Goal: Task Accomplishment & Management: Manage account settings

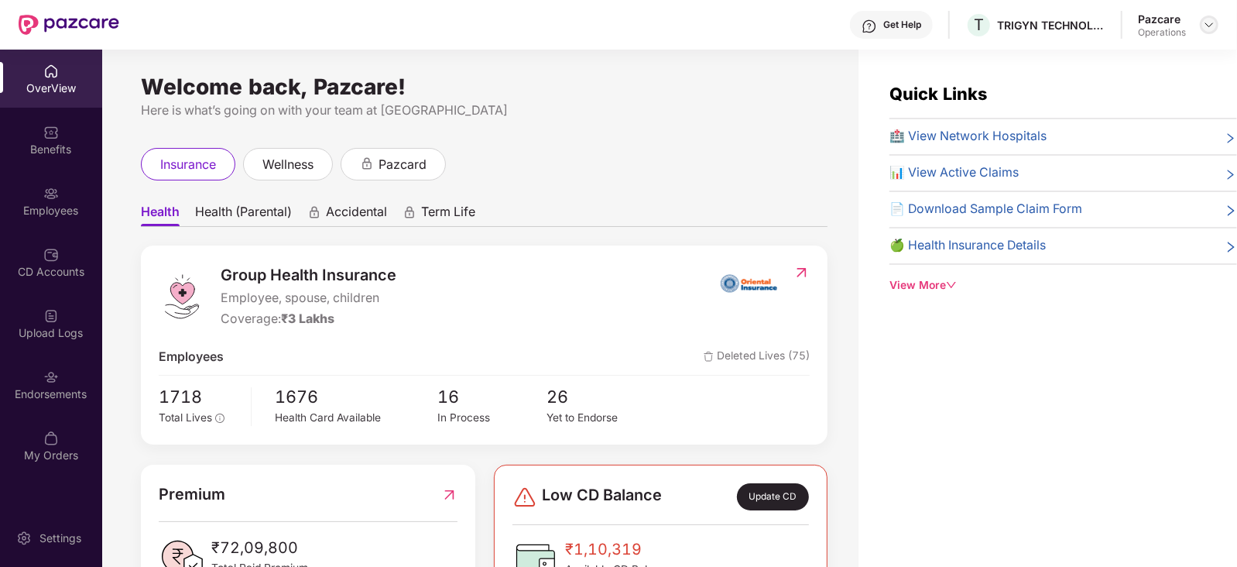
click at [1206, 29] on img at bounding box center [1209, 25] width 12 height 12
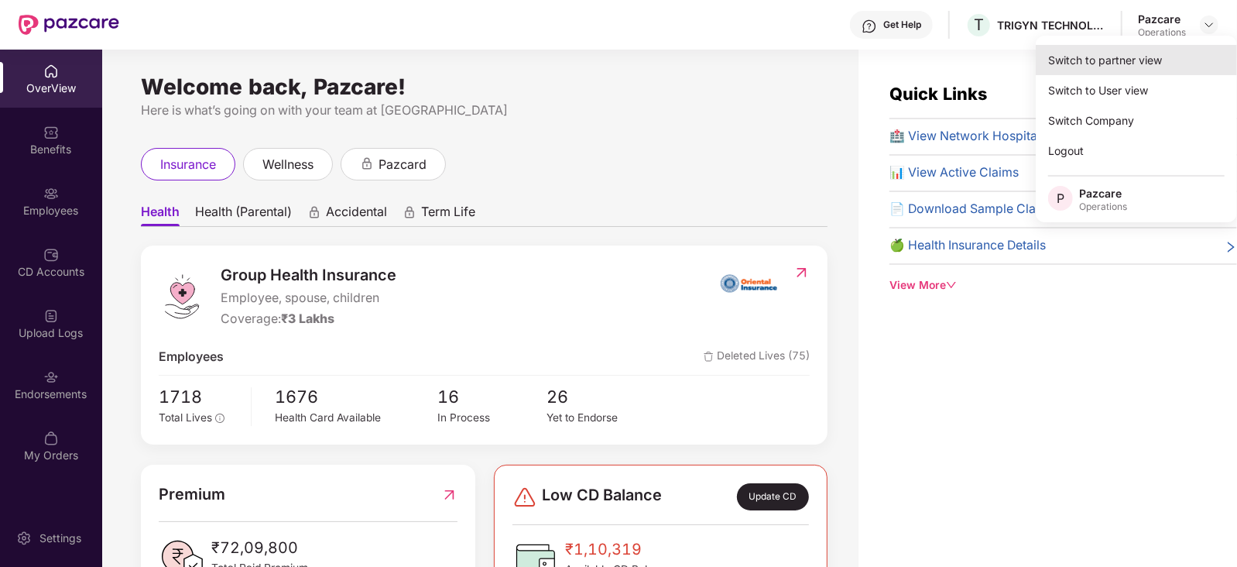
click at [1152, 51] on div "Switch to partner view" at bounding box center [1136, 60] width 201 height 30
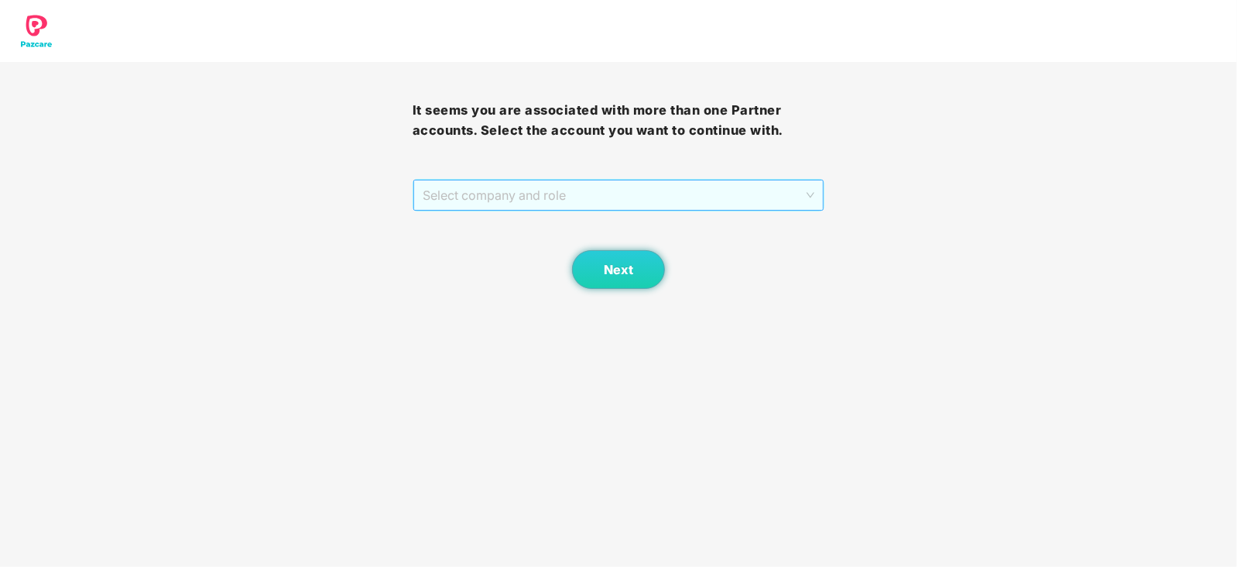
click at [455, 191] on span "Select company and role" at bounding box center [619, 194] width 392 height 29
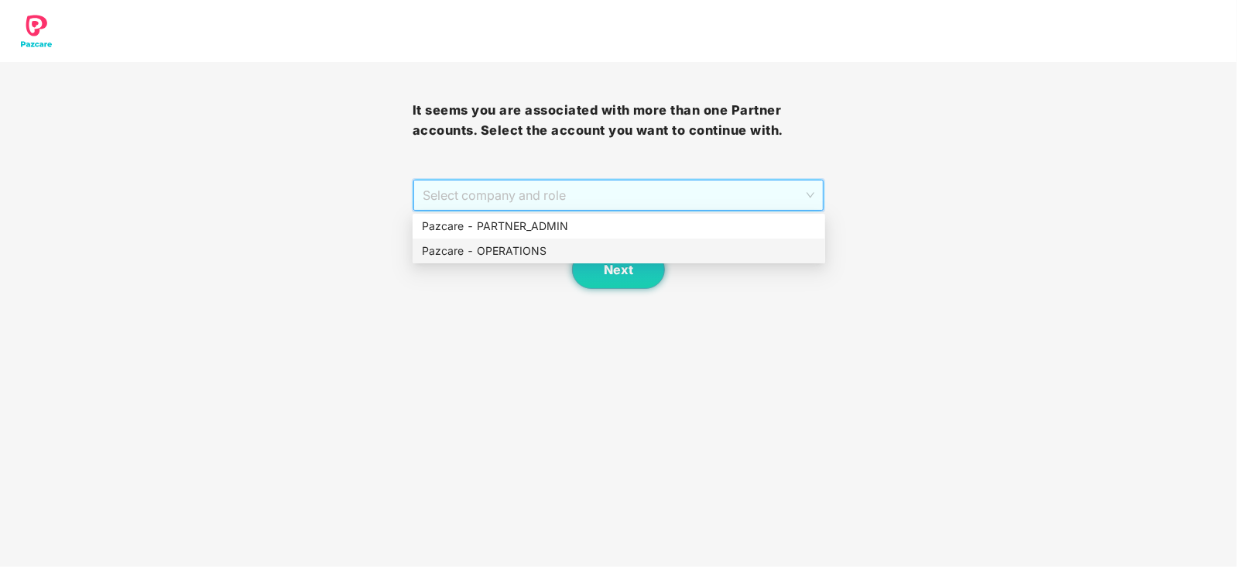
click at [470, 249] on div "Pazcare - OPERATIONS" at bounding box center [619, 250] width 394 height 17
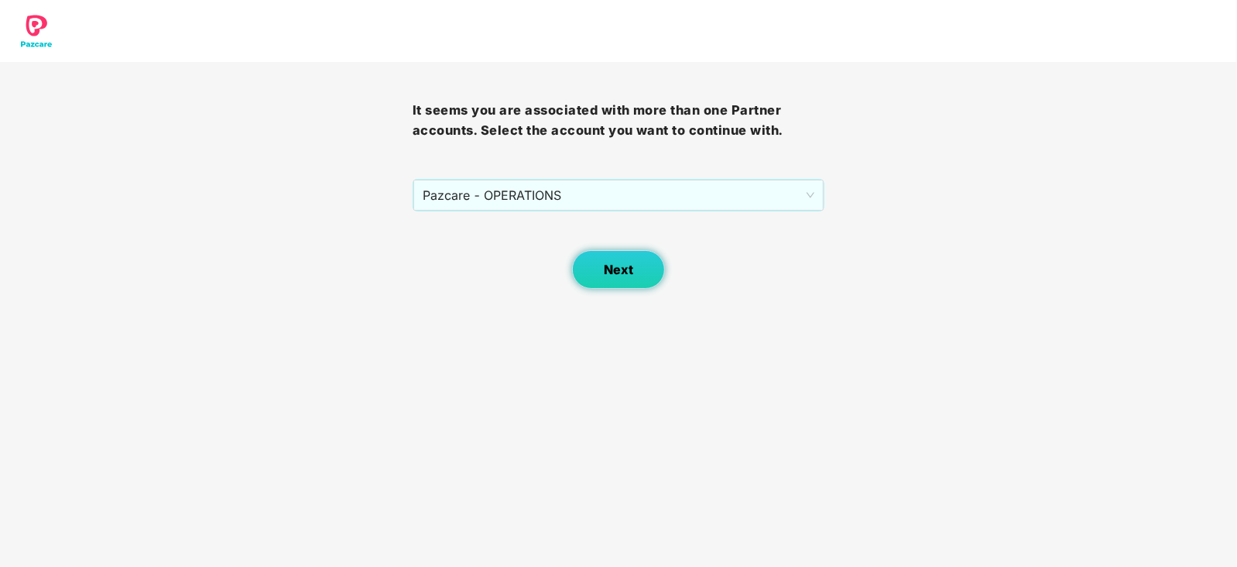
click at [637, 265] on button "Next" at bounding box center [618, 269] width 93 height 39
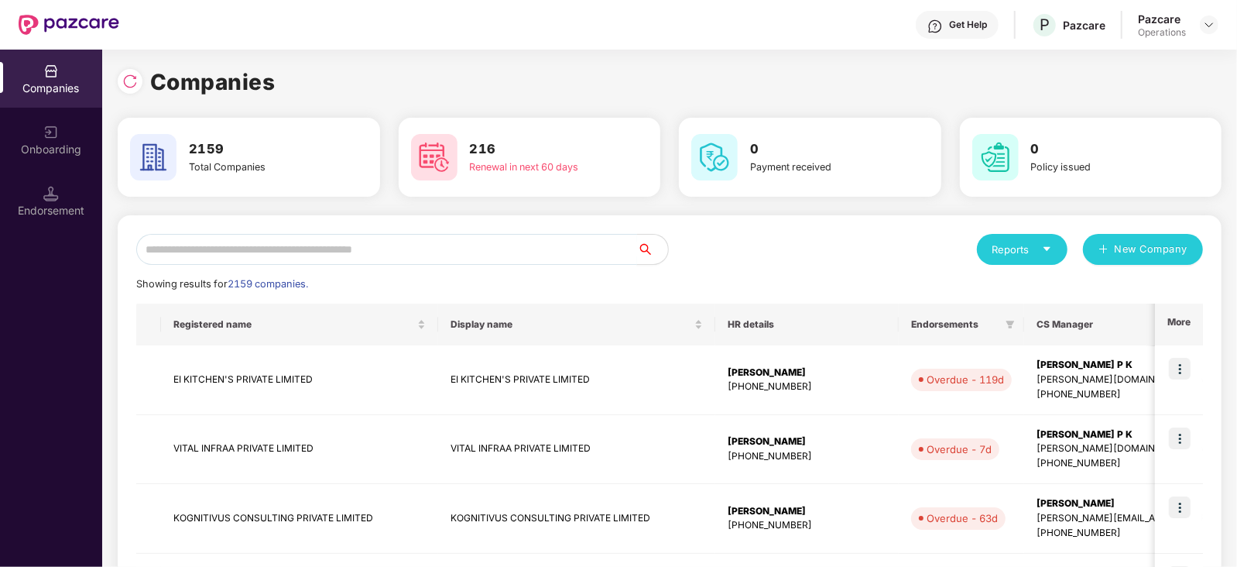
click at [494, 247] on input "text" at bounding box center [386, 249] width 501 height 31
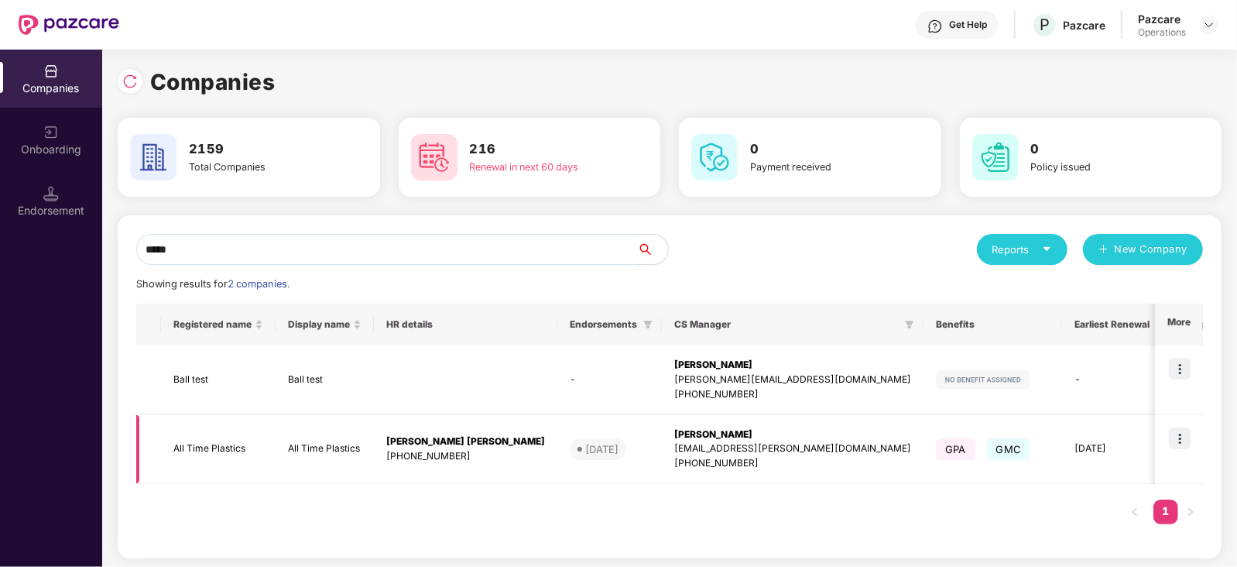
type input "*****"
click at [1187, 442] on img at bounding box center [1180, 438] width 22 height 22
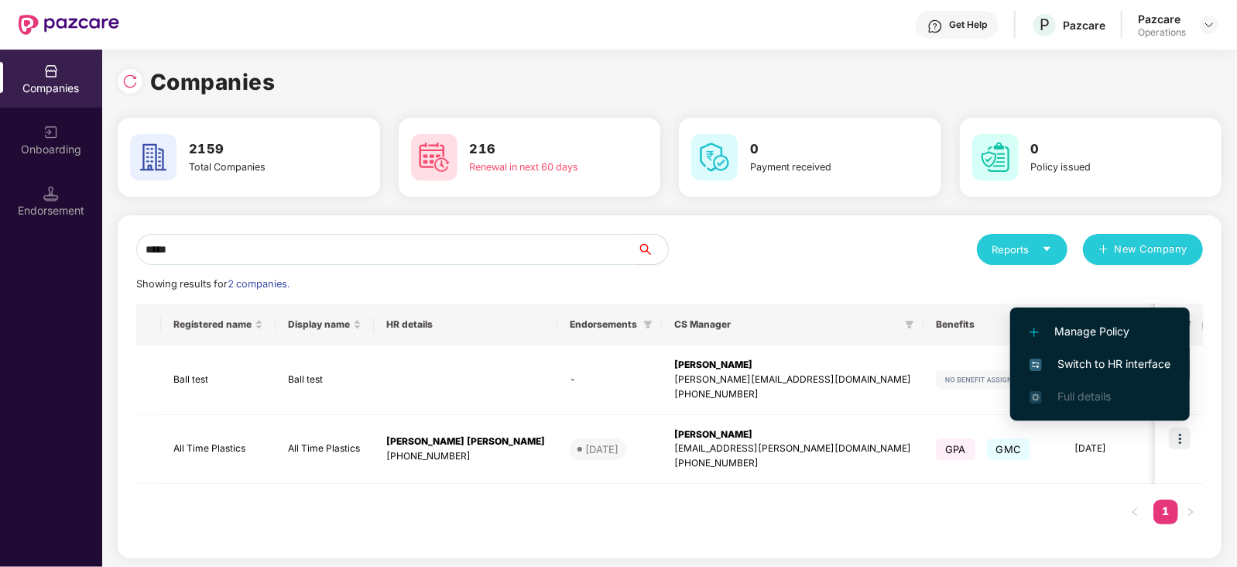
click at [1140, 369] on span "Switch to HR interface" at bounding box center [1099, 363] width 141 height 17
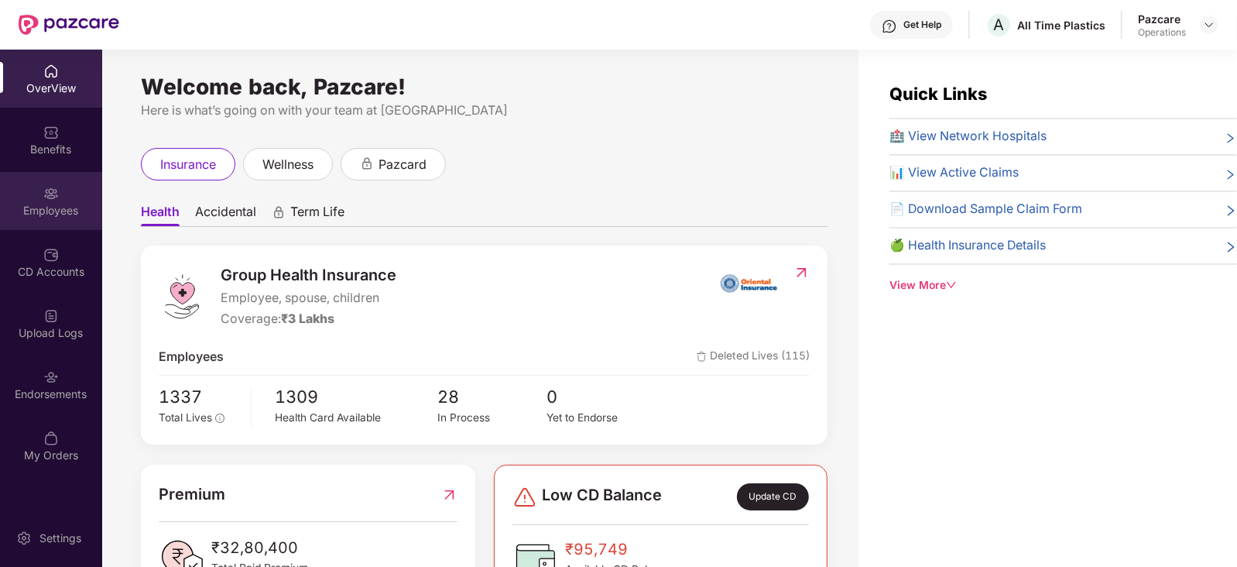
click at [44, 216] on div "Employees" at bounding box center [51, 210] width 102 height 15
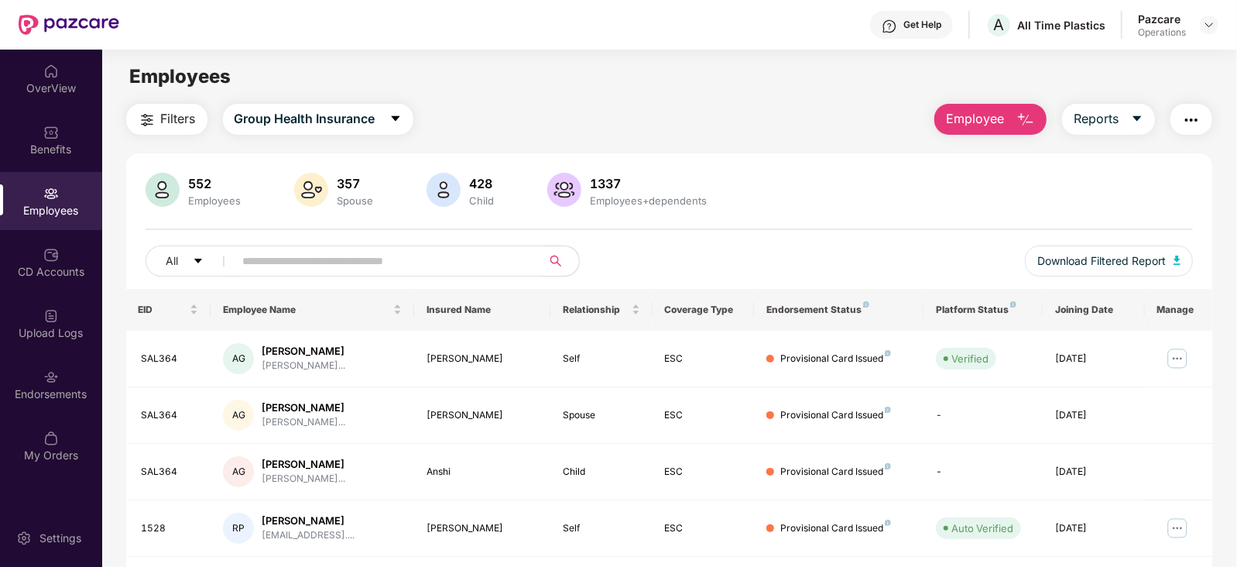
click at [1193, 126] on img "button" at bounding box center [1191, 120] width 19 height 19
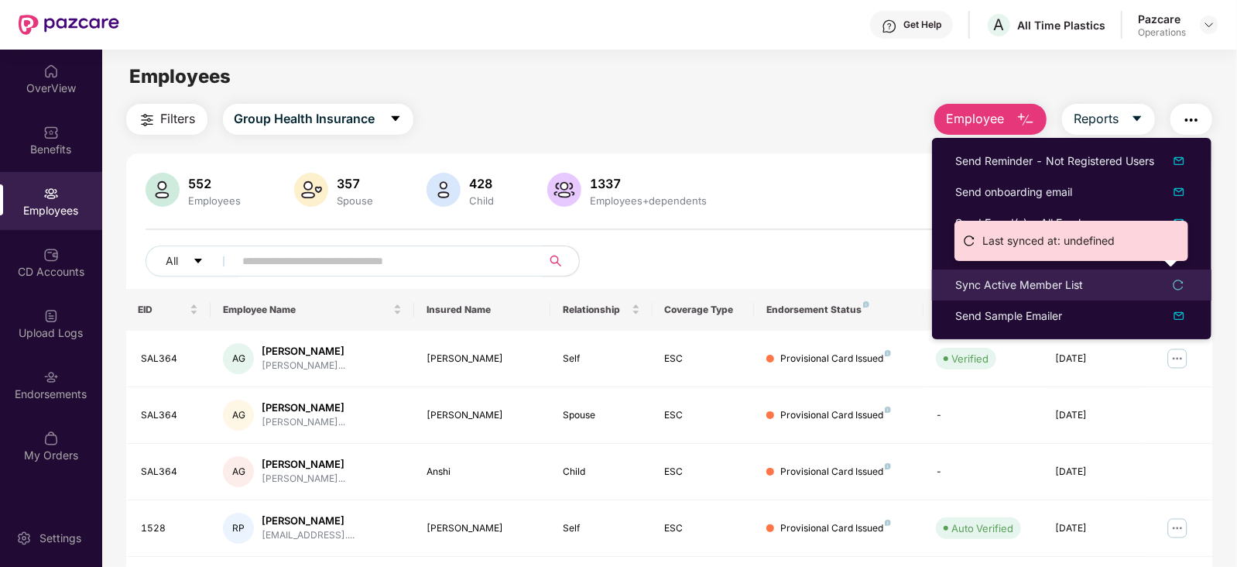
click at [1048, 286] on div "Sync Active Member List" at bounding box center [1019, 284] width 128 height 17
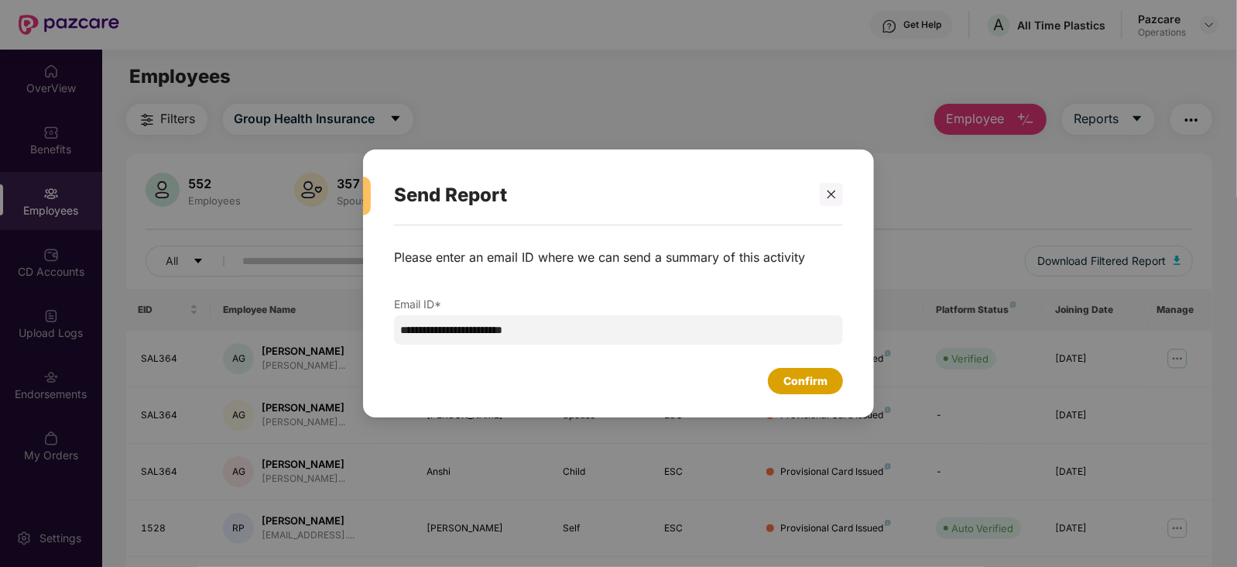
click at [826, 379] on div "Confirm" at bounding box center [805, 380] width 44 height 17
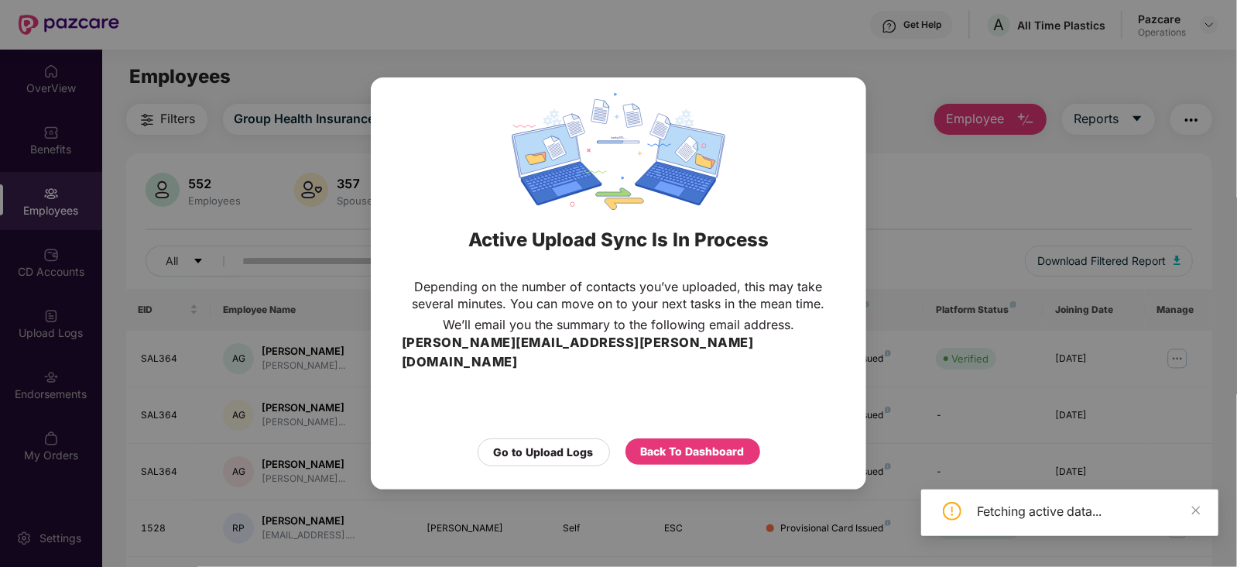
click at [699, 454] on div "Back To Dashboard" at bounding box center [692, 452] width 135 height 28
click at [693, 443] on div "Back To Dashboard" at bounding box center [693, 451] width 104 height 17
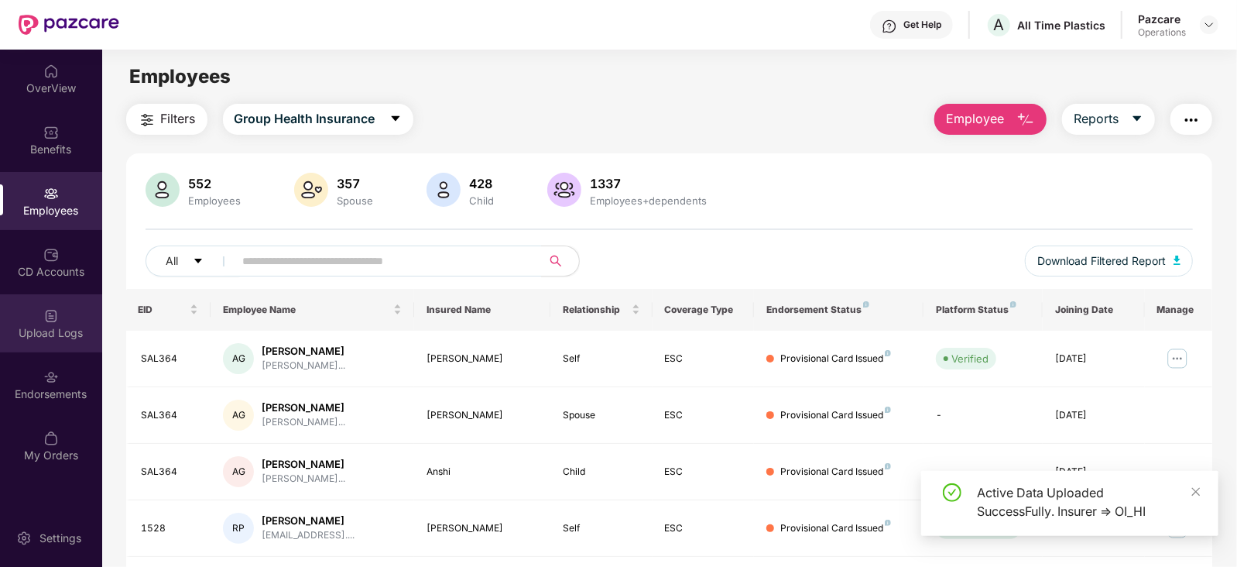
click at [50, 314] on img at bounding box center [50, 315] width 15 height 15
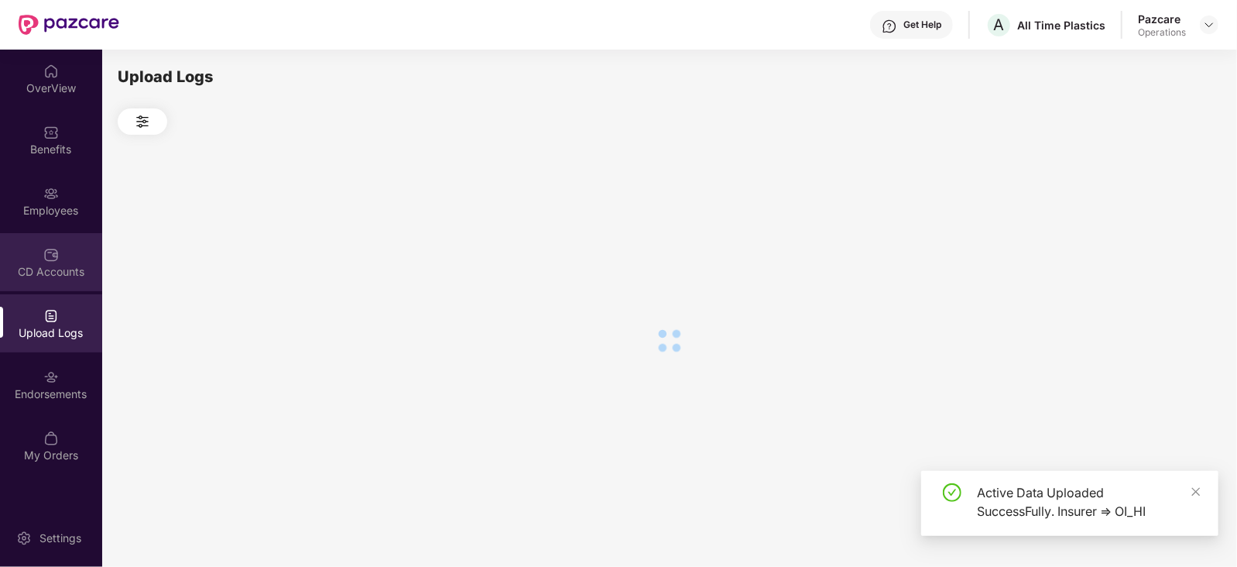
click at [50, 242] on div "CD Accounts" at bounding box center [51, 262] width 102 height 58
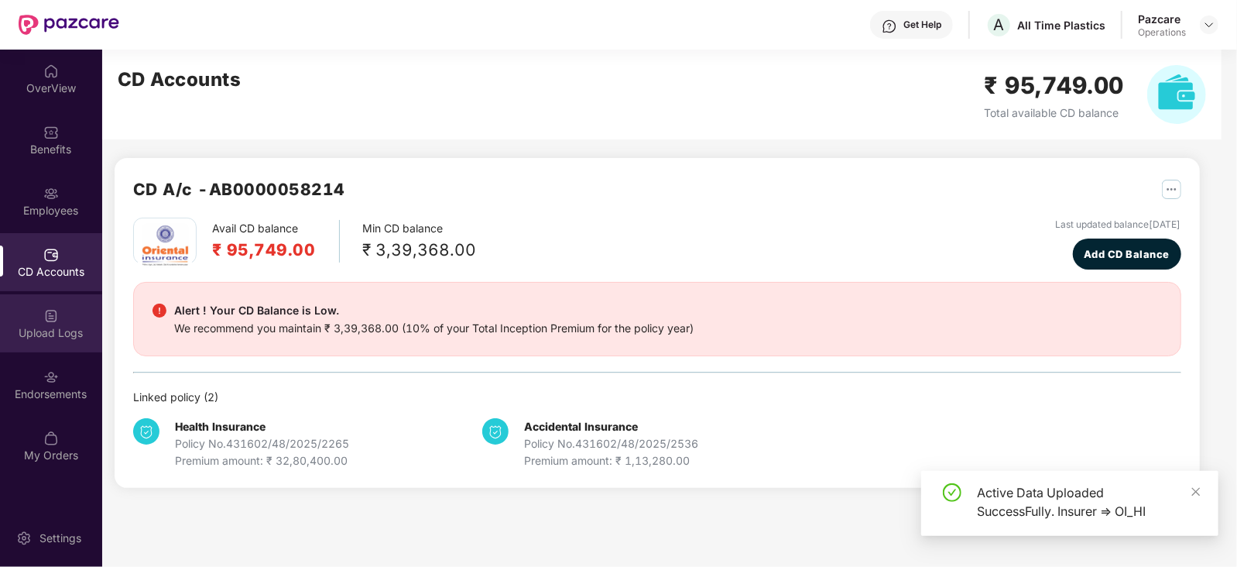
click at [60, 314] on div "Upload Logs" at bounding box center [51, 323] width 102 height 58
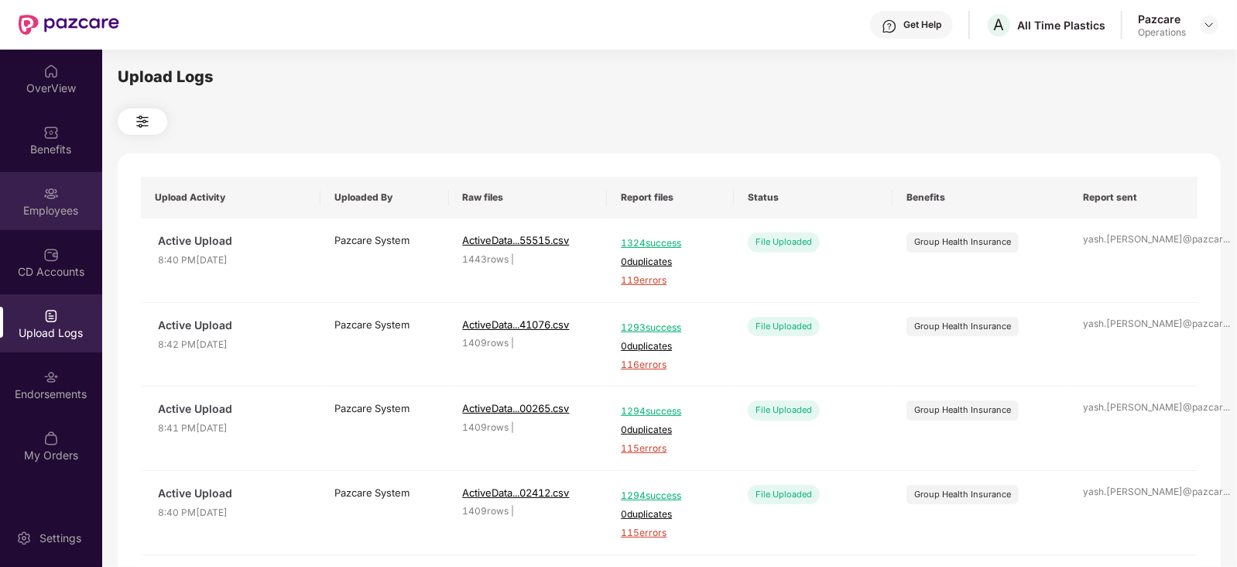
click at [15, 204] on div "Employees" at bounding box center [51, 210] width 102 height 15
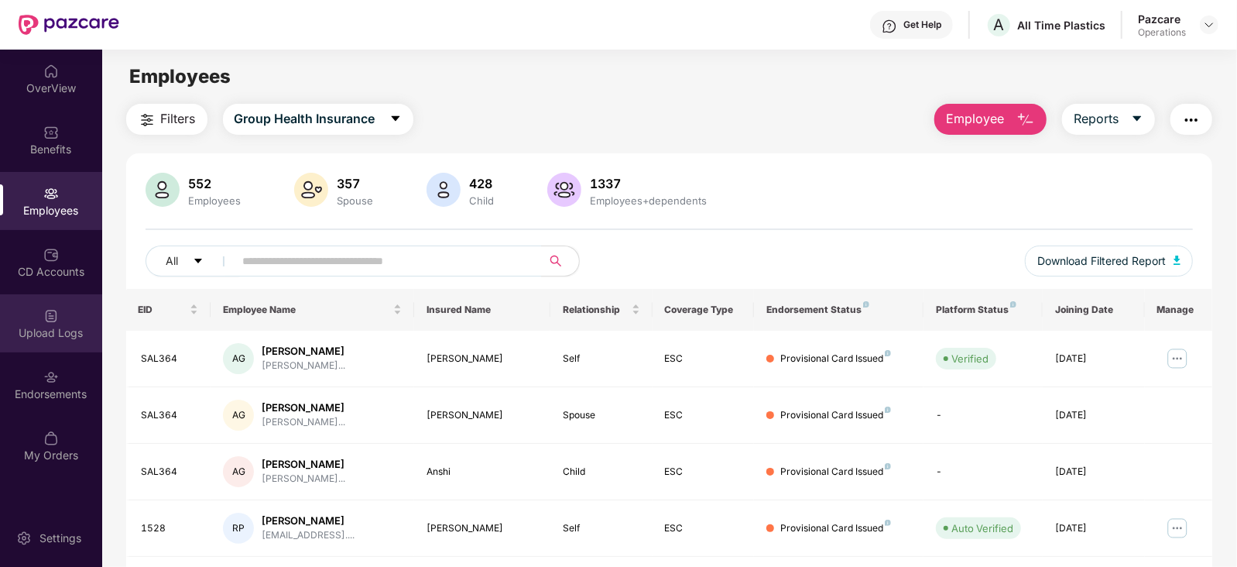
click at [91, 335] on div "Upload Logs" at bounding box center [51, 332] width 102 height 15
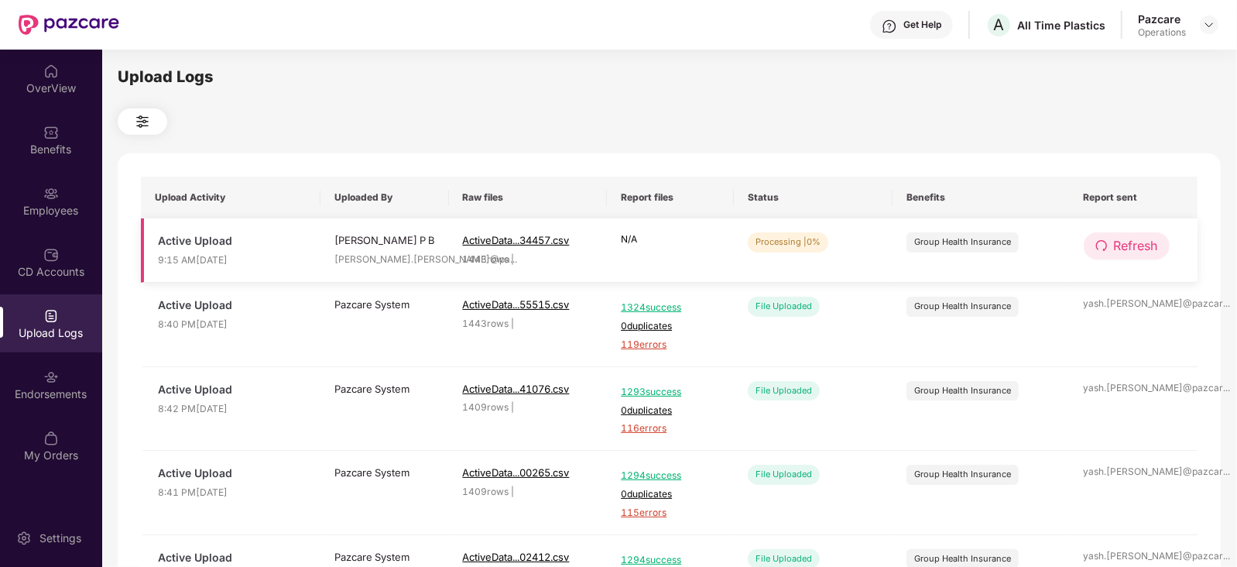
click at [1114, 245] on span "Refresh" at bounding box center [1136, 245] width 44 height 19
click at [1152, 245] on span "Refresh" at bounding box center [1136, 245] width 44 height 19
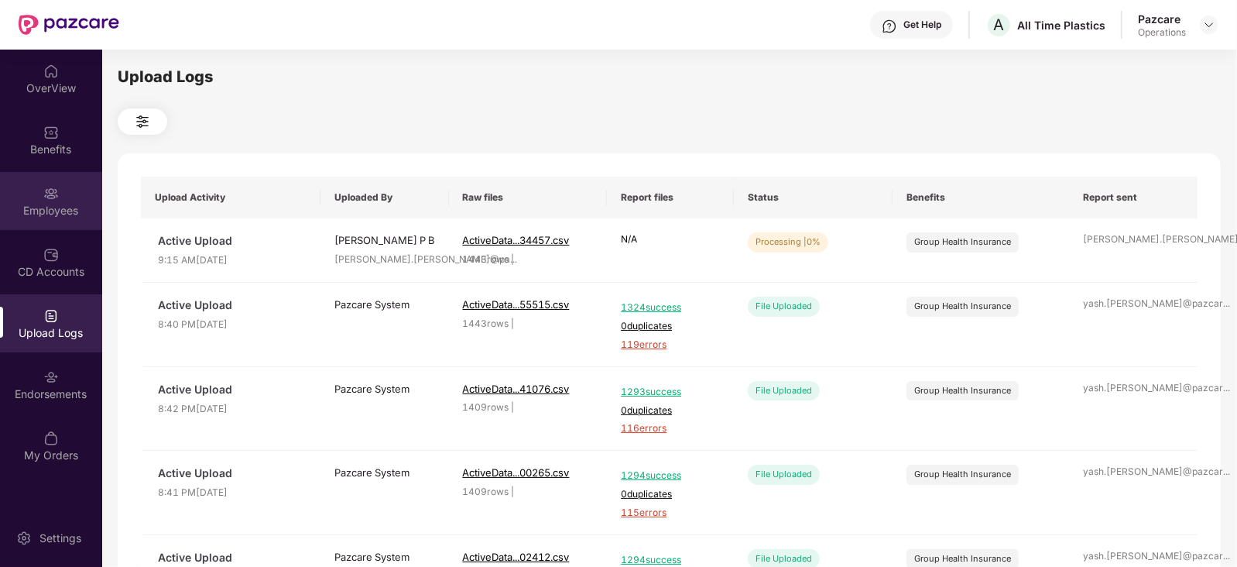
click at [54, 223] on div "Employees" at bounding box center [51, 201] width 102 height 58
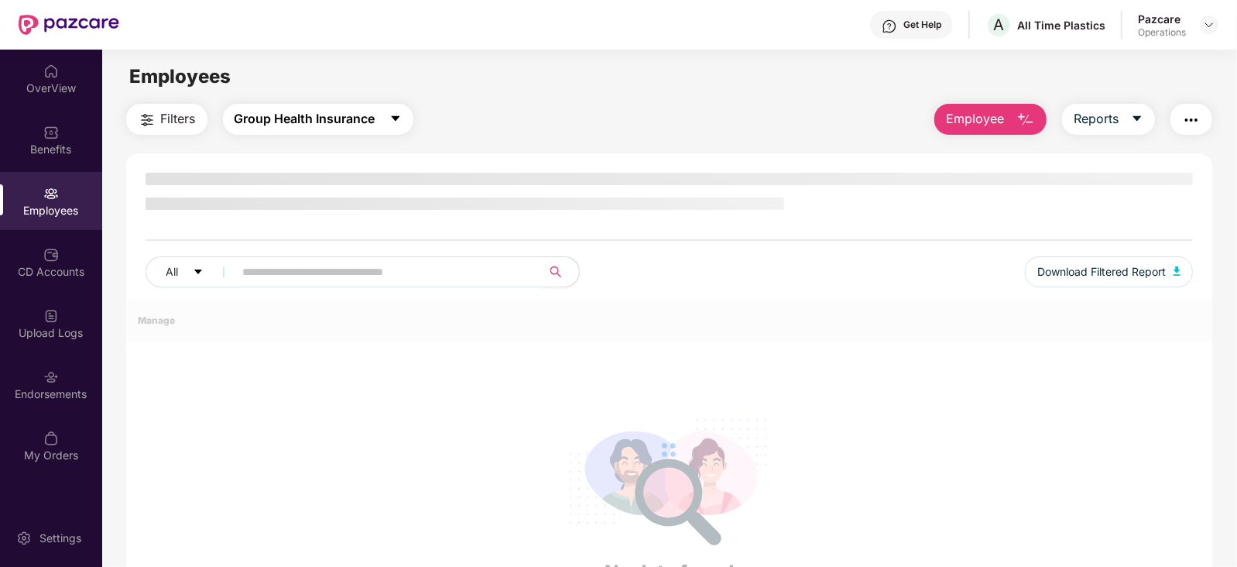
click at [286, 114] on span "Group Health Insurance" at bounding box center [304, 118] width 141 height 19
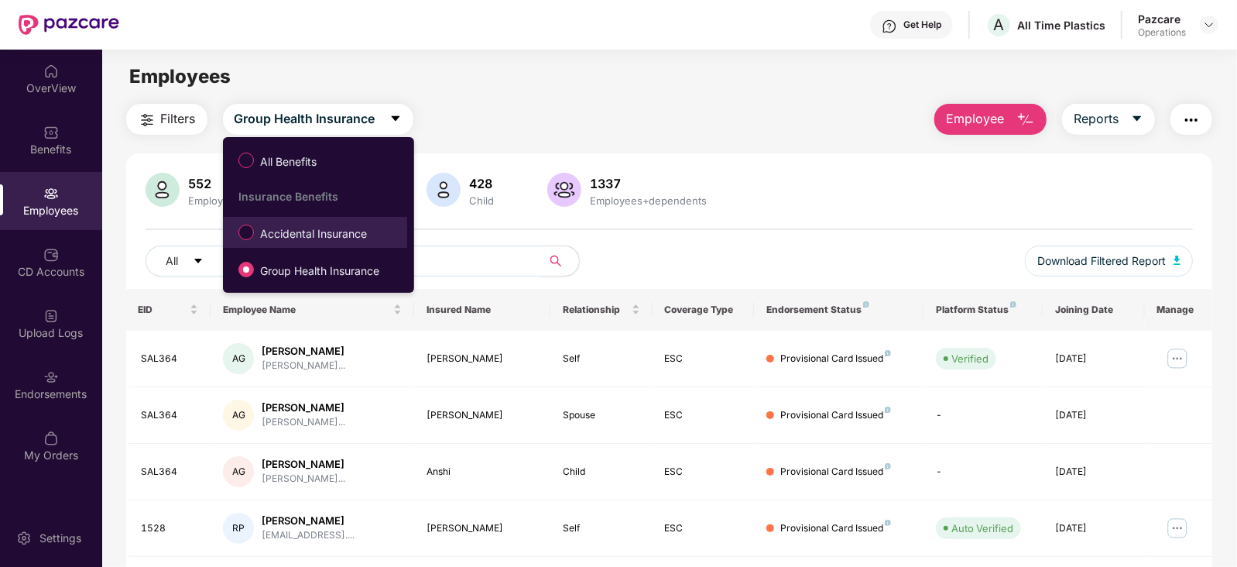
click at [282, 246] on li "Accidental Insurance" at bounding box center [315, 232] width 184 height 31
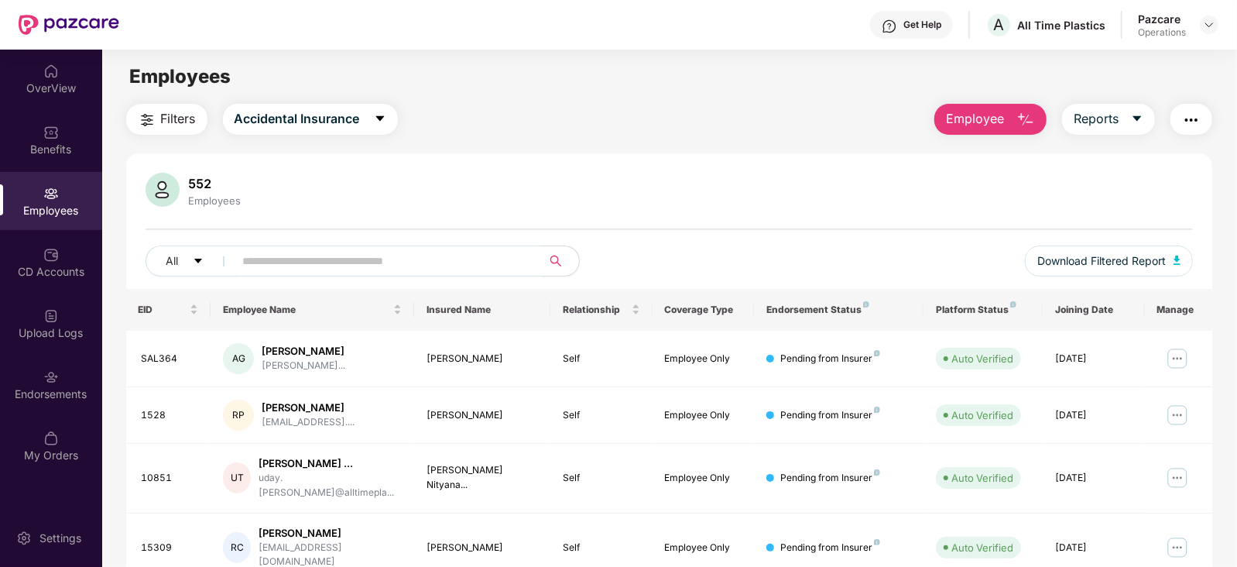
click at [153, 125] on img "button" at bounding box center [147, 120] width 19 height 19
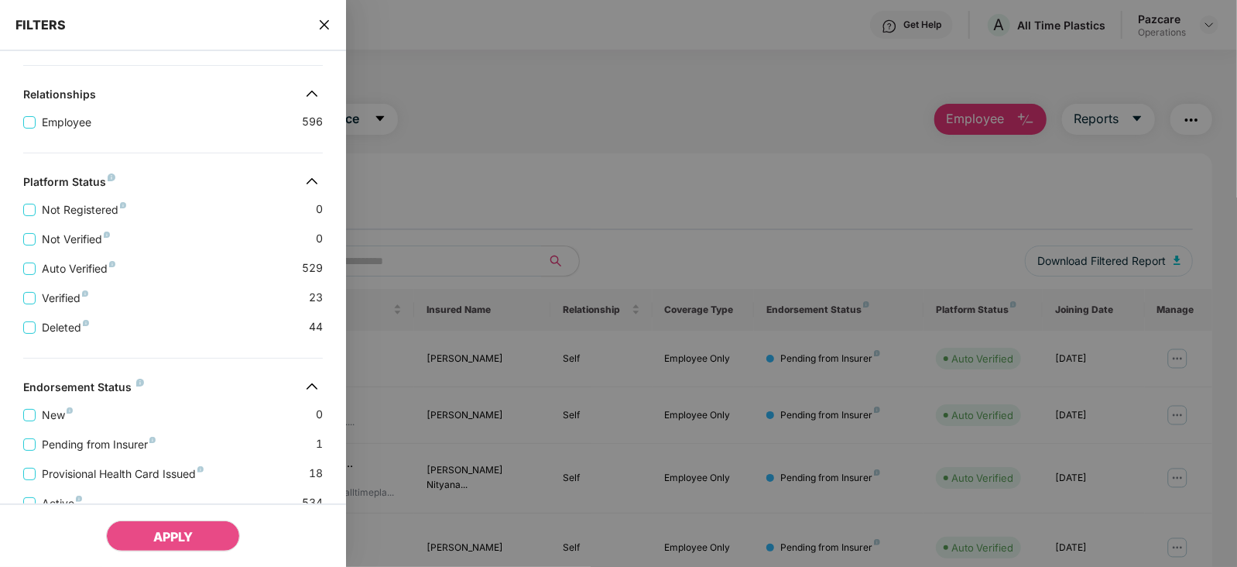
scroll to position [378, 0]
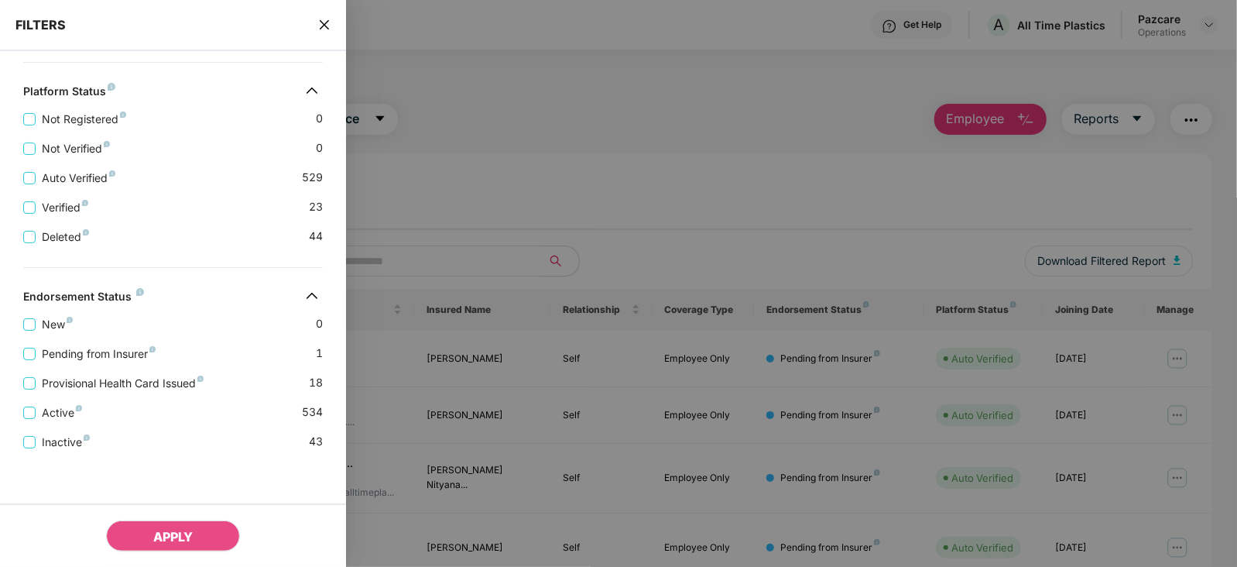
click at [128, 392] on div "Active 534" at bounding box center [173, 406] width 300 height 29
click at [127, 382] on span "Provisional Health Card Issued" at bounding box center [123, 383] width 174 height 17
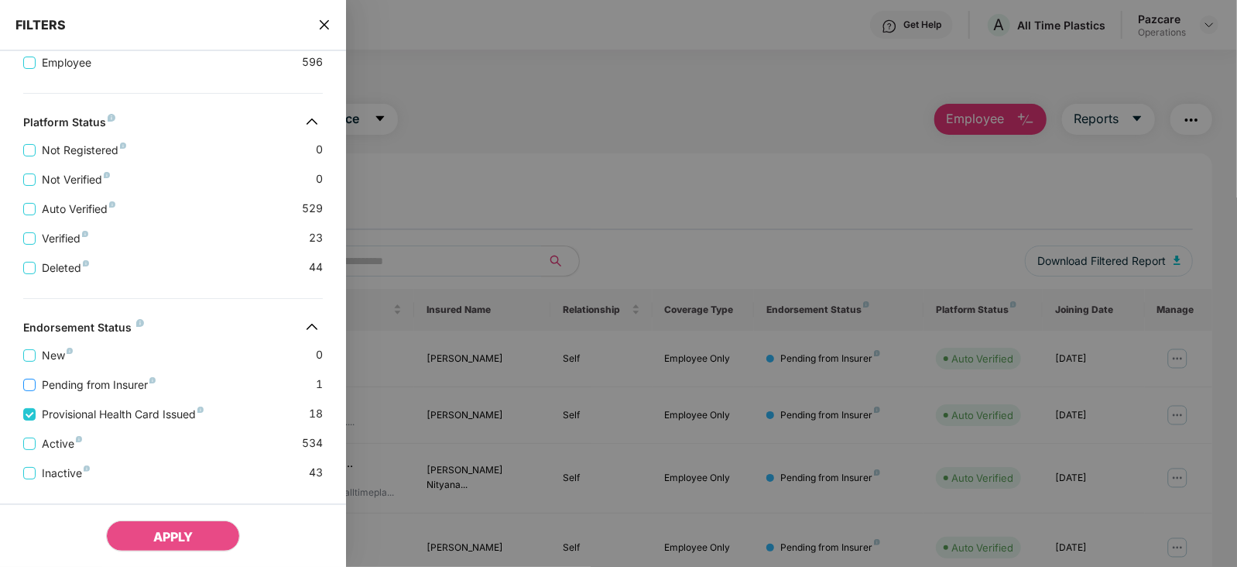
click at [125, 381] on span "Pending from Insurer" at bounding box center [99, 384] width 126 height 17
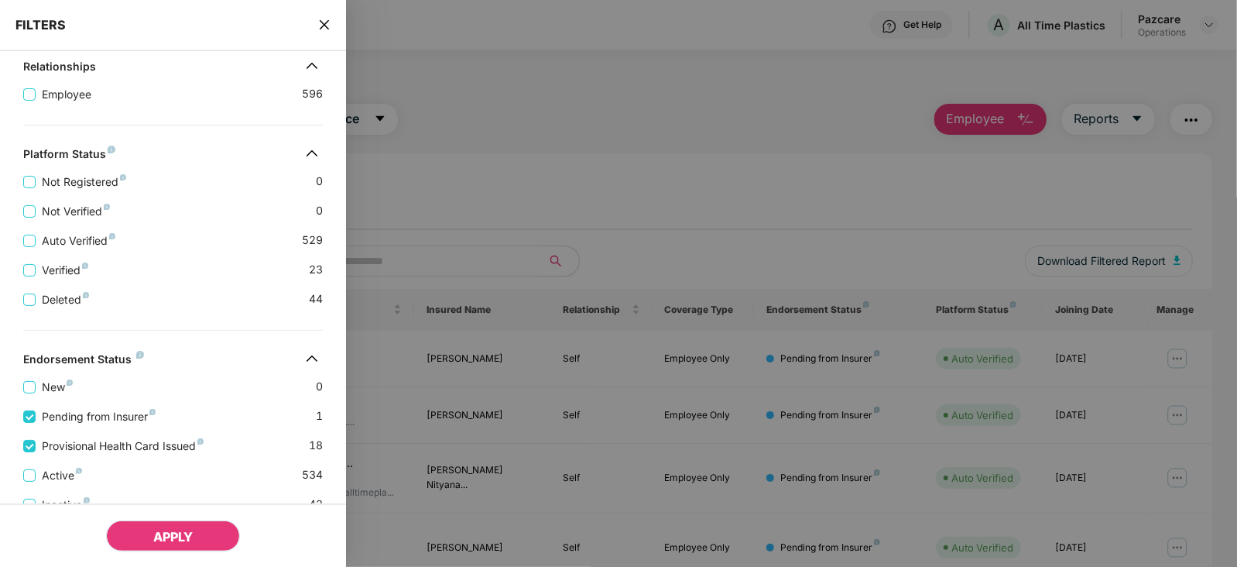
click at [171, 532] on span "APPLY" at bounding box center [172, 536] width 39 height 15
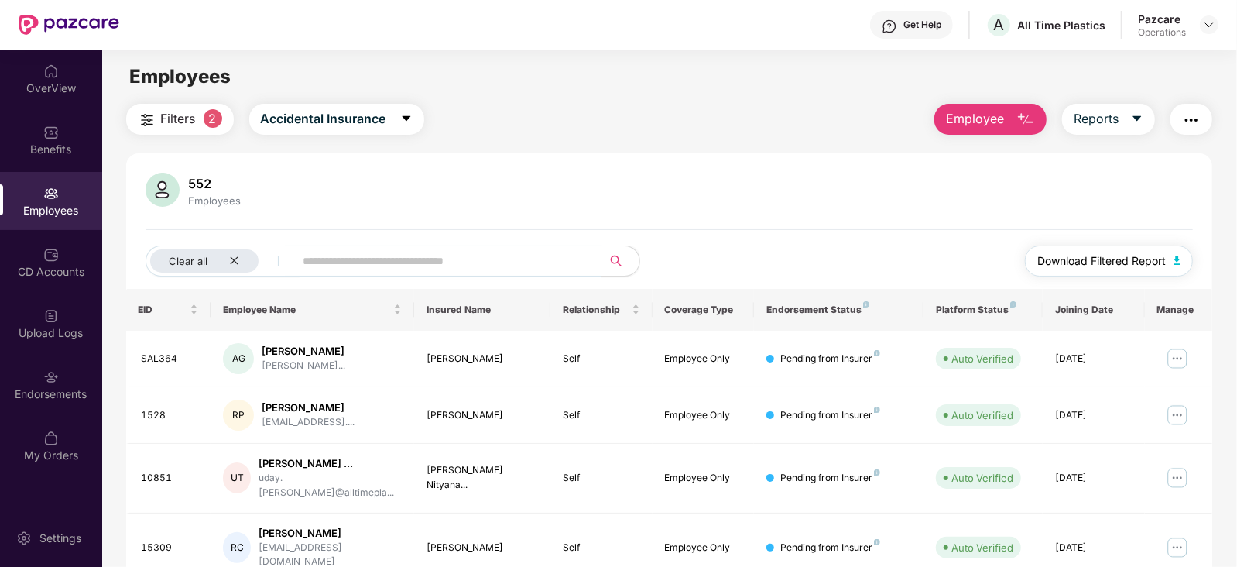
click at [1176, 262] on img "button" at bounding box center [1177, 259] width 8 height 9
click at [50, 342] on div "Upload Logs" at bounding box center [51, 323] width 102 height 58
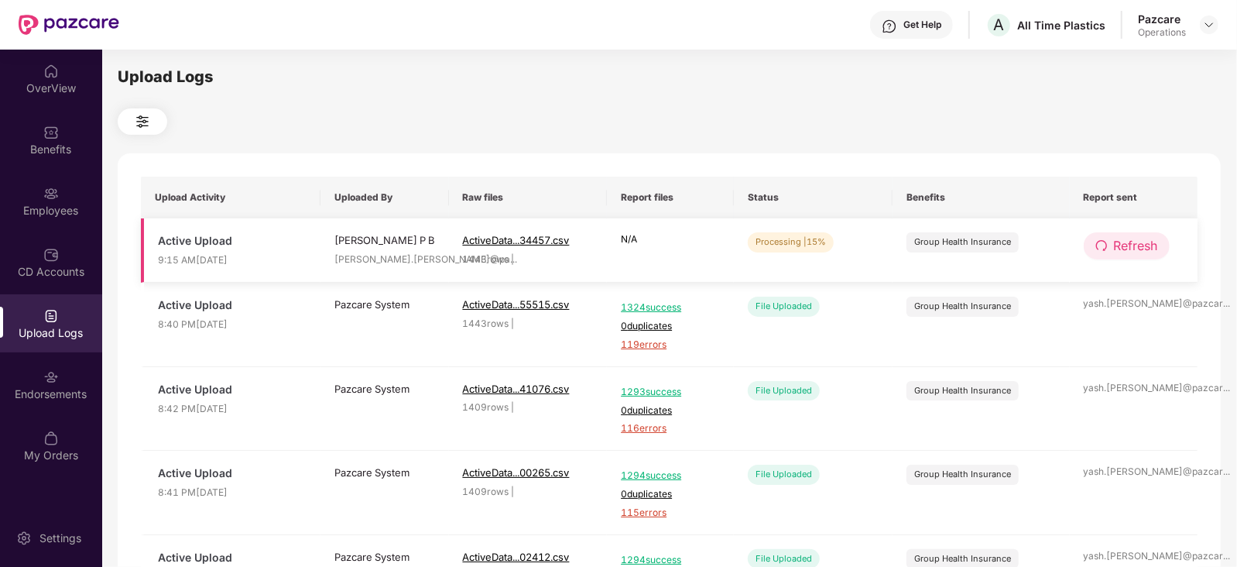
click at [1138, 258] on button "Refresh" at bounding box center [1126, 245] width 86 height 27
click at [1137, 255] on span "Refresh" at bounding box center [1136, 245] width 44 height 19
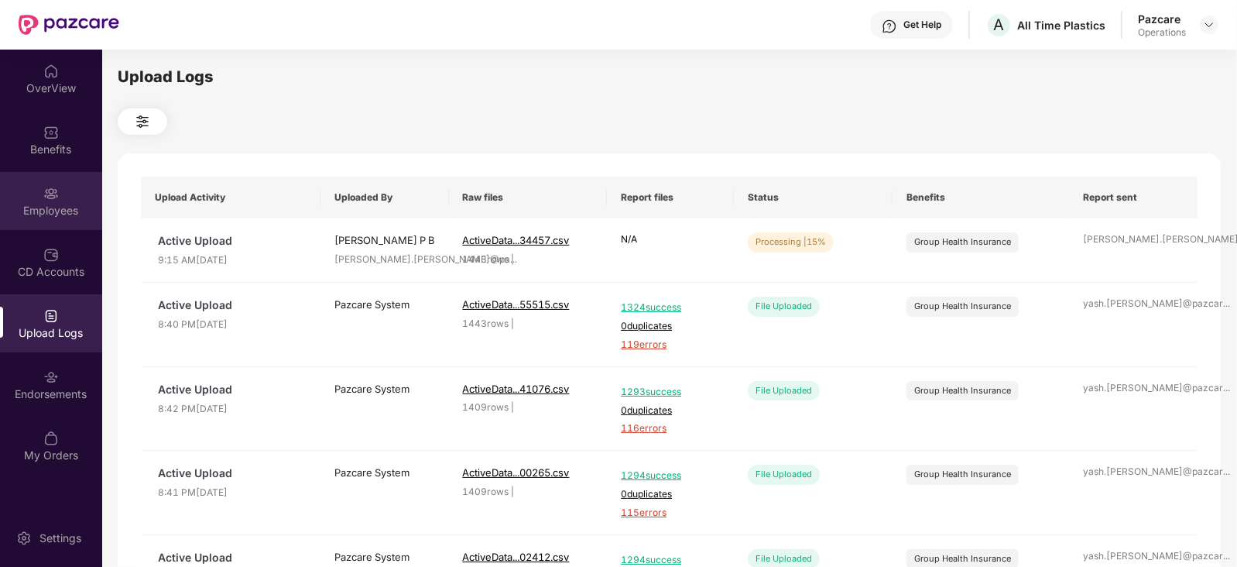
click at [81, 203] on div "Employees" at bounding box center [51, 210] width 102 height 15
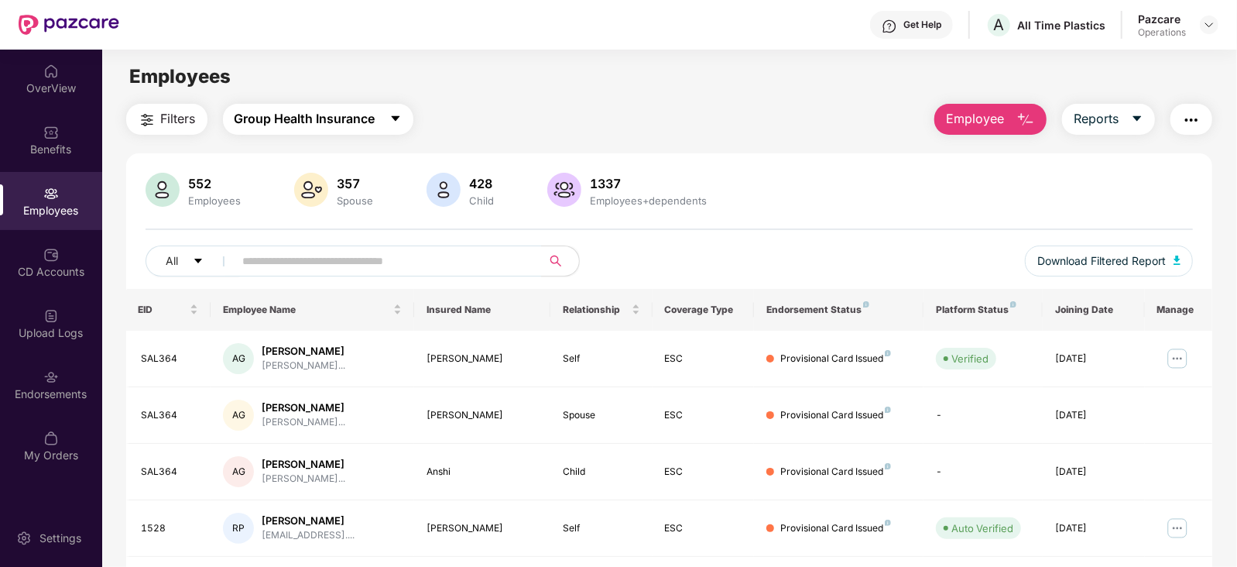
click at [369, 120] on span "Group Health Insurance" at bounding box center [304, 118] width 141 height 19
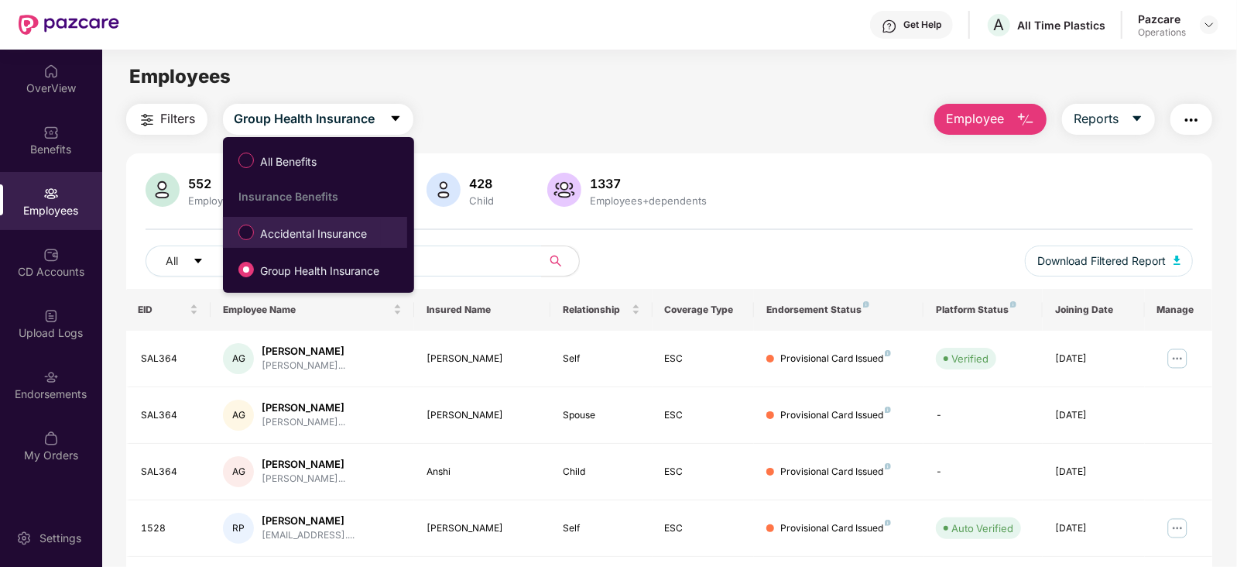
click at [346, 230] on span "Accidental Insurance" at bounding box center [313, 233] width 119 height 17
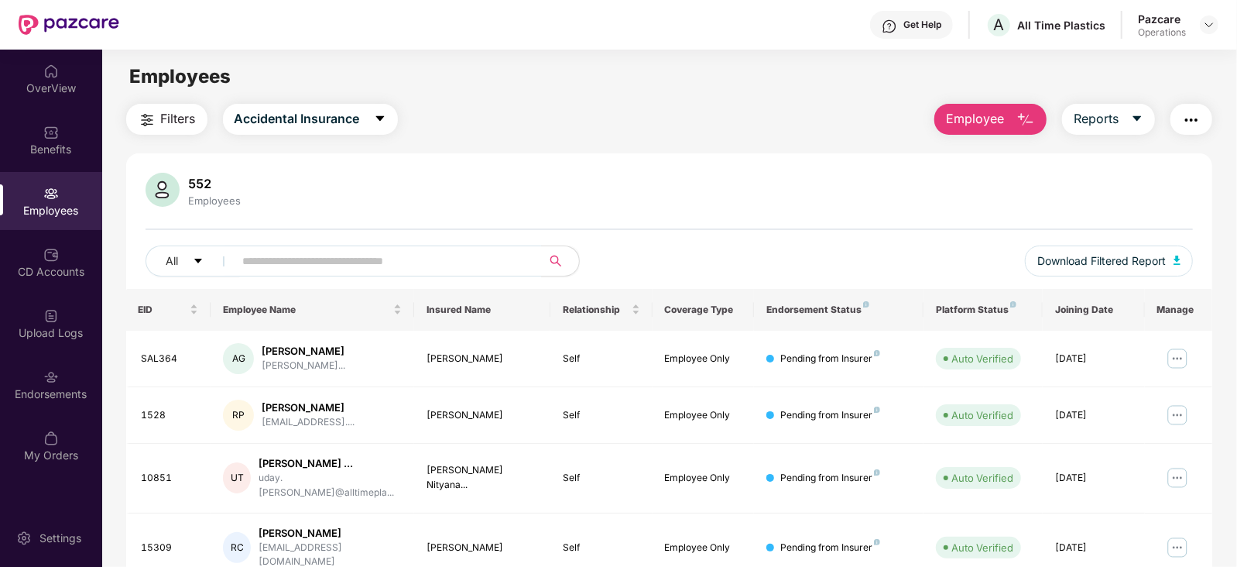
click at [1186, 117] on img "button" at bounding box center [1191, 120] width 19 height 19
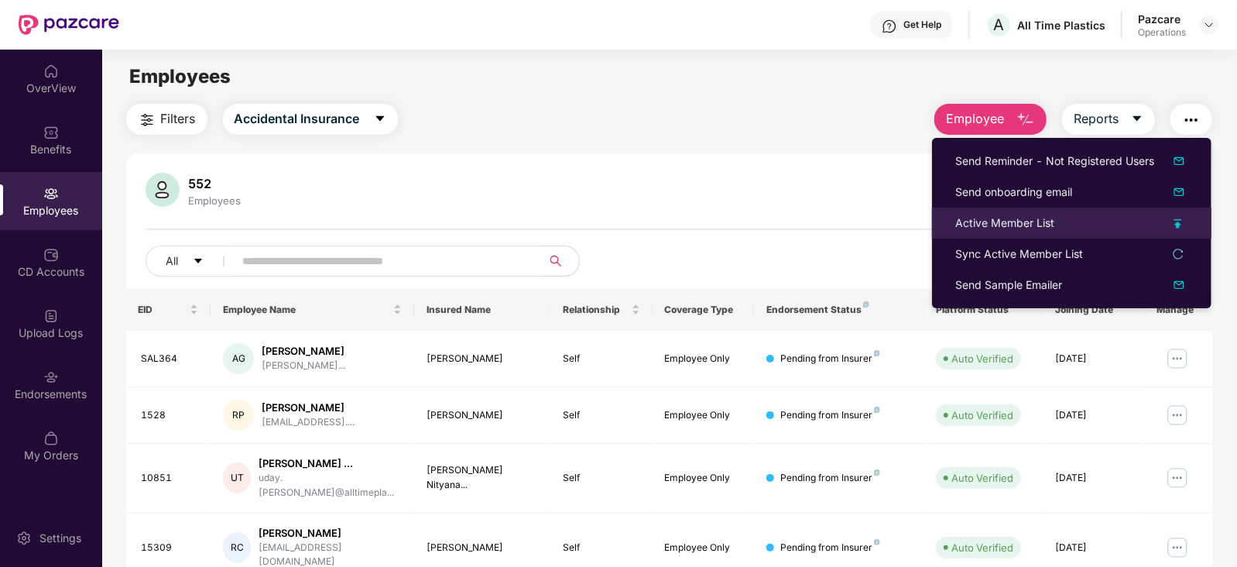
click at [979, 224] on div "Active Member List" at bounding box center [1004, 222] width 99 height 17
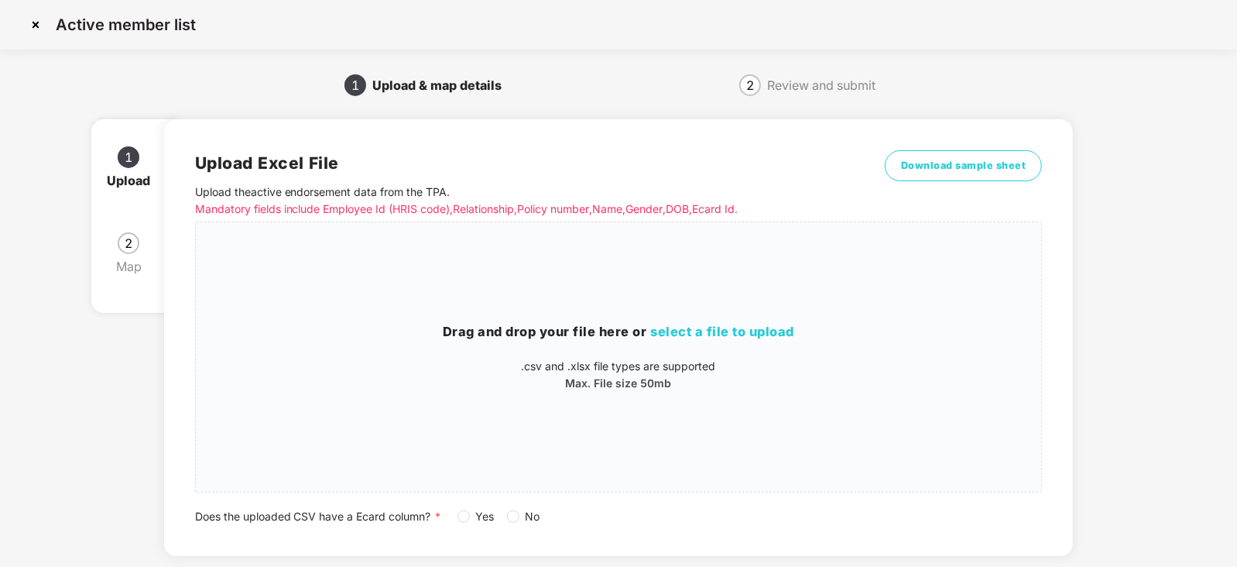
click at [511, 508] on label "No" at bounding box center [526, 516] width 39 height 17
click at [665, 333] on span "select a file to upload" at bounding box center [723, 330] width 144 height 15
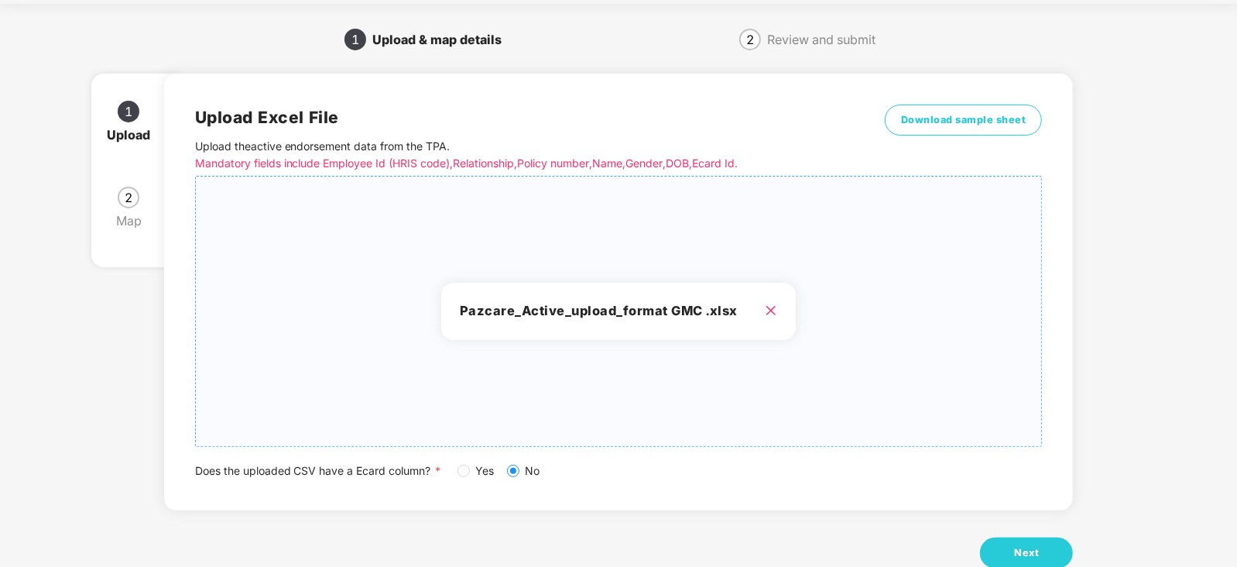
scroll to position [86, 0]
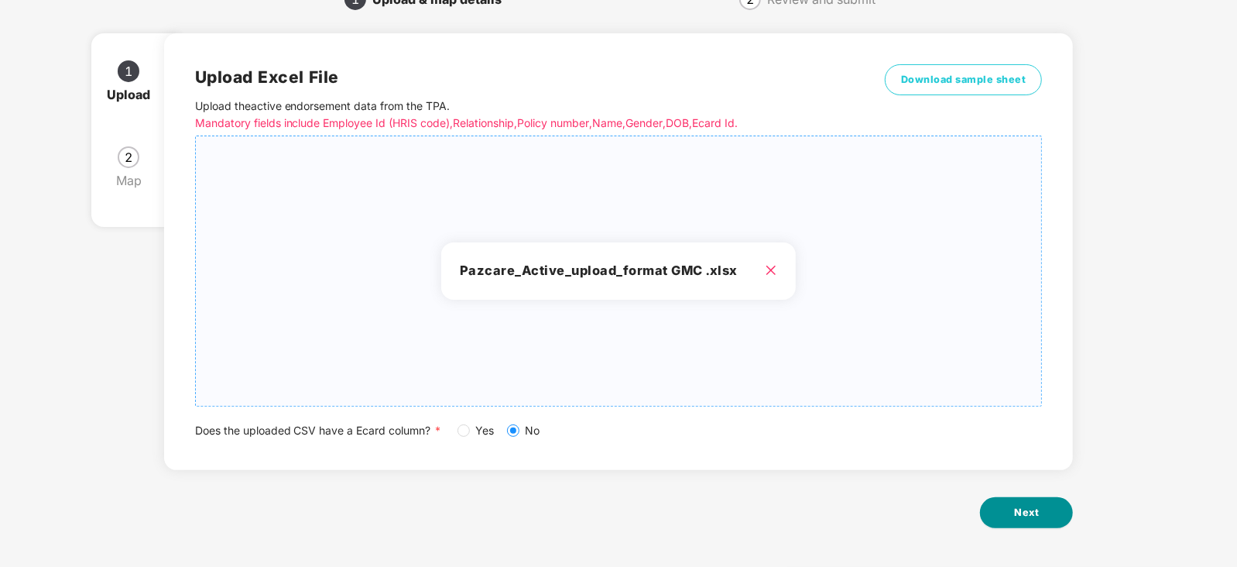
click at [1045, 504] on button "Next" at bounding box center [1026, 512] width 93 height 31
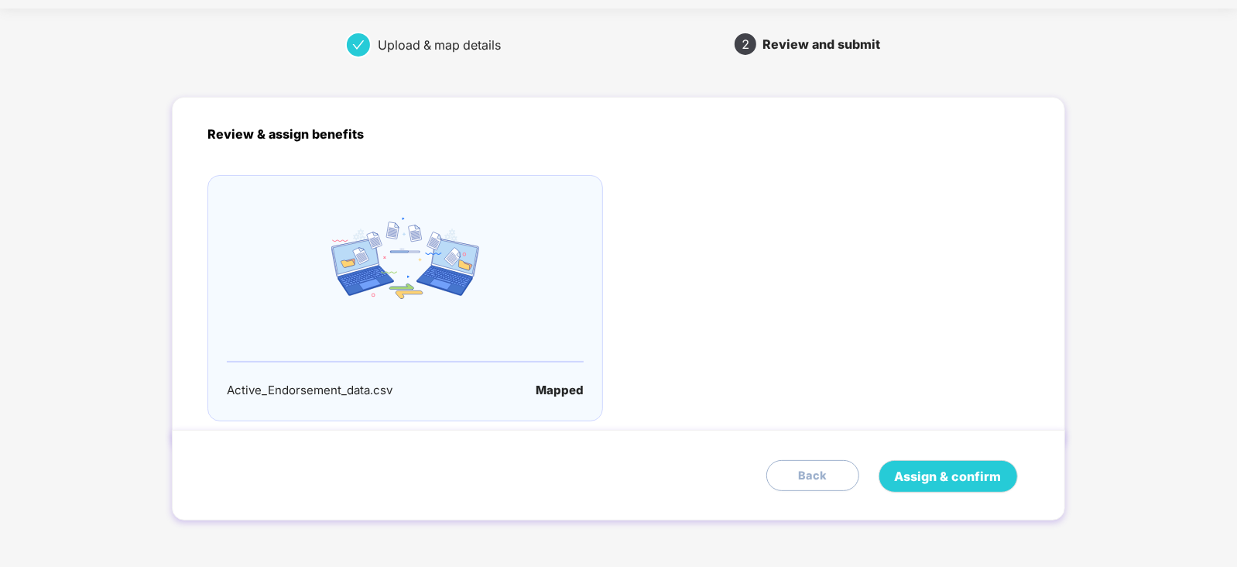
scroll to position [0, 0]
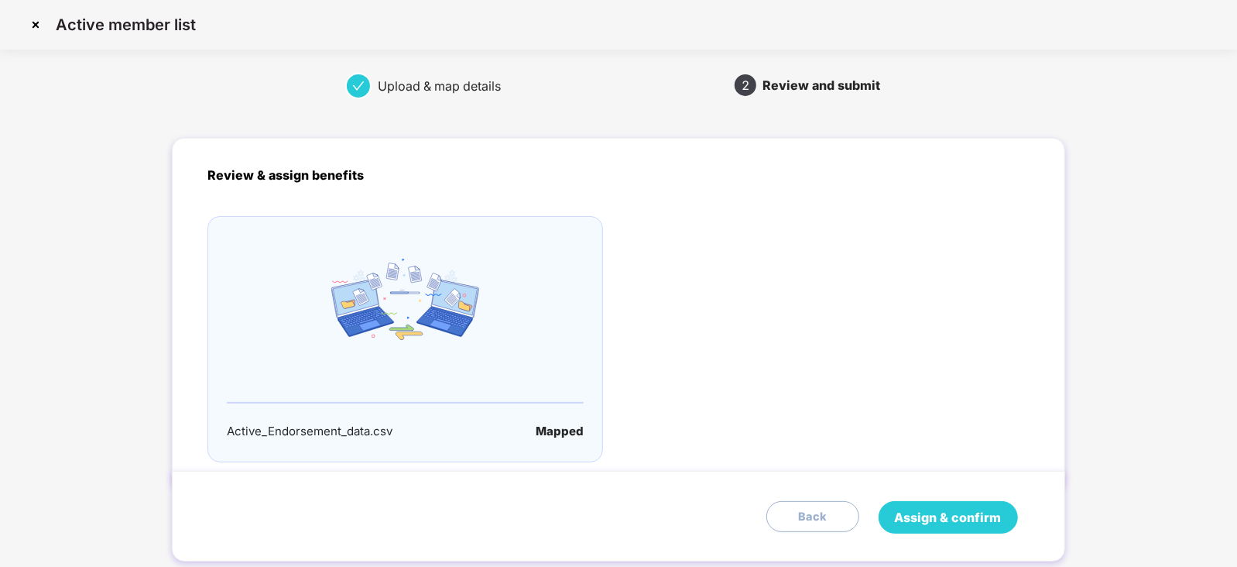
click at [983, 516] on span "Assign & confirm" at bounding box center [948, 517] width 107 height 19
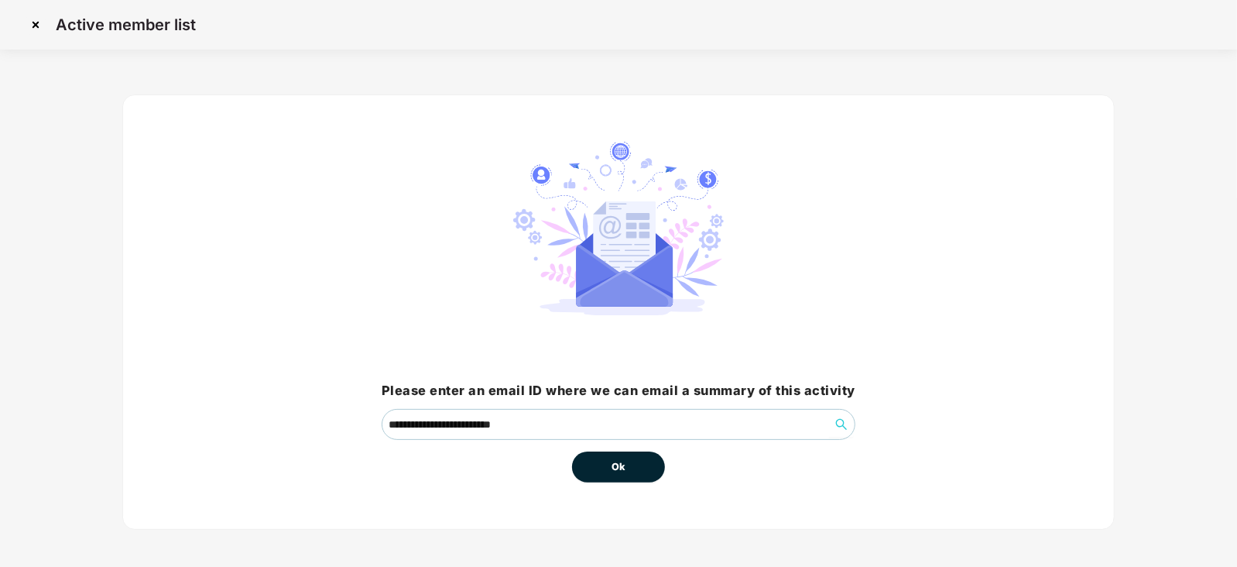
click at [608, 467] on button "Ok" at bounding box center [618, 466] width 93 height 31
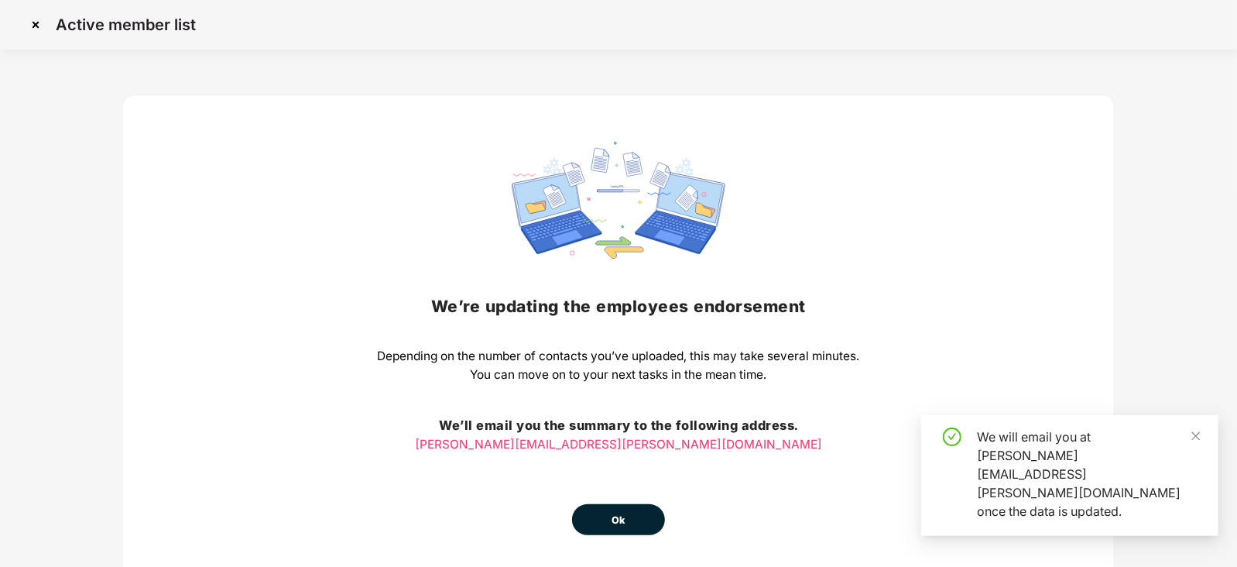
click at [619, 512] on span "Ok" at bounding box center [618, 519] width 14 height 15
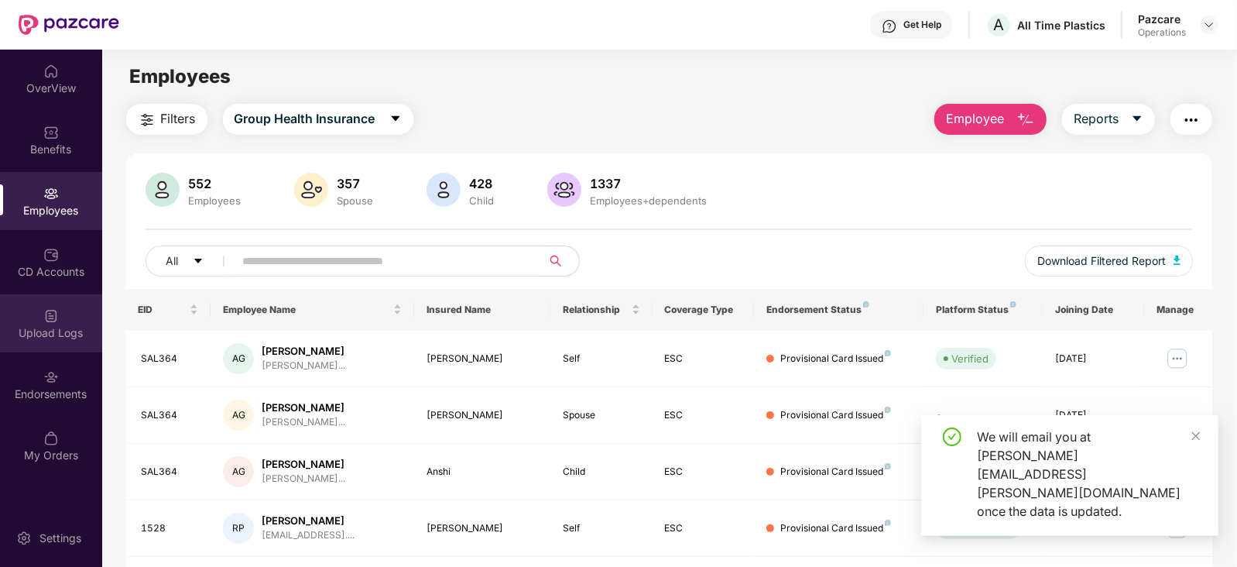
click at [62, 337] on div "Upload Logs" at bounding box center [51, 332] width 102 height 15
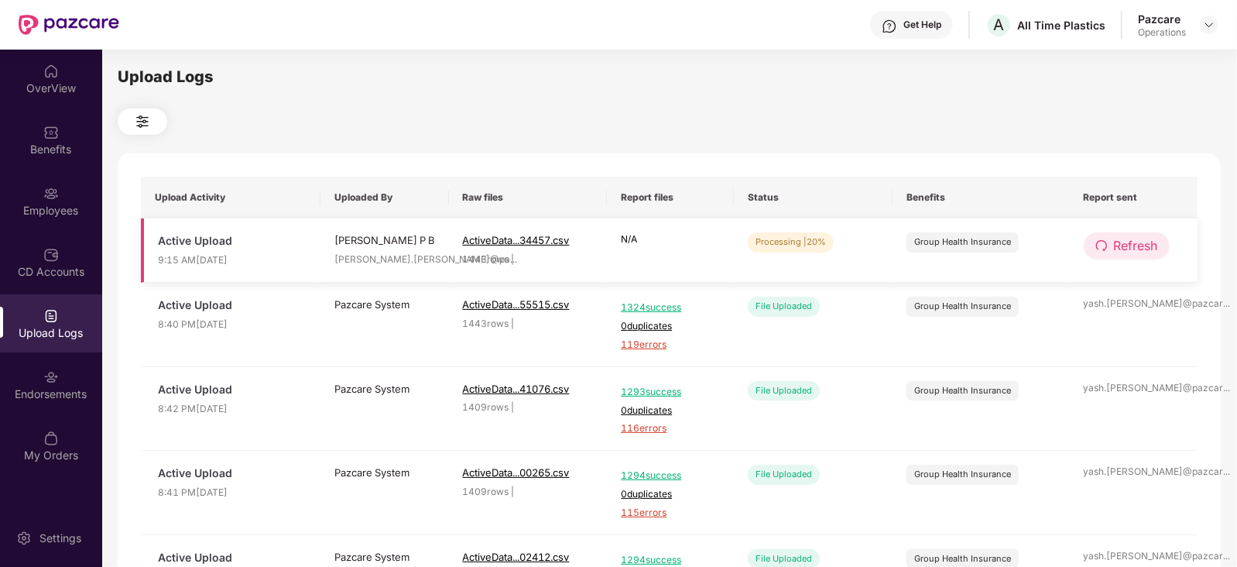
click at [1138, 245] on span "Refresh" at bounding box center [1136, 245] width 44 height 19
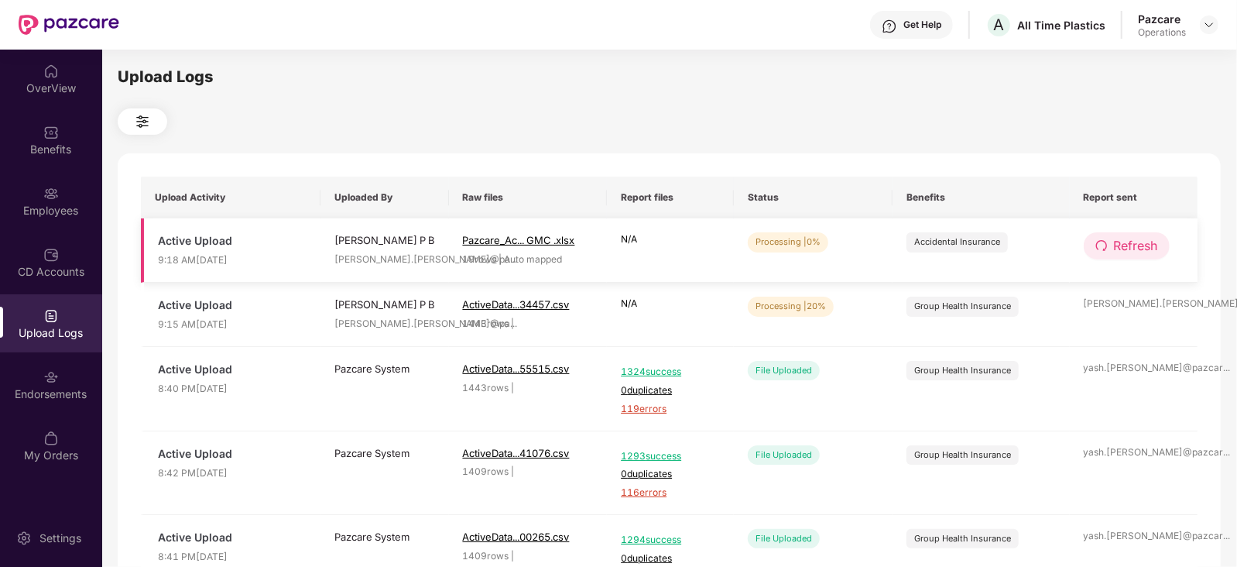
click at [1146, 258] on button "Refresh" at bounding box center [1126, 245] width 86 height 27
click at [1136, 245] on span "Refresh" at bounding box center [1136, 245] width 44 height 19
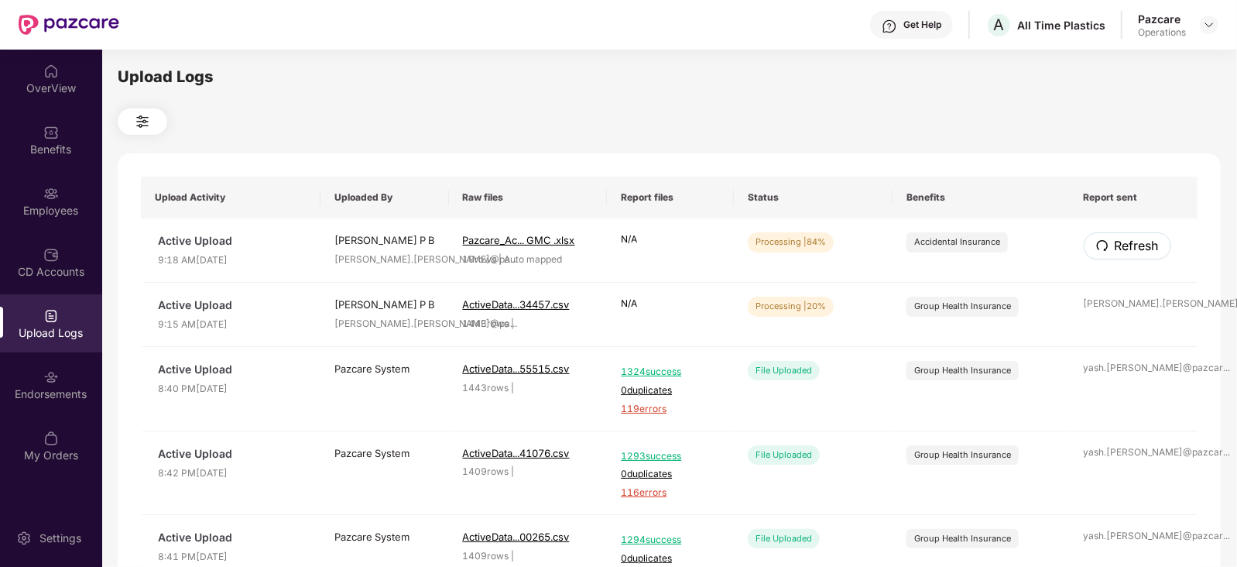
click at [1136, 245] on span "Refresh" at bounding box center [1136, 245] width 44 height 19
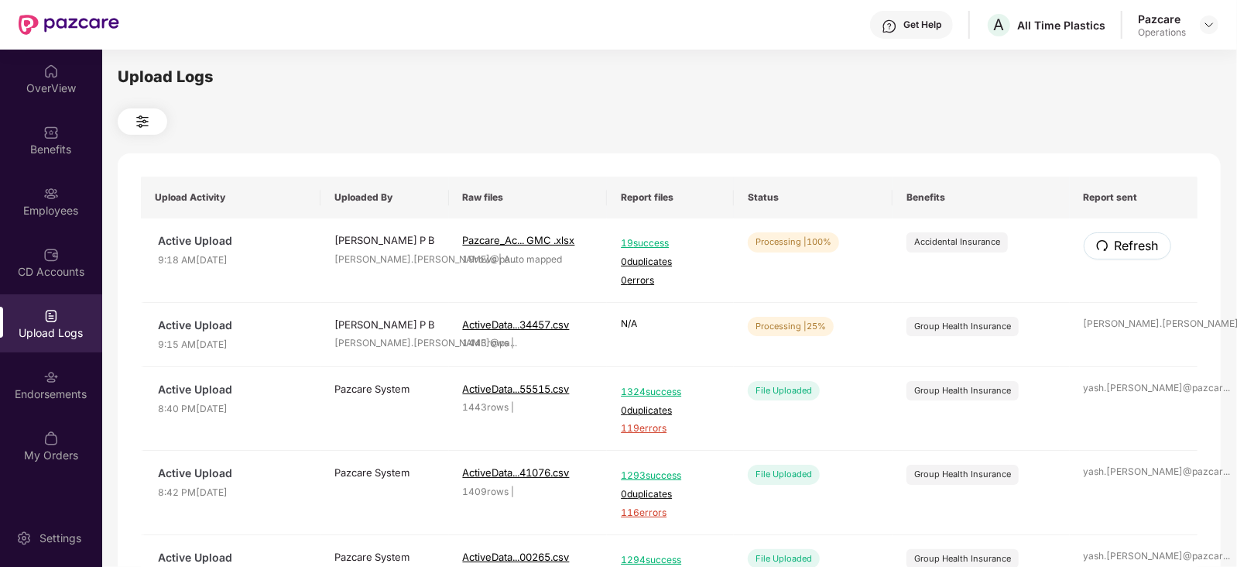
click at [1136, 245] on span "Refresh" at bounding box center [1136, 245] width 44 height 19
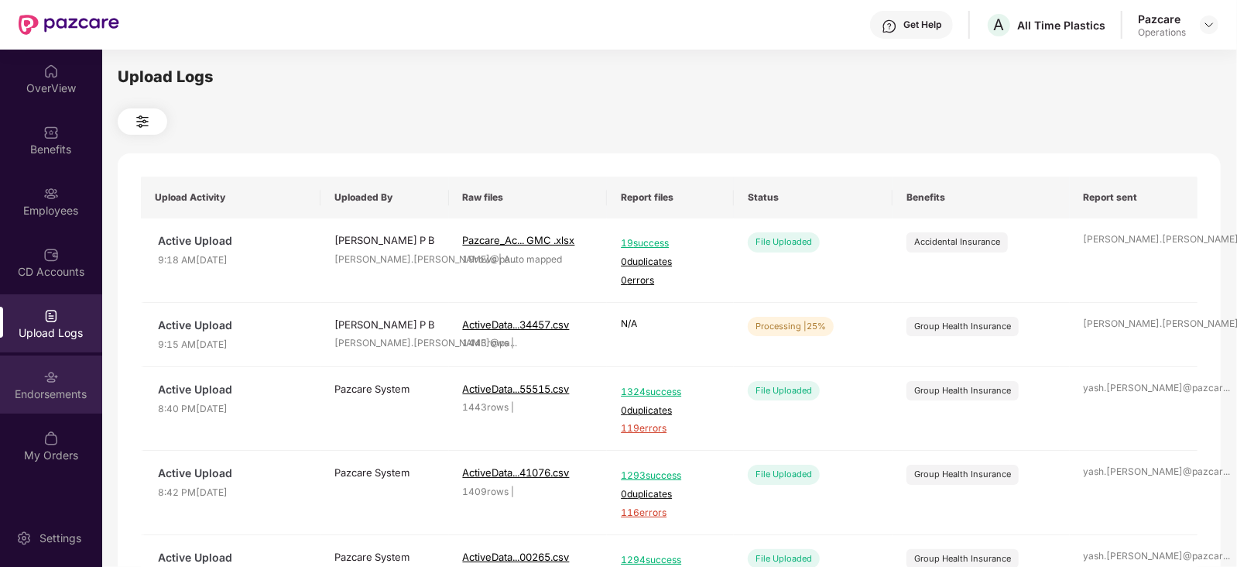
click at [73, 400] on div "Endorsements" at bounding box center [51, 393] width 102 height 15
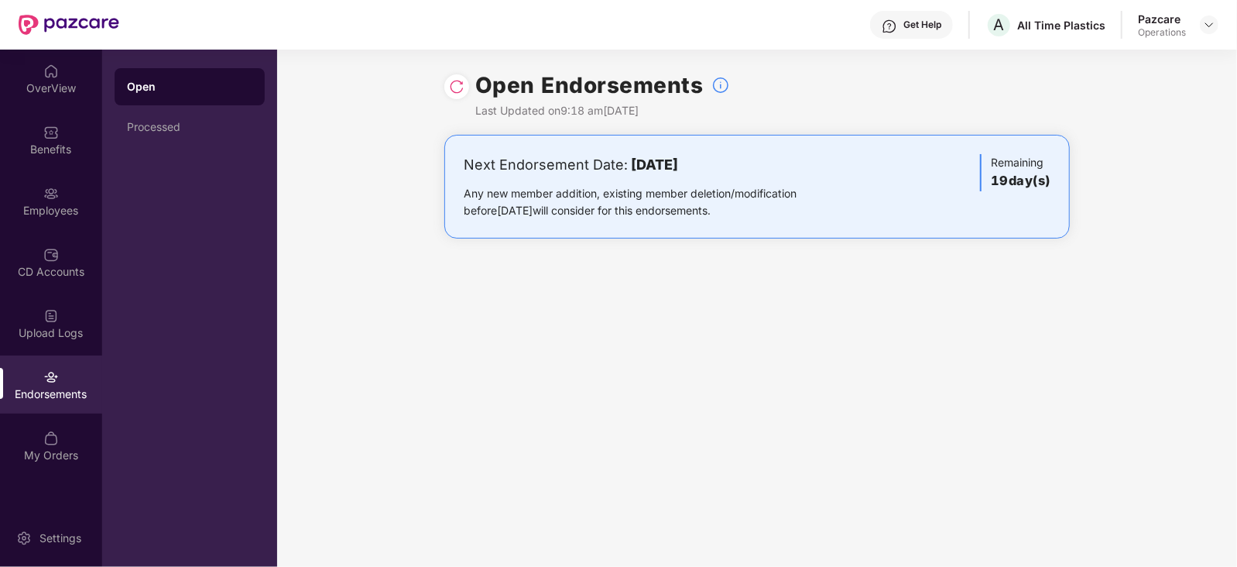
click at [159, 166] on div "Open Processed" at bounding box center [189, 308] width 175 height 517
click at [152, 128] on div "Processed" at bounding box center [189, 127] width 125 height 12
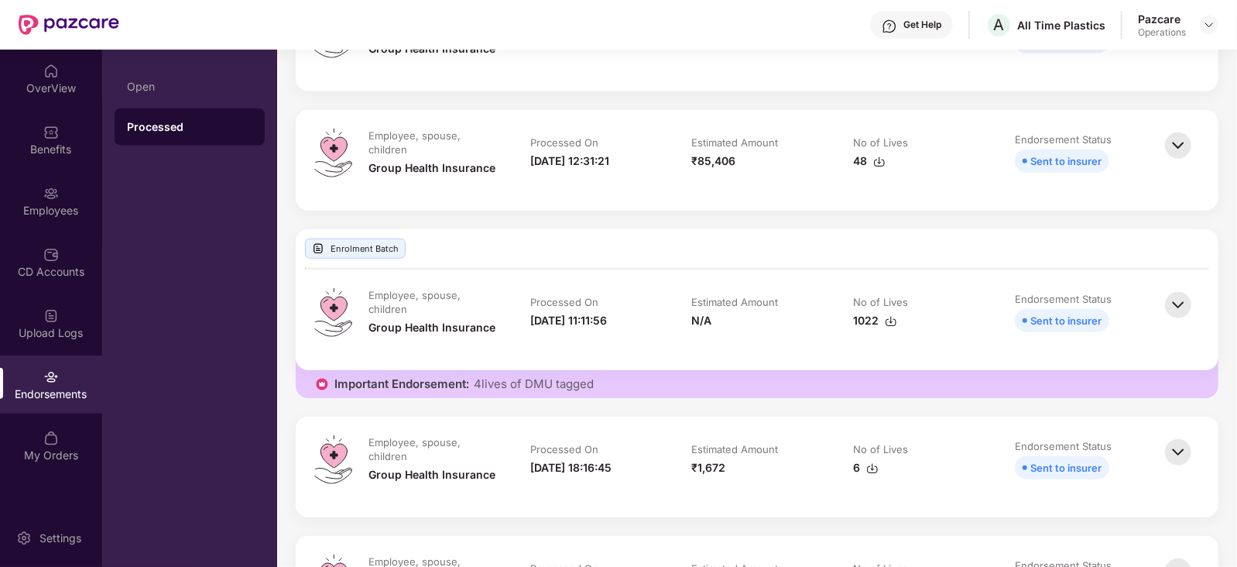
scroll to position [1064, 0]
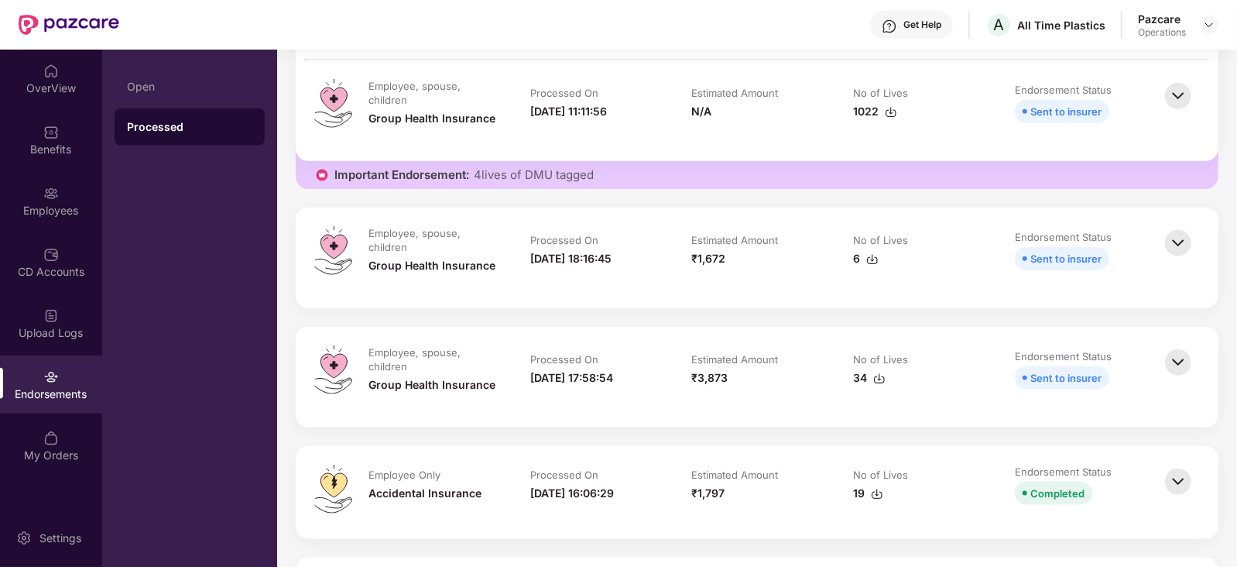
click at [1164, 482] on img at bounding box center [1178, 481] width 34 height 34
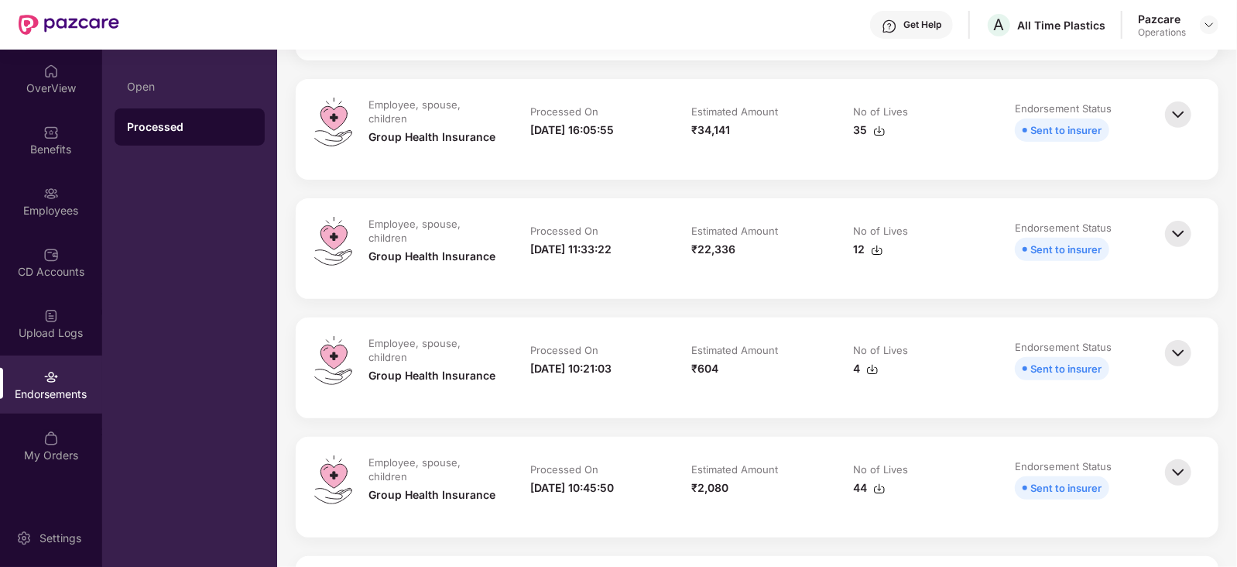
scroll to position [0, 0]
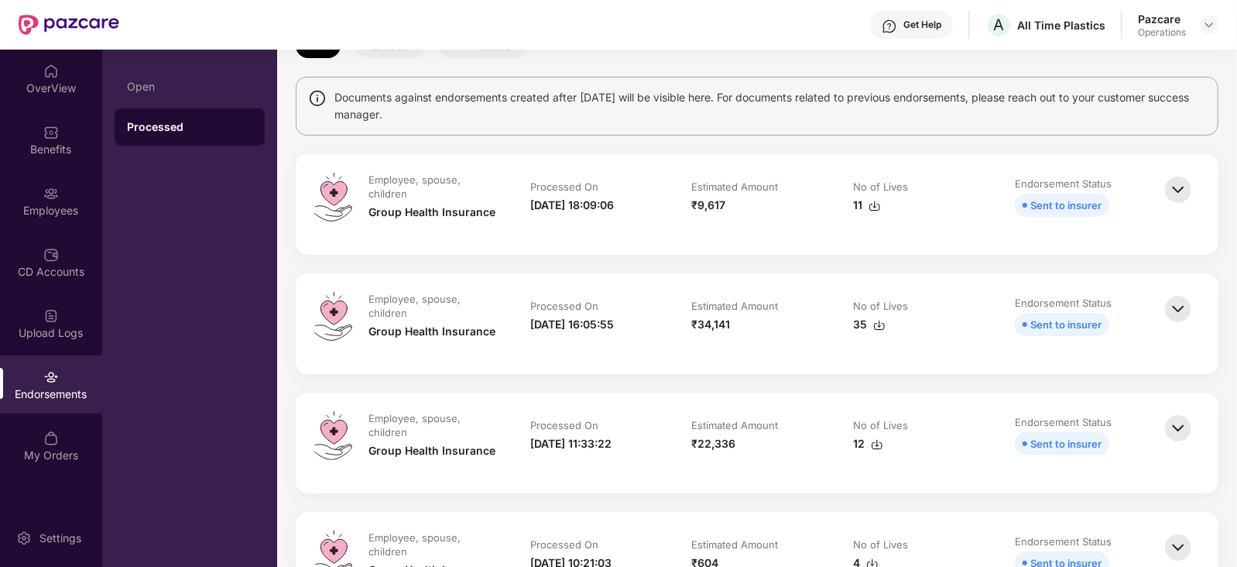
click at [1180, 307] on img at bounding box center [1178, 309] width 34 height 34
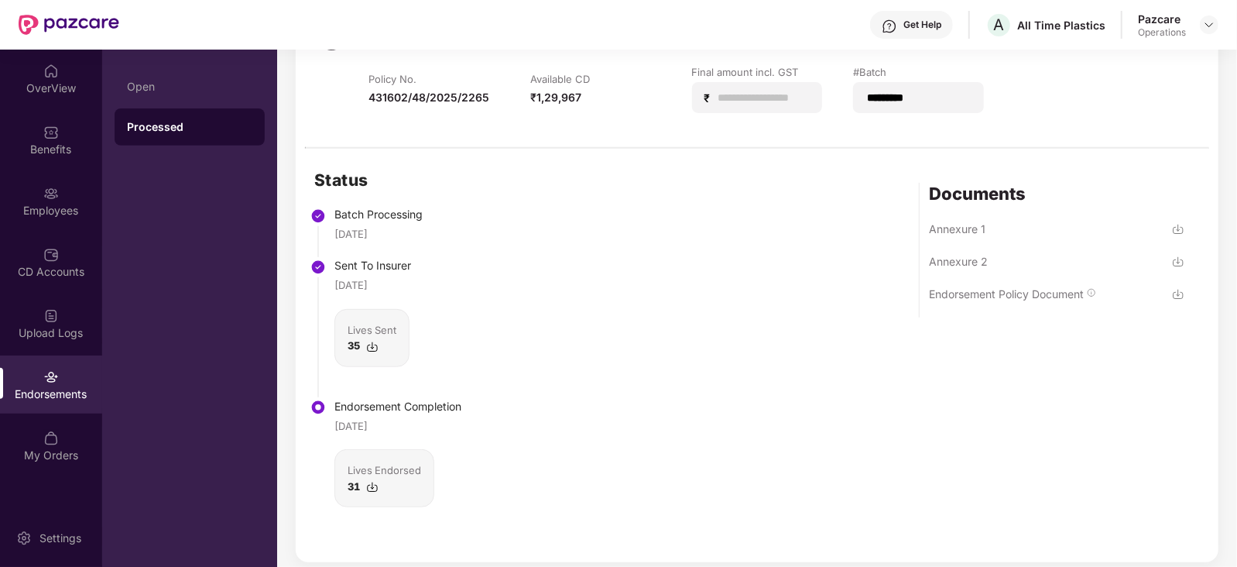
scroll to position [0, 0]
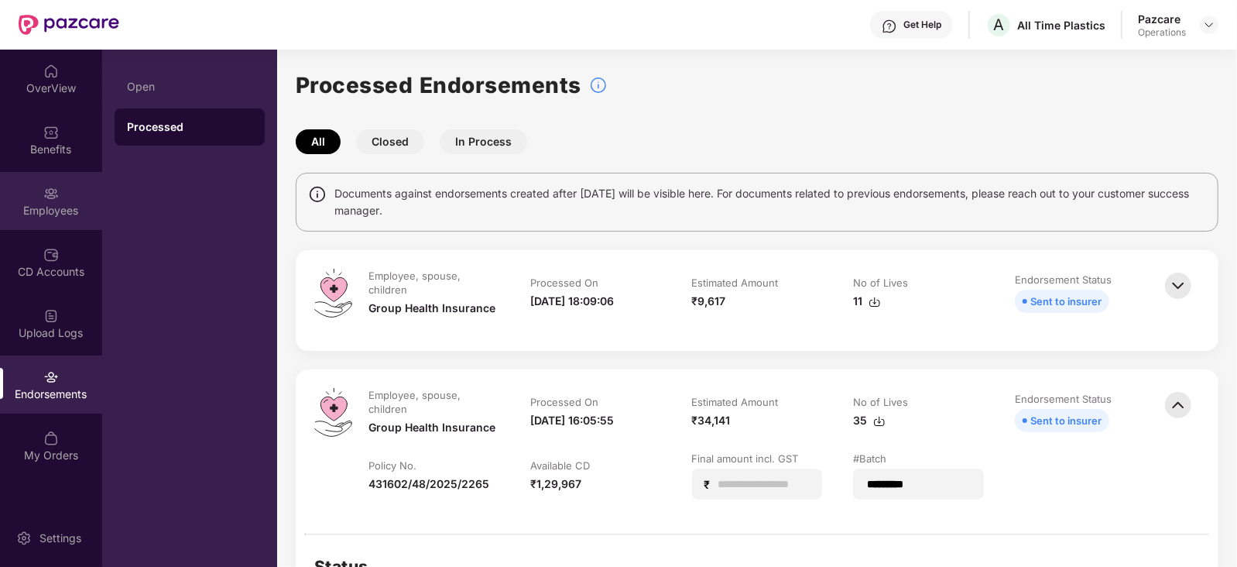
click at [89, 193] on div "Employees" at bounding box center [51, 201] width 102 height 58
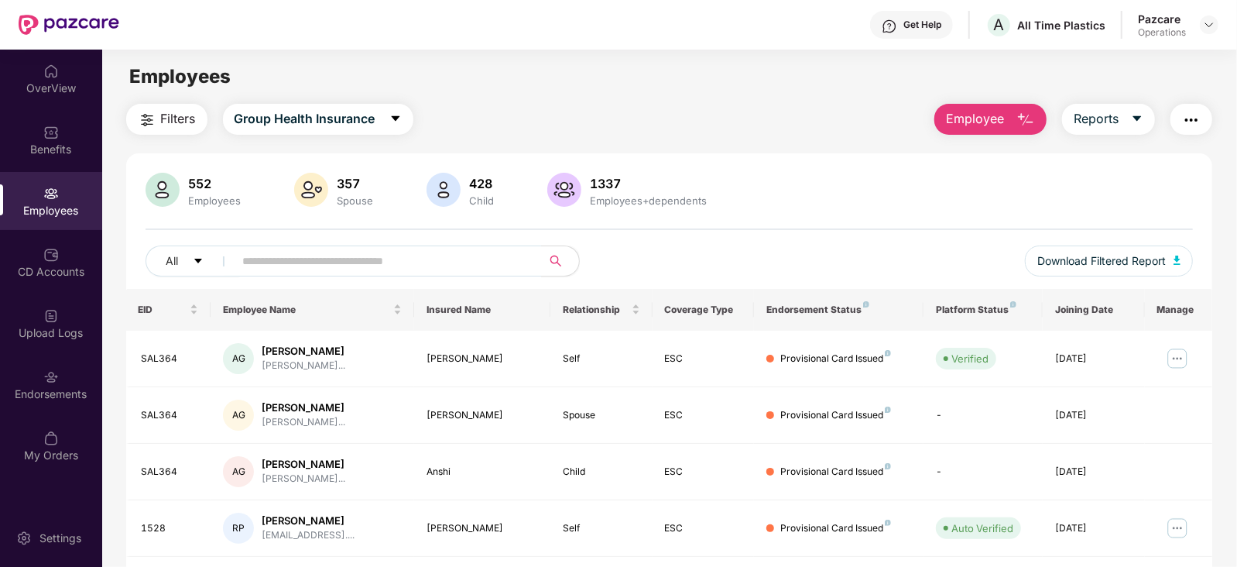
click at [1196, 119] on img "button" at bounding box center [1191, 120] width 19 height 19
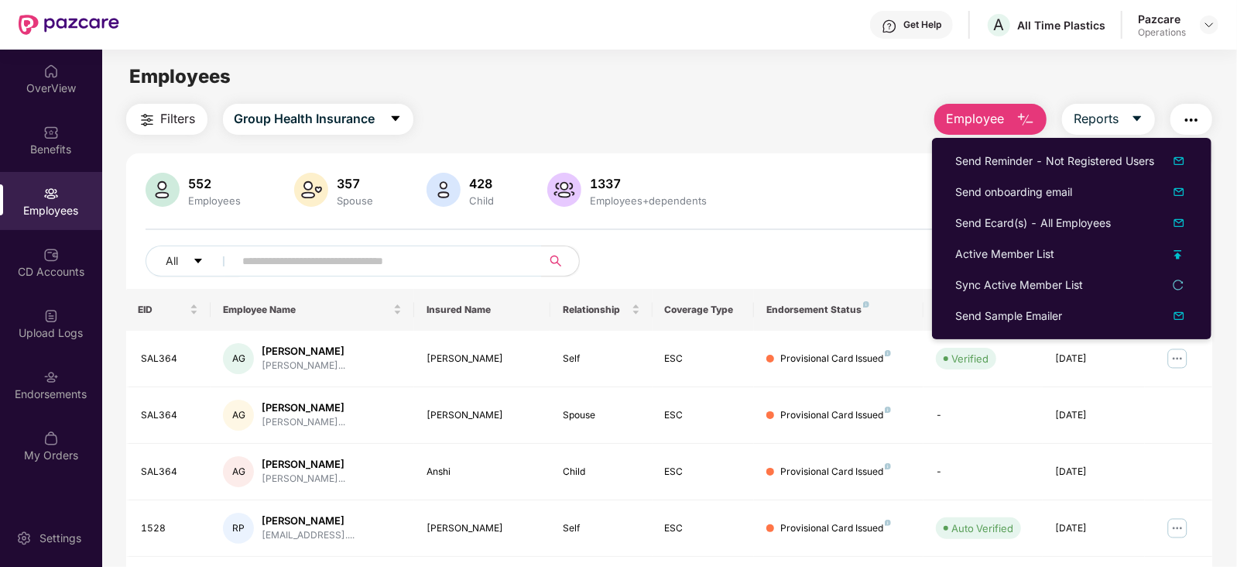
drag, startPoint x: 840, startPoint y: 216, endPoint x: 1139, endPoint y: 29, distance: 352.6
click at [881, 201] on div "552 Employees 357 Spouse 428 Child 1337 Employees+dependents All Download Filte…" at bounding box center [669, 231] width 1087 height 116
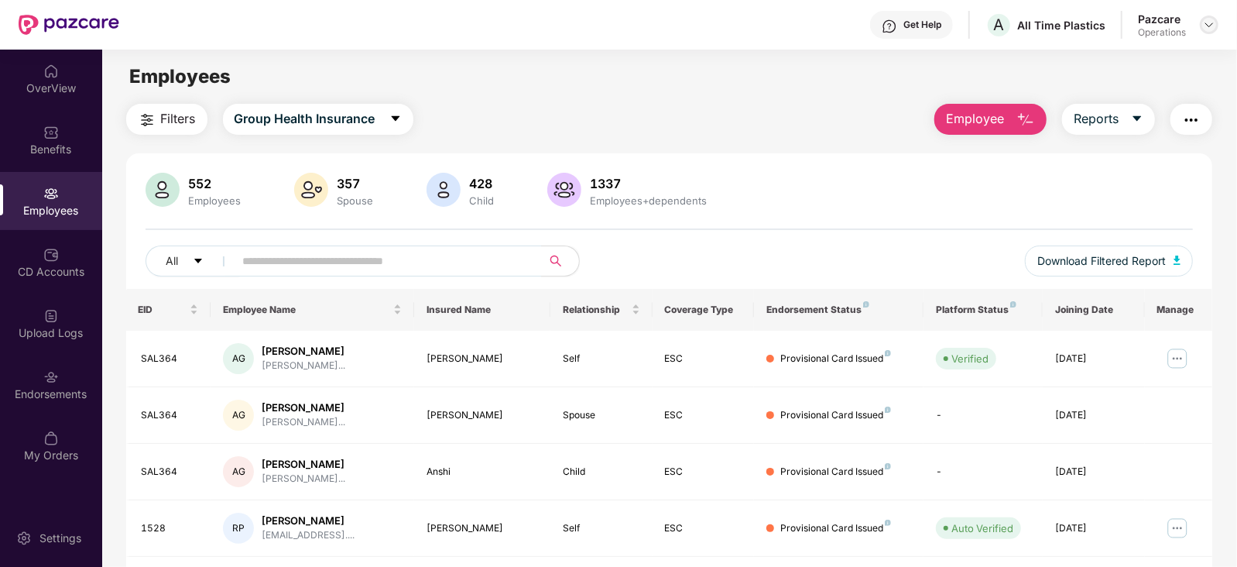
click at [1210, 25] on img at bounding box center [1209, 25] width 12 height 12
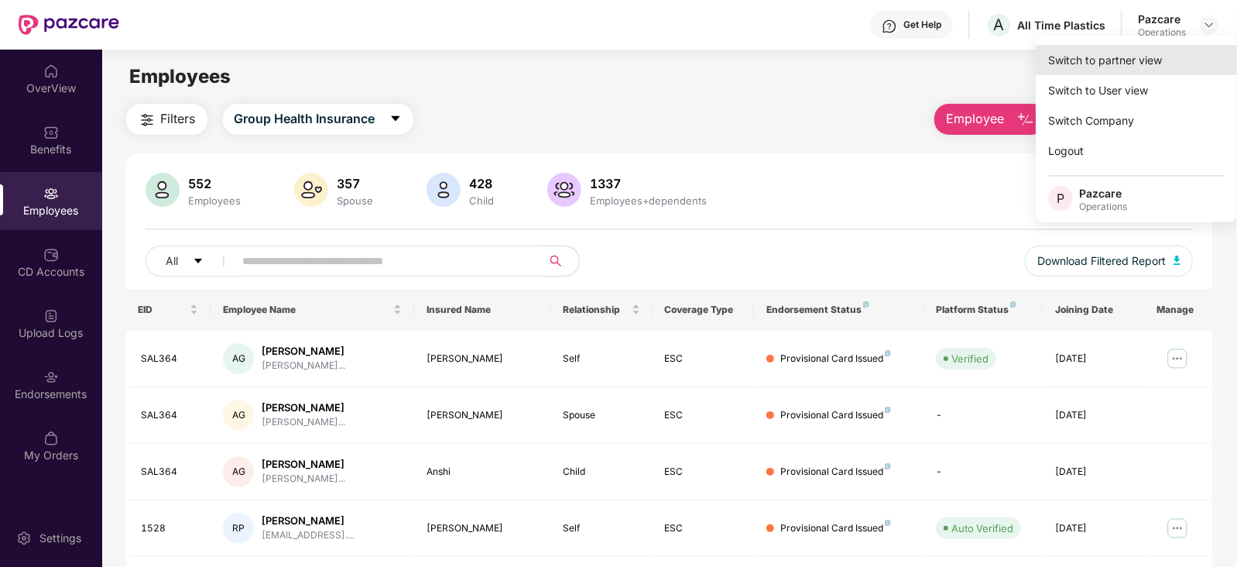
click at [1095, 70] on div "Switch to partner view" at bounding box center [1136, 60] width 201 height 30
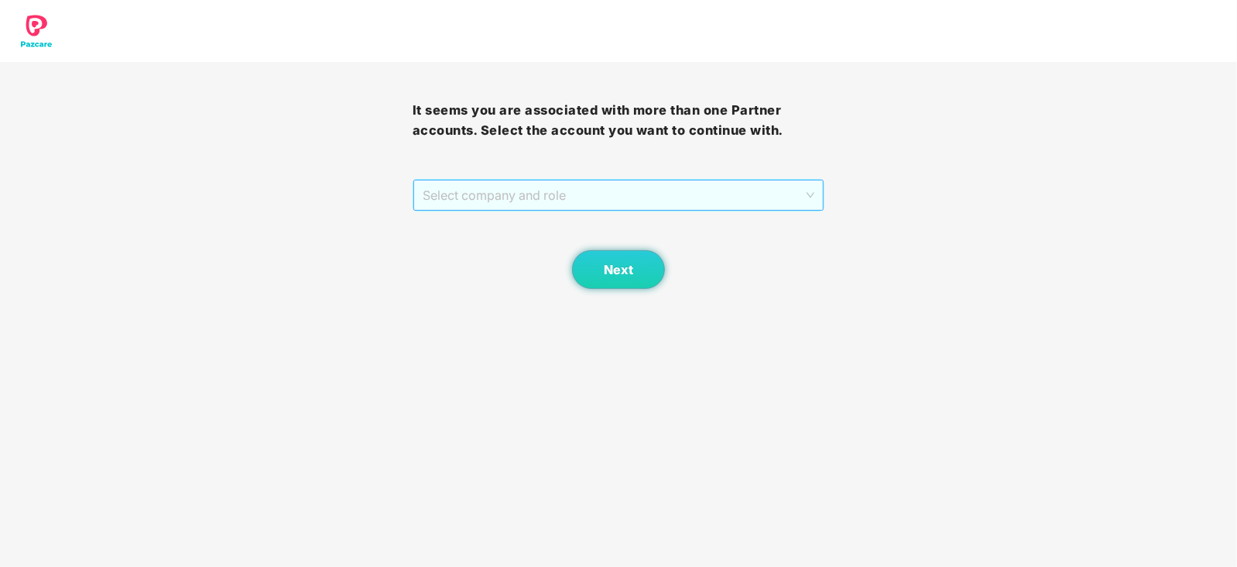
click at [592, 203] on span "Select company and role" at bounding box center [619, 194] width 392 height 29
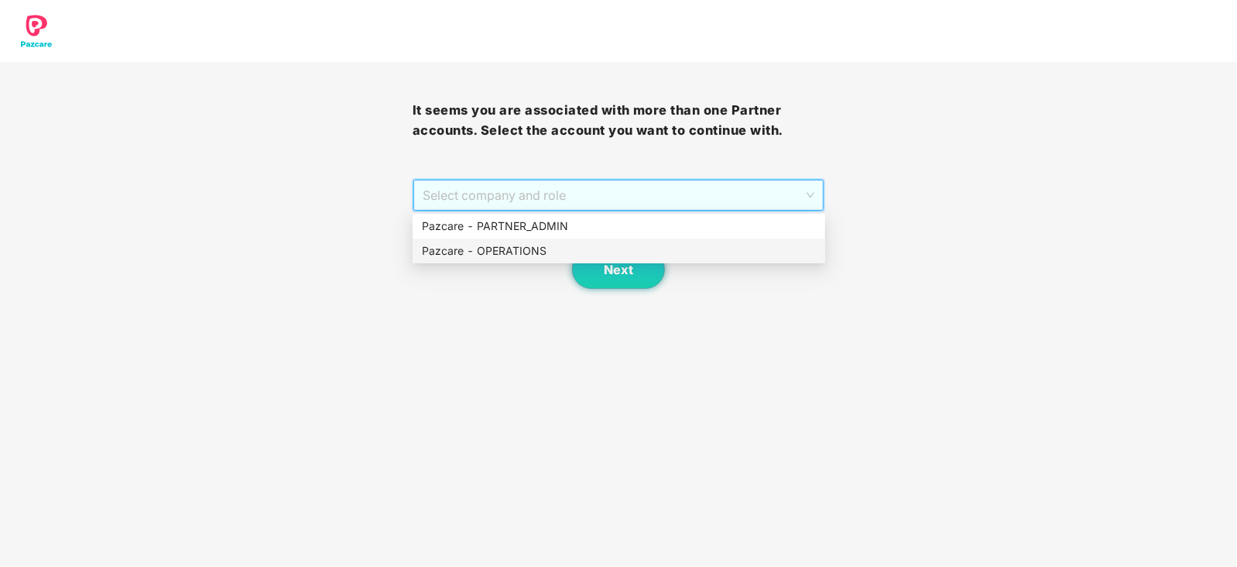
click at [550, 242] on div "Pazcare - OPERATIONS" at bounding box center [619, 250] width 394 height 17
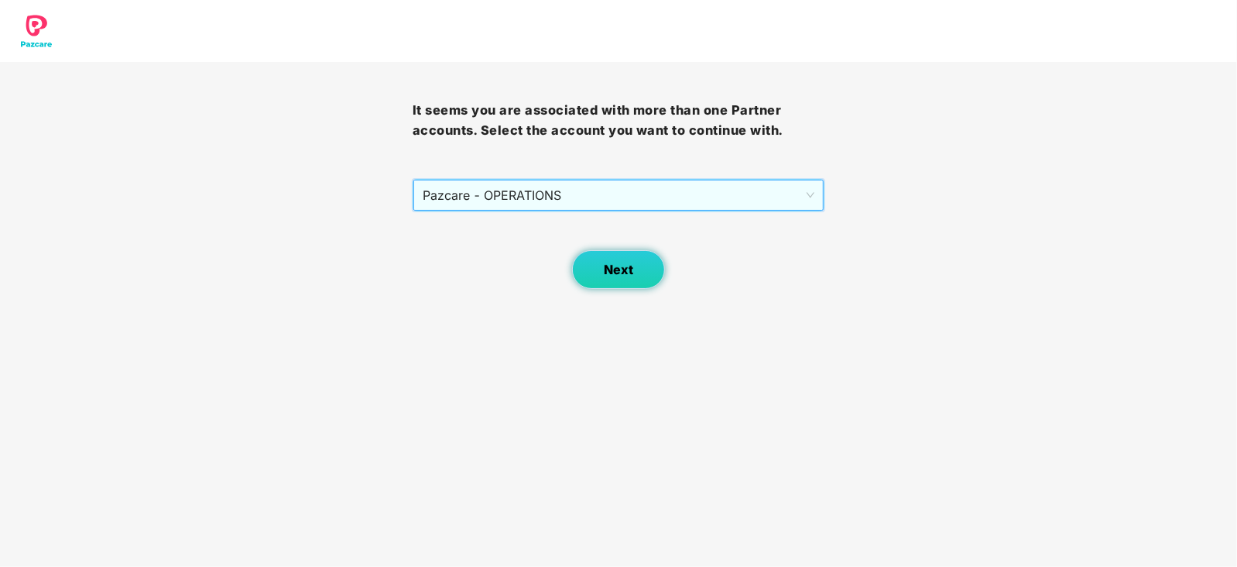
click at [614, 258] on button "Next" at bounding box center [618, 269] width 93 height 39
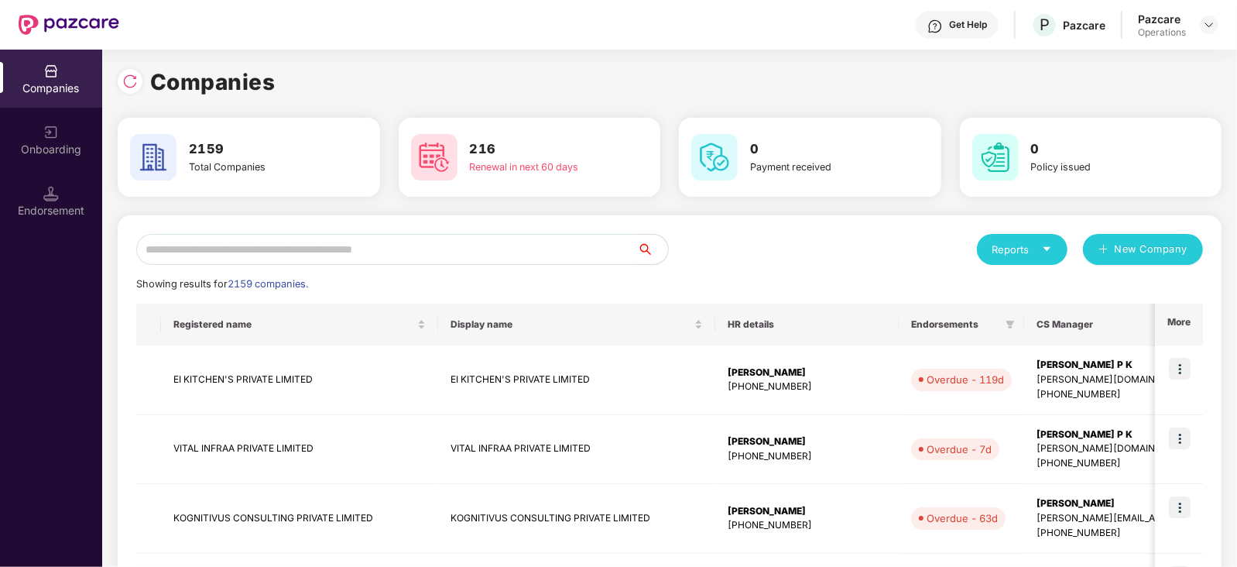
click at [237, 256] on input "text" at bounding box center [386, 249] width 501 height 31
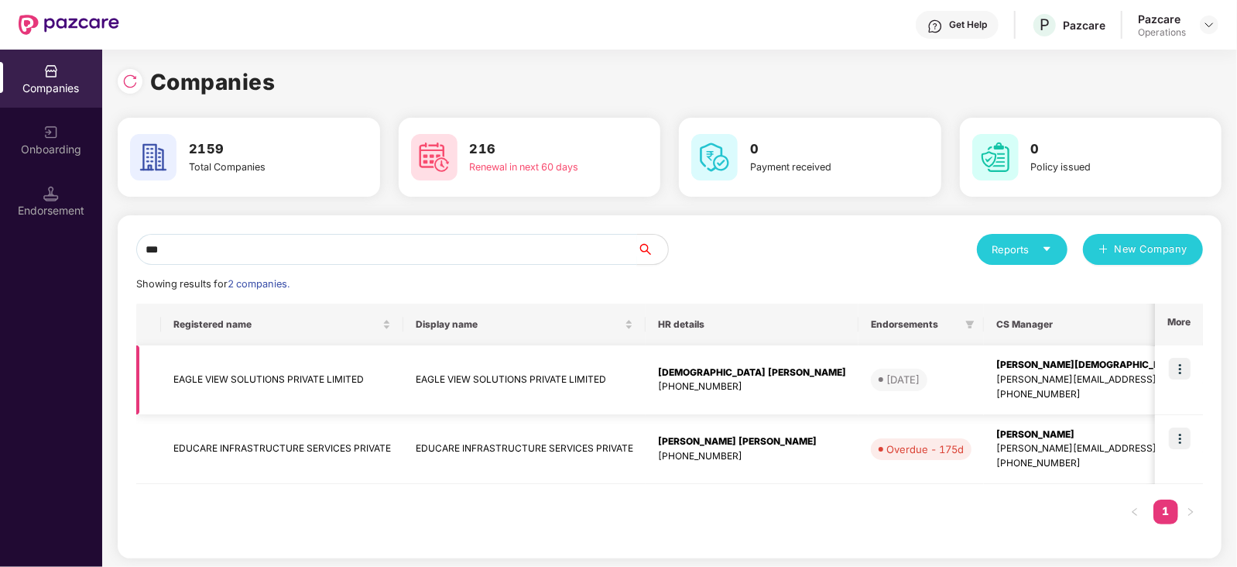
type input "***"
click at [227, 377] on td "EAGLE VIEW SOLUTIONS PRIVATE LIMITED" at bounding box center [282, 380] width 242 height 70
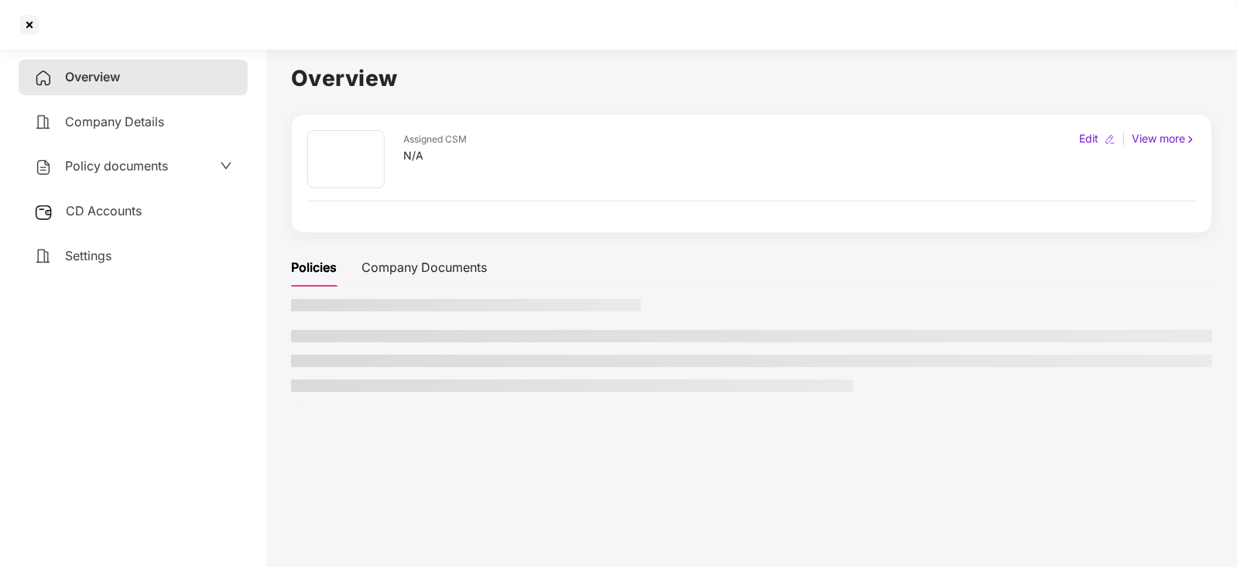
click at [128, 221] on div "CD Accounts" at bounding box center [133, 211] width 229 height 36
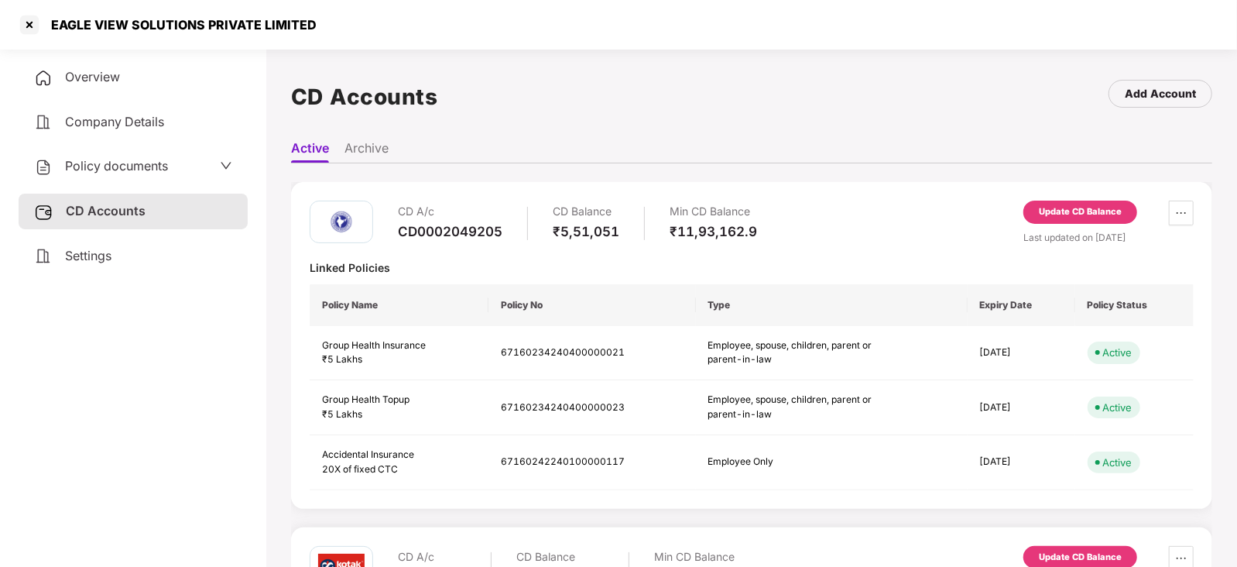
scroll to position [190, 0]
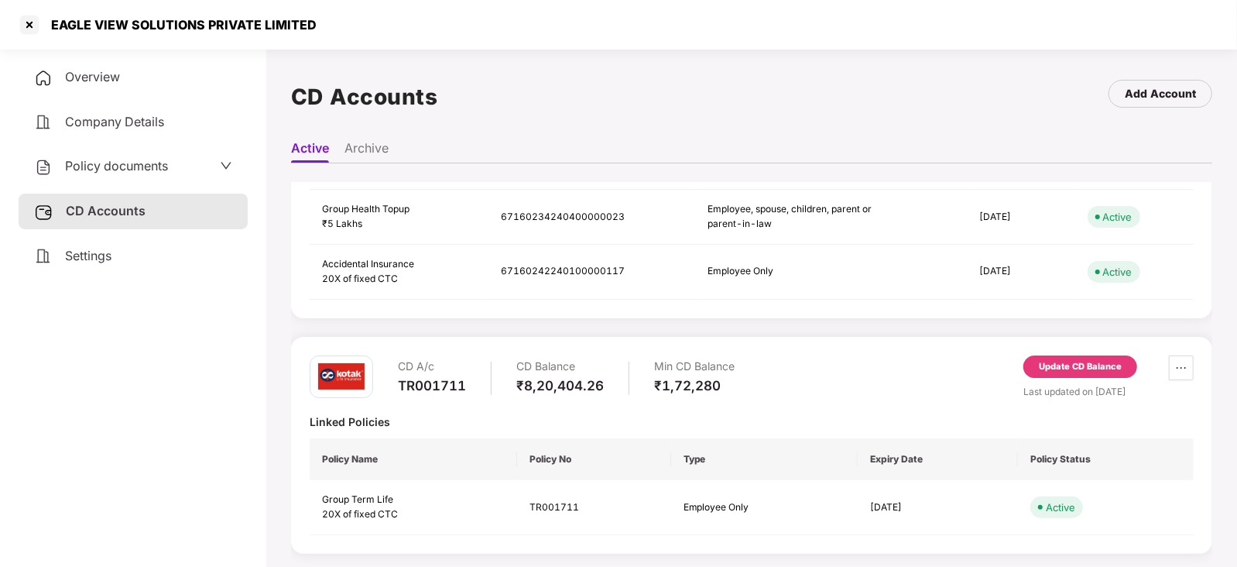
click at [1088, 365] on div "Update CD Balance" at bounding box center [1080, 367] width 83 height 14
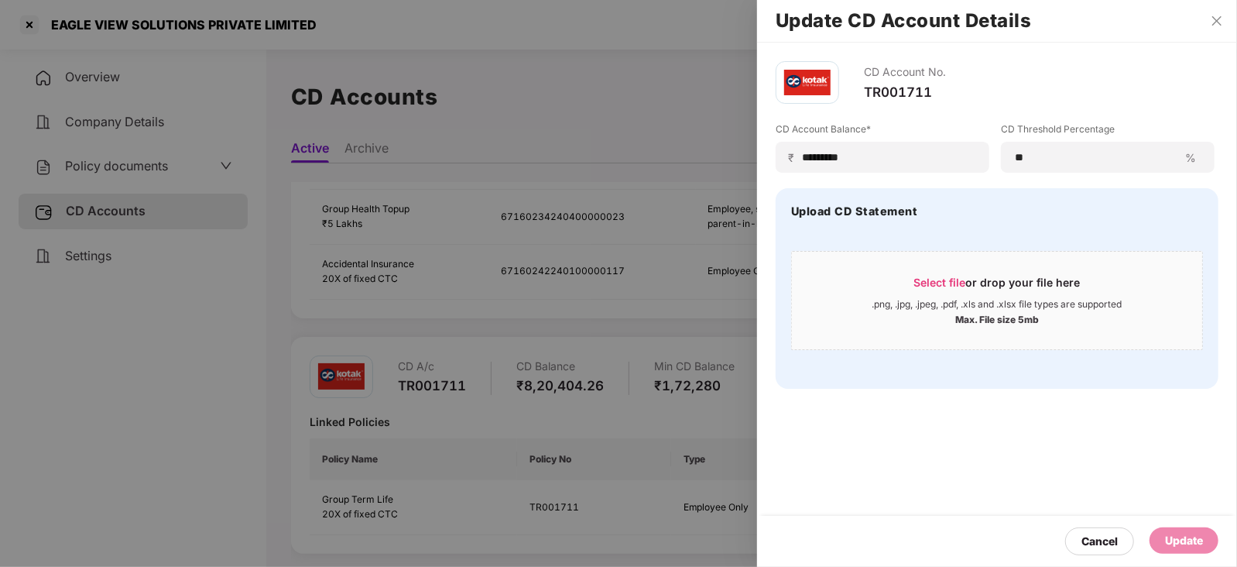
drag, startPoint x: 881, startPoint y: 143, endPoint x: 765, endPoint y: 152, distance: 117.2
click at [765, 152] on div "CD Account No. TR001711 CD Account Balance* ₹ ********* CD Threshold Percentage…" at bounding box center [997, 225] width 480 height 365
drag, startPoint x: 864, startPoint y: 152, endPoint x: 769, endPoint y: 149, distance: 95.2
click at [769, 149] on div "CD Account No. TR001711 CD Account Balance* ₹ ********* CD Threshold Percentage…" at bounding box center [997, 225] width 480 height 365
paste input
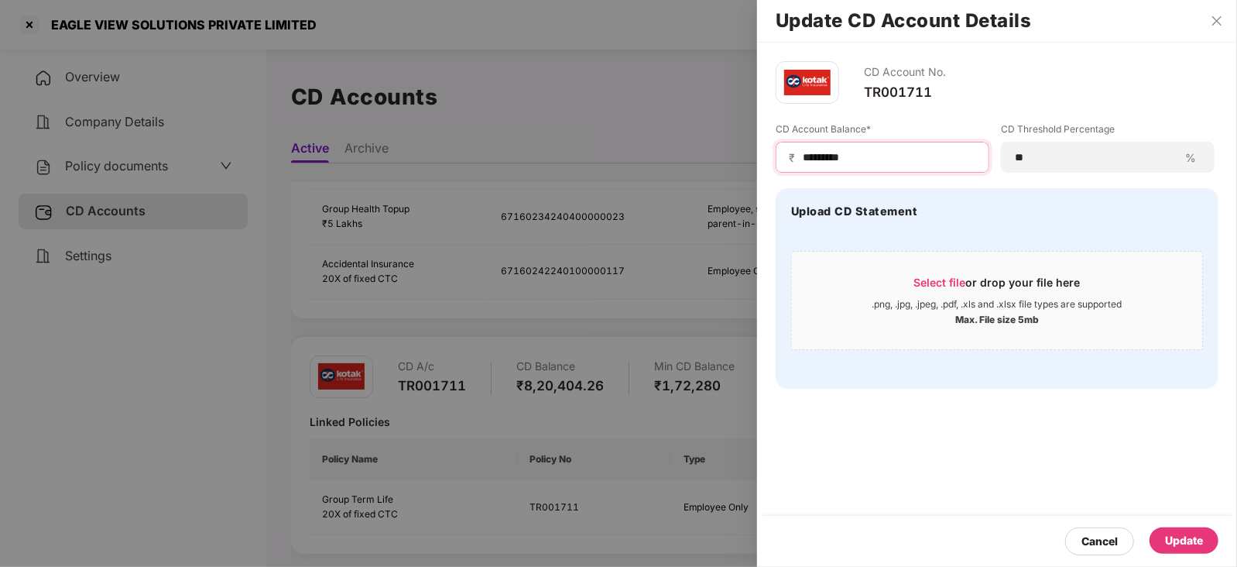
type input "*********"
click at [1172, 542] on div "Update" at bounding box center [1184, 540] width 38 height 17
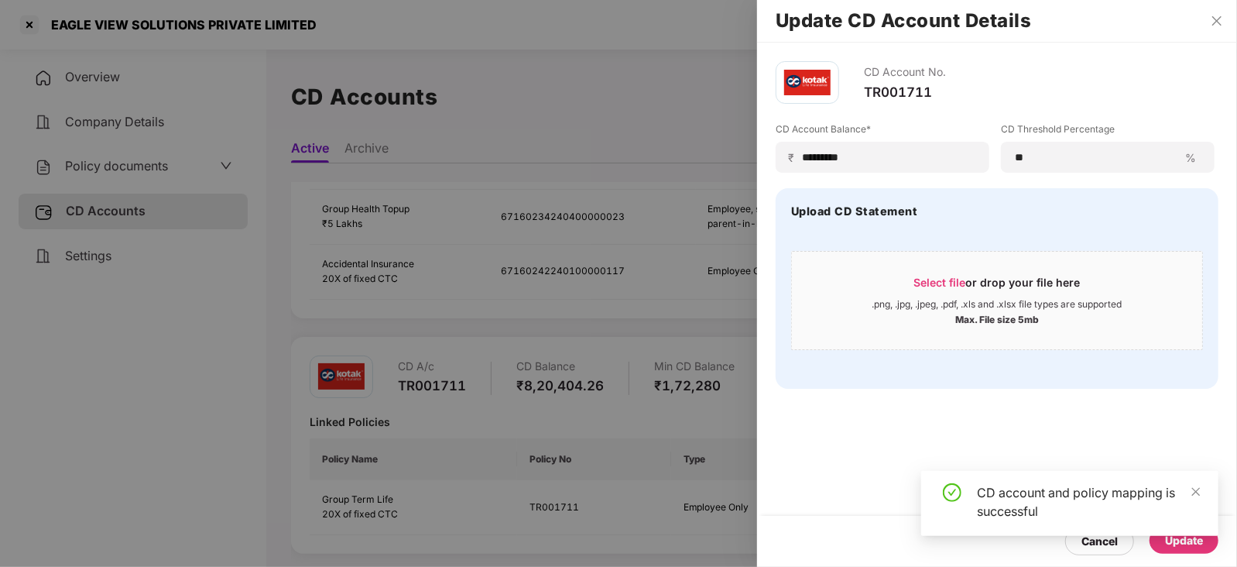
click at [166, 172] on div at bounding box center [618, 283] width 1237 height 567
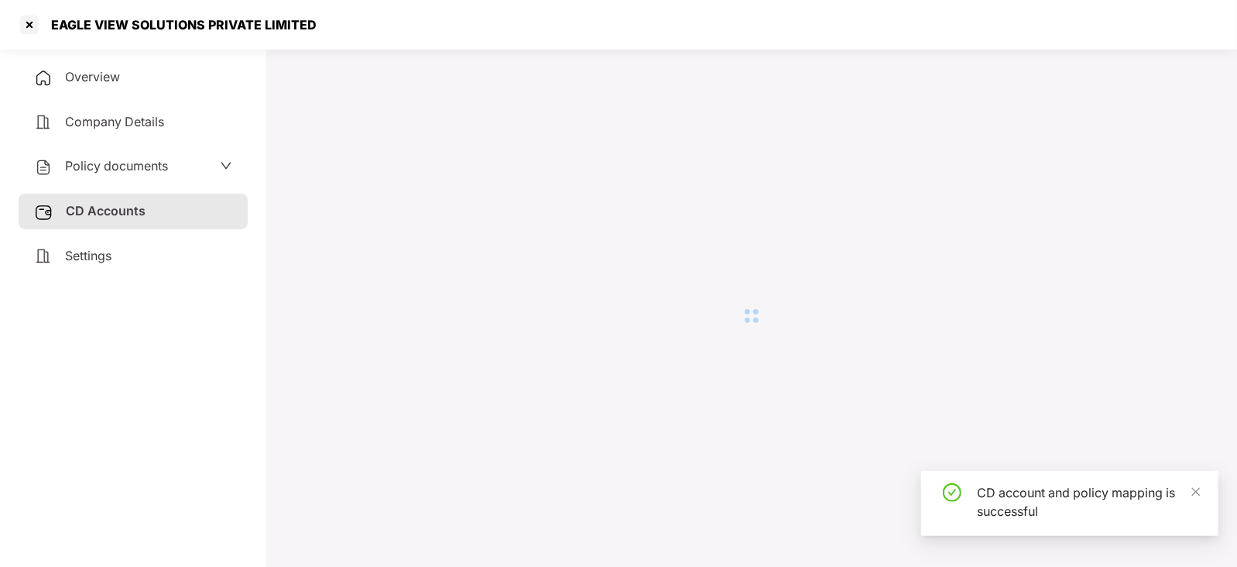
click at [149, 175] on div "Policy documents" at bounding box center [101, 166] width 134 height 20
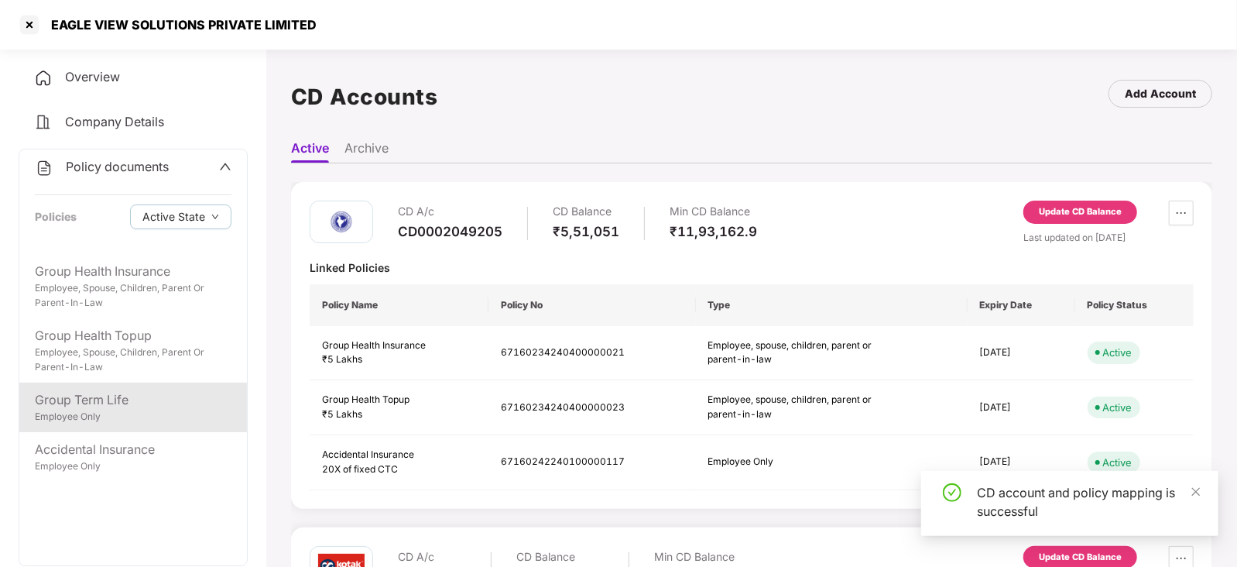
click at [119, 392] on div "Group Term Life" at bounding box center [133, 399] width 197 height 19
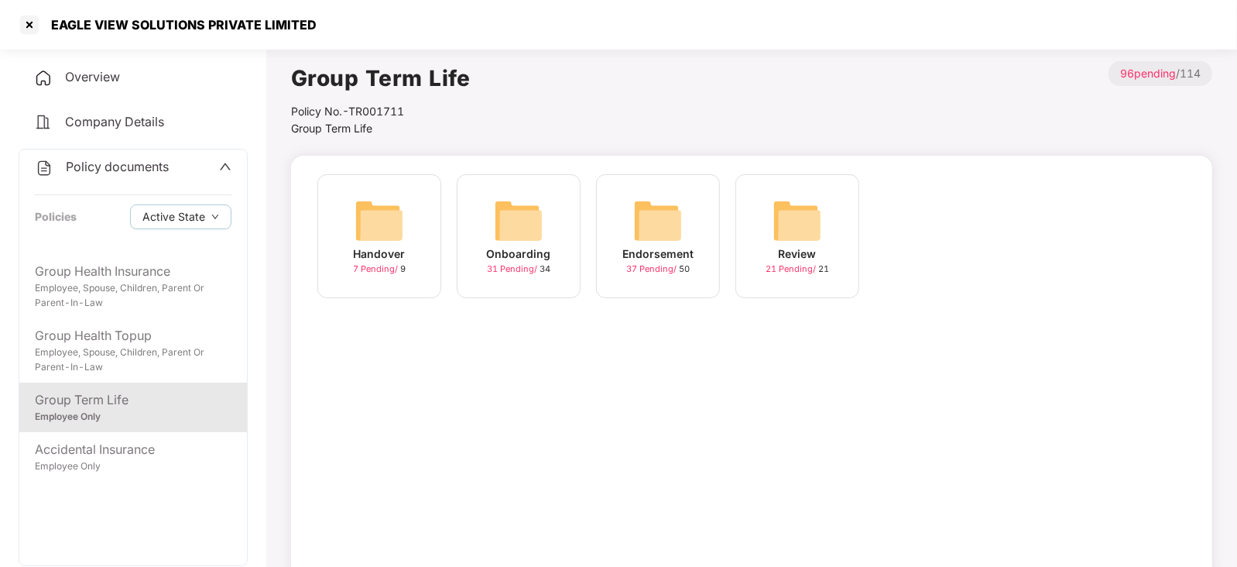
click at [649, 215] on img at bounding box center [658, 221] width 50 height 50
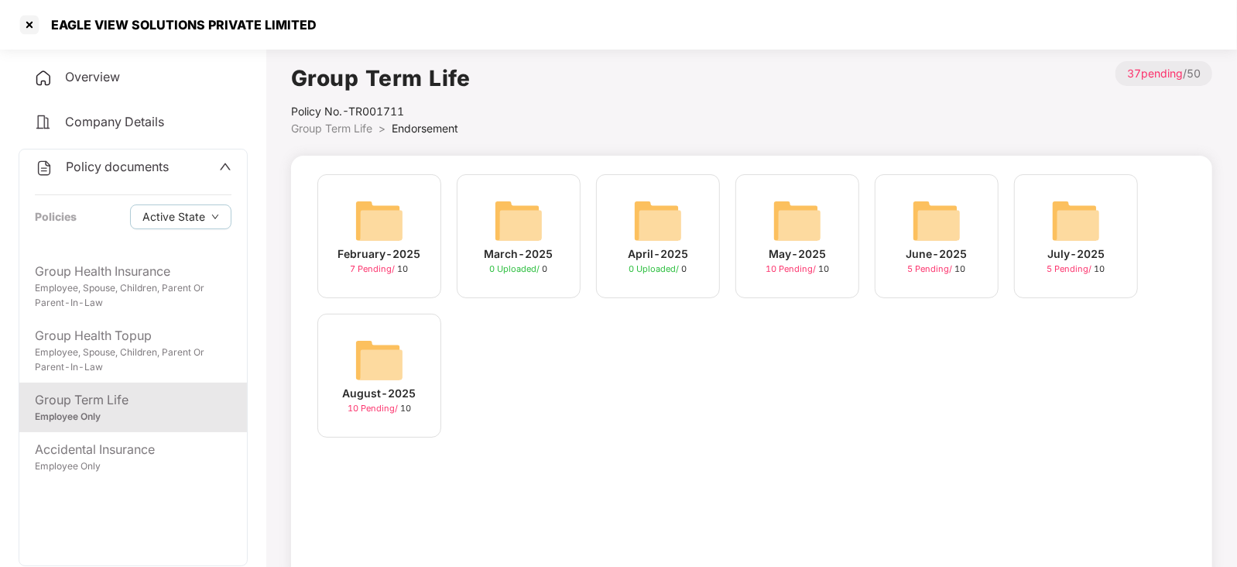
click at [382, 364] on img at bounding box center [379, 360] width 50 height 50
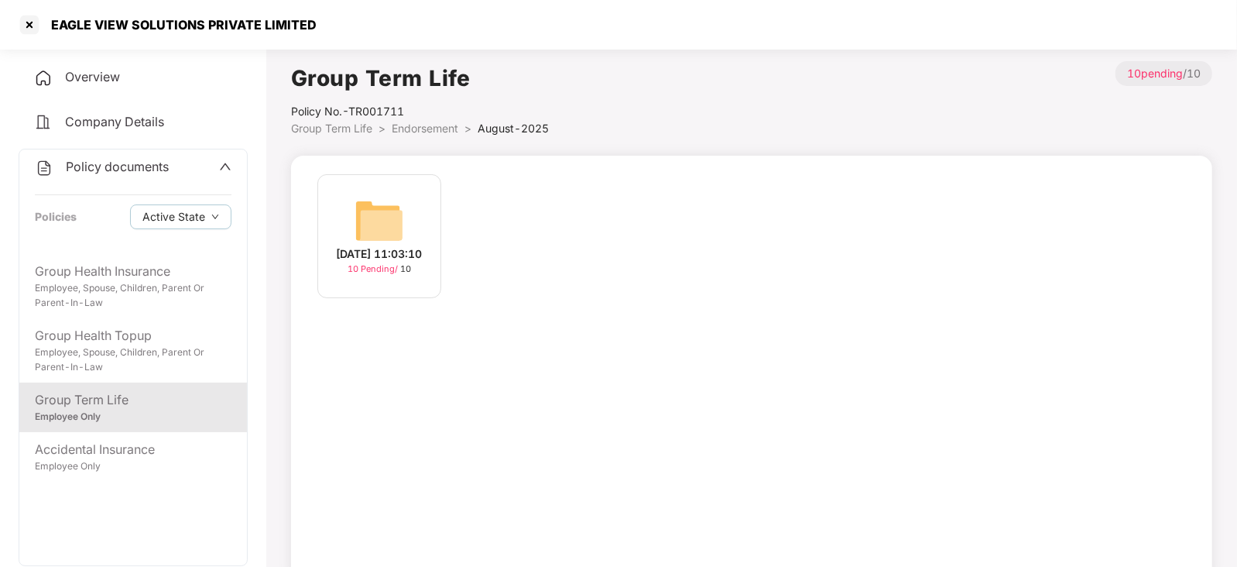
click at [361, 210] on img at bounding box center [379, 221] width 50 height 50
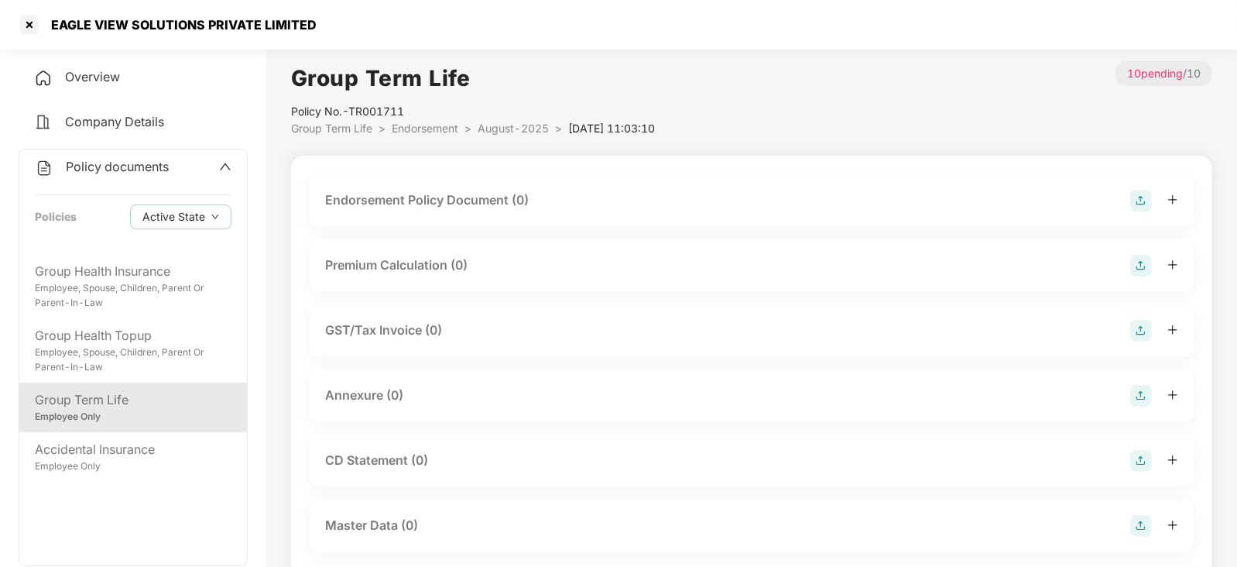
click at [444, 199] on div "Endorsement Policy Document (0)" at bounding box center [427, 199] width 204 height 19
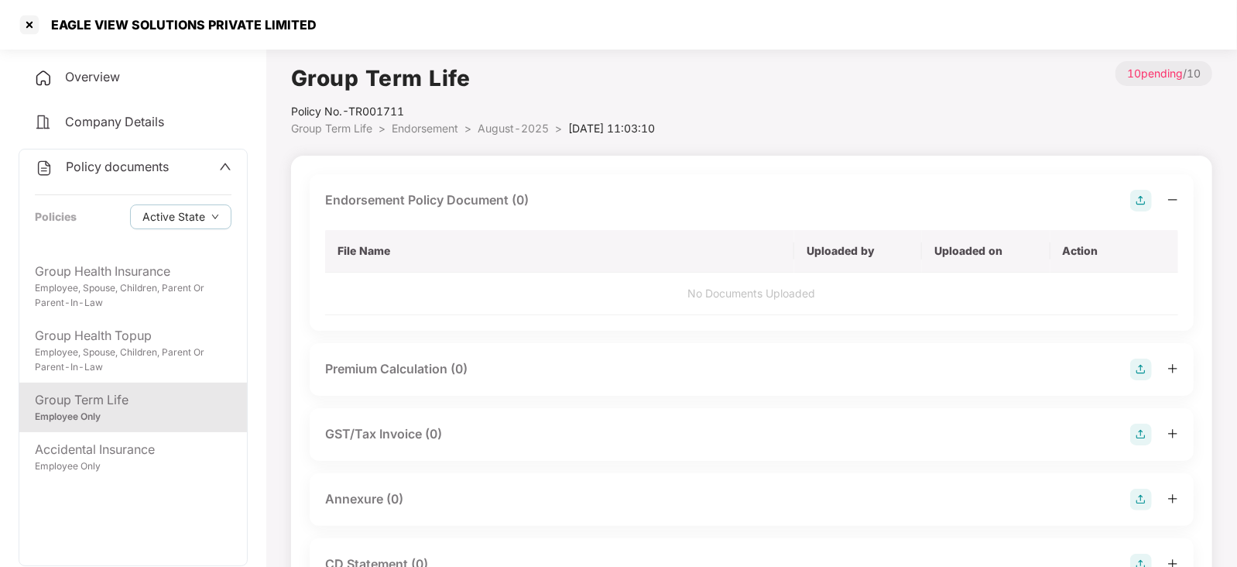
click at [1148, 199] on img at bounding box center [1141, 201] width 22 height 22
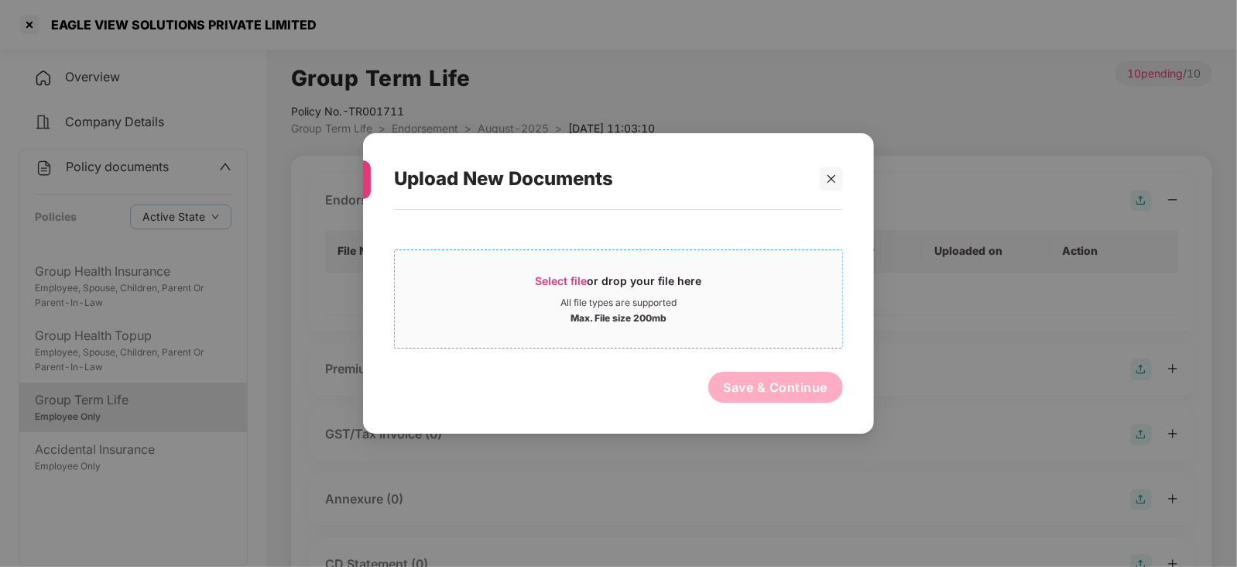
click at [580, 279] on span "Select file" at bounding box center [562, 280] width 52 height 13
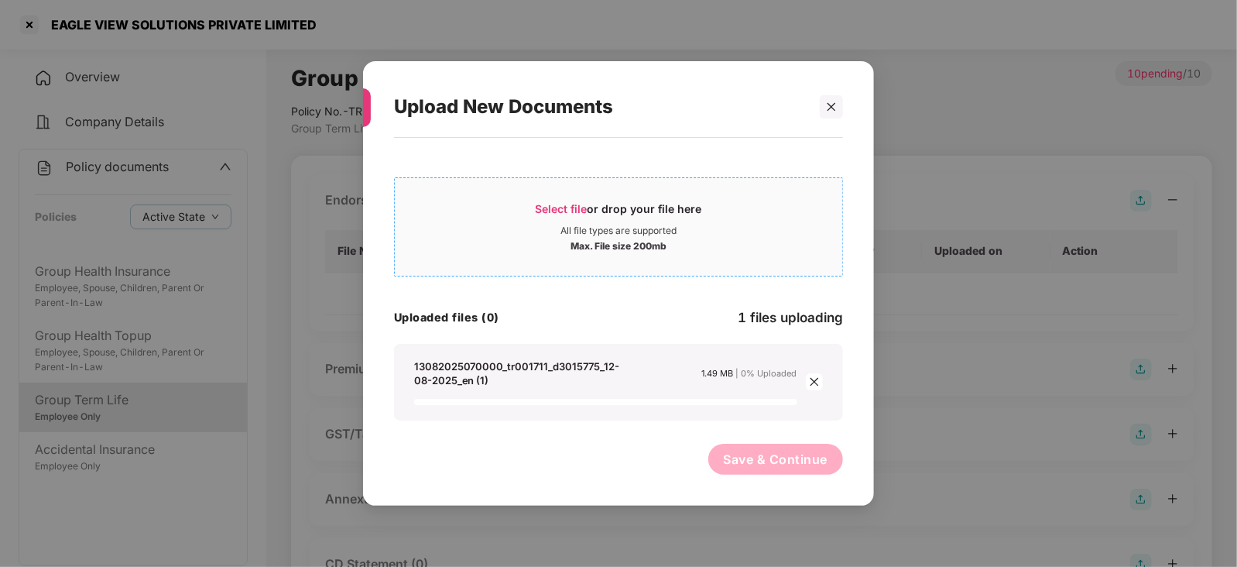
click at [570, 207] on span "Select file" at bounding box center [562, 208] width 52 height 13
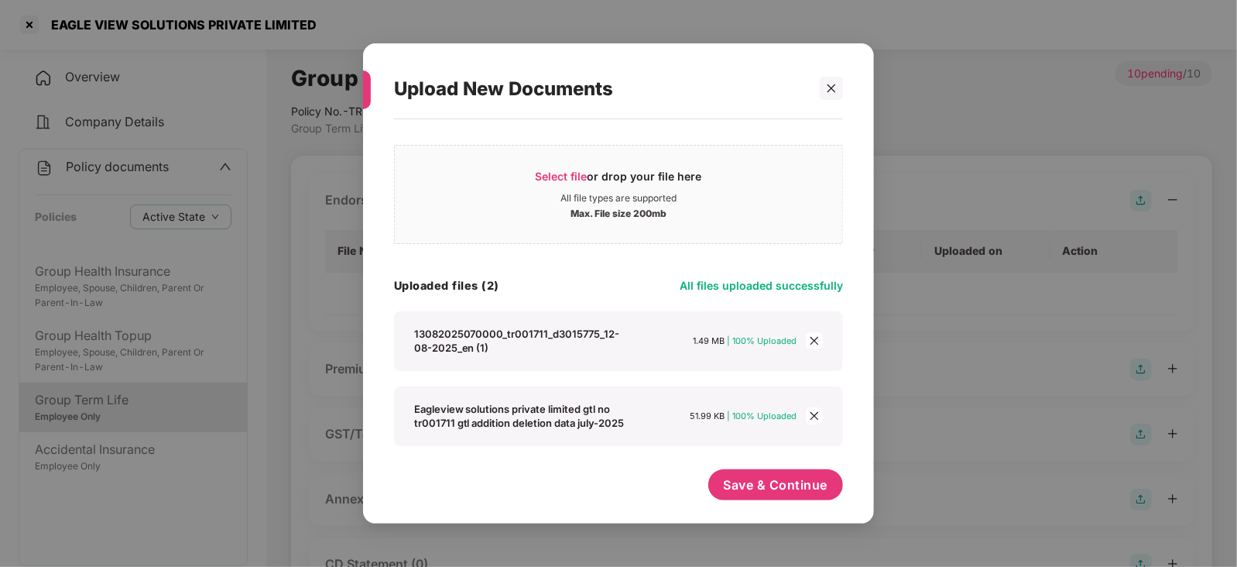
scroll to position [35, 0]
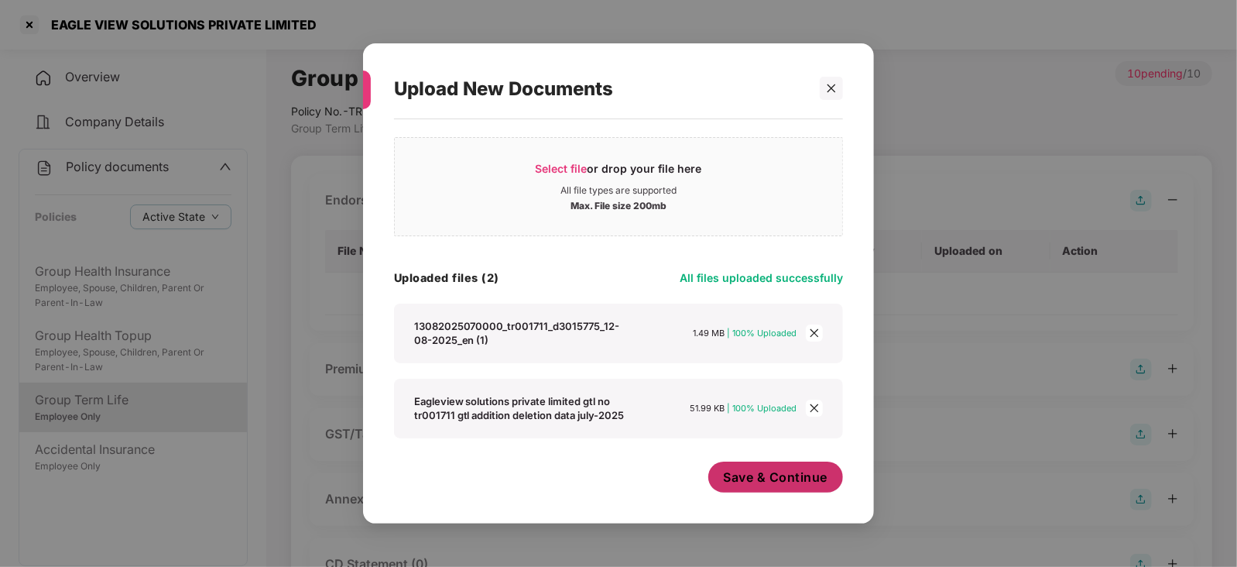
click at [740, 476] on span "Save & Continue" at bounding box center [776, 476] width 104 height 17
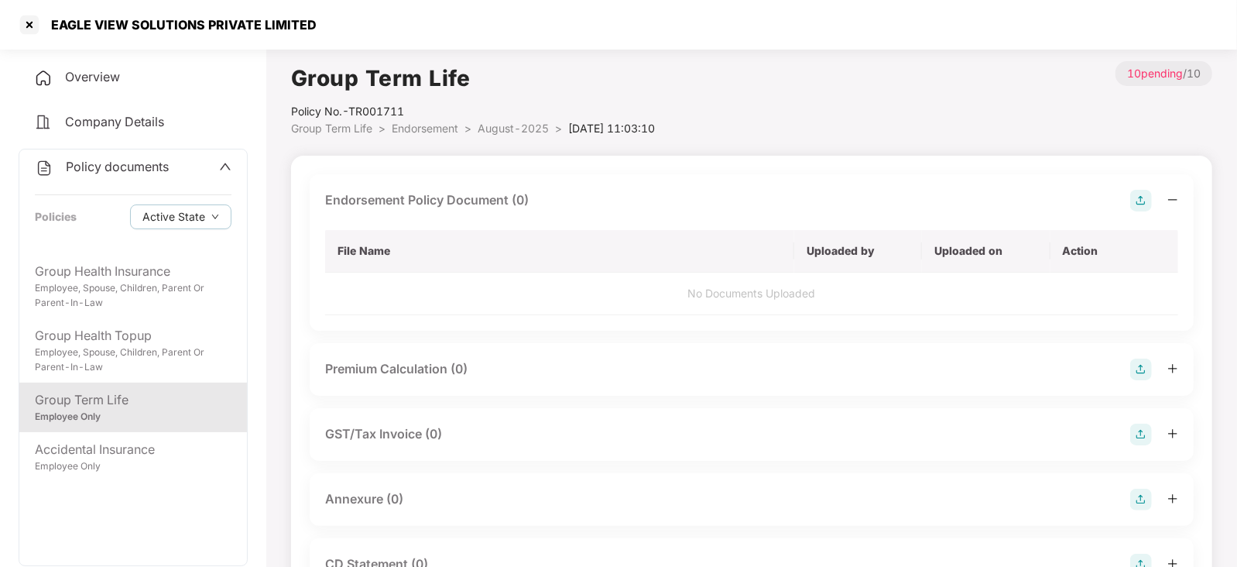
scroll to position [0, 0]
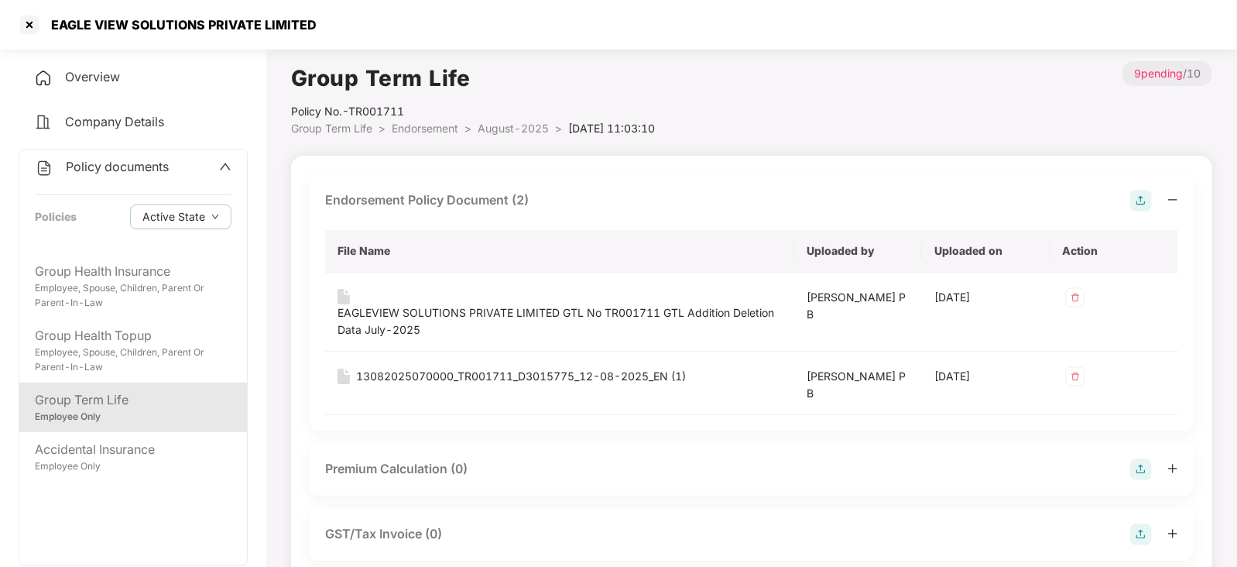
click at [1142, 461] on img at bounding box center [1141, 469] width 22 height 22
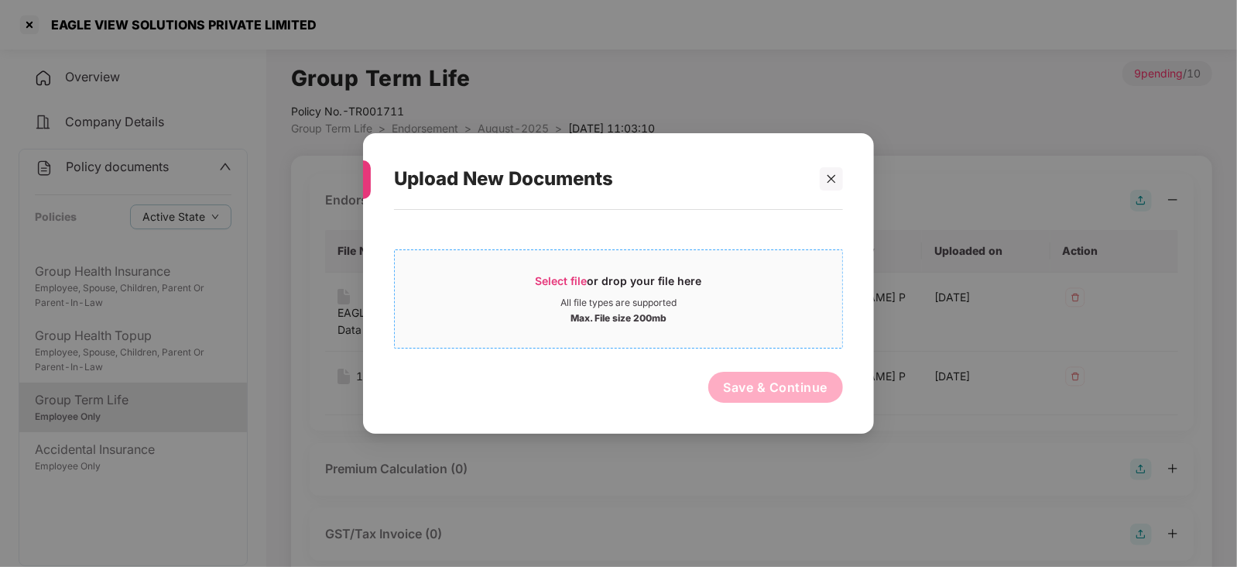
click at [563, 284] on span "Select file" at bounding box center [562, 280] width 52 height 13
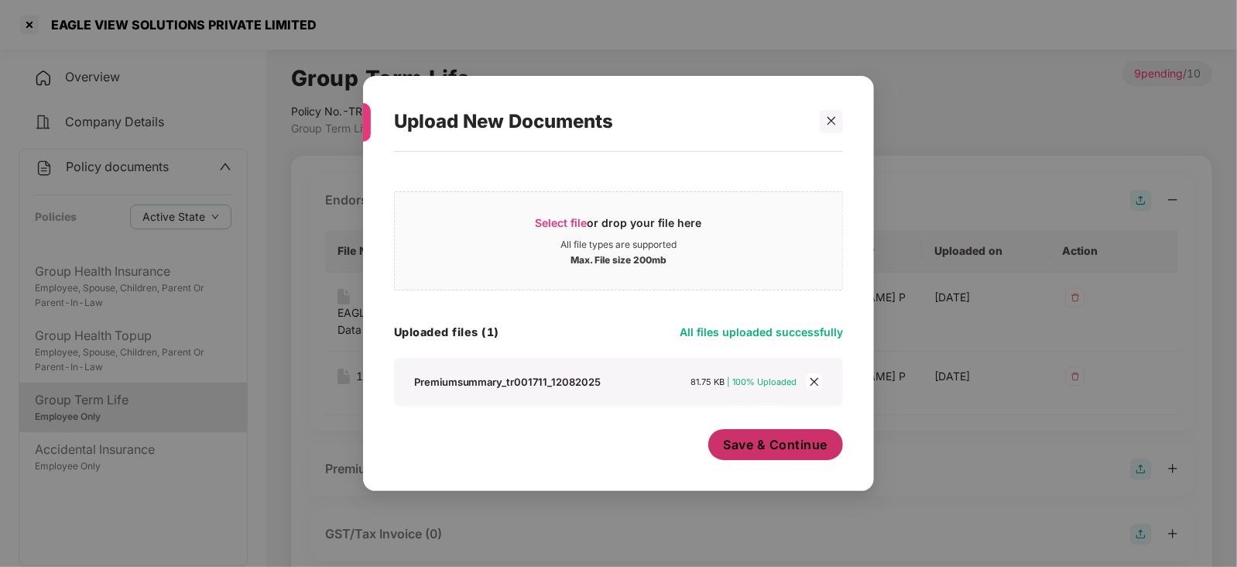
click at [767, 458] on button "Save & Continue" at bounding box center [775, 444] width 135 height 31
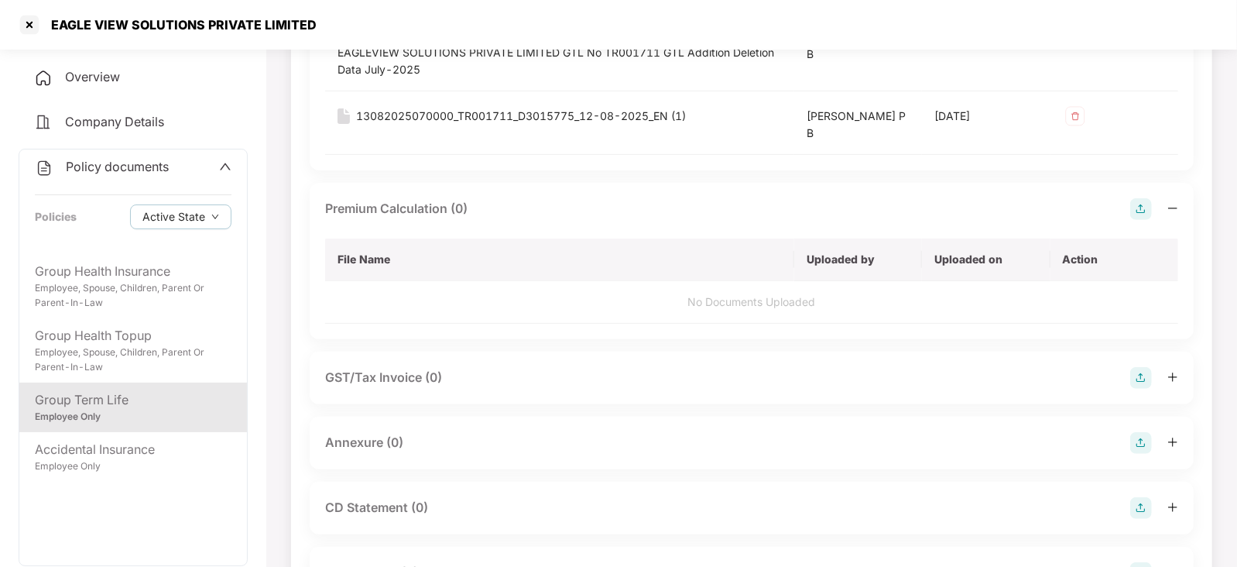
scroll to position [290, 0]
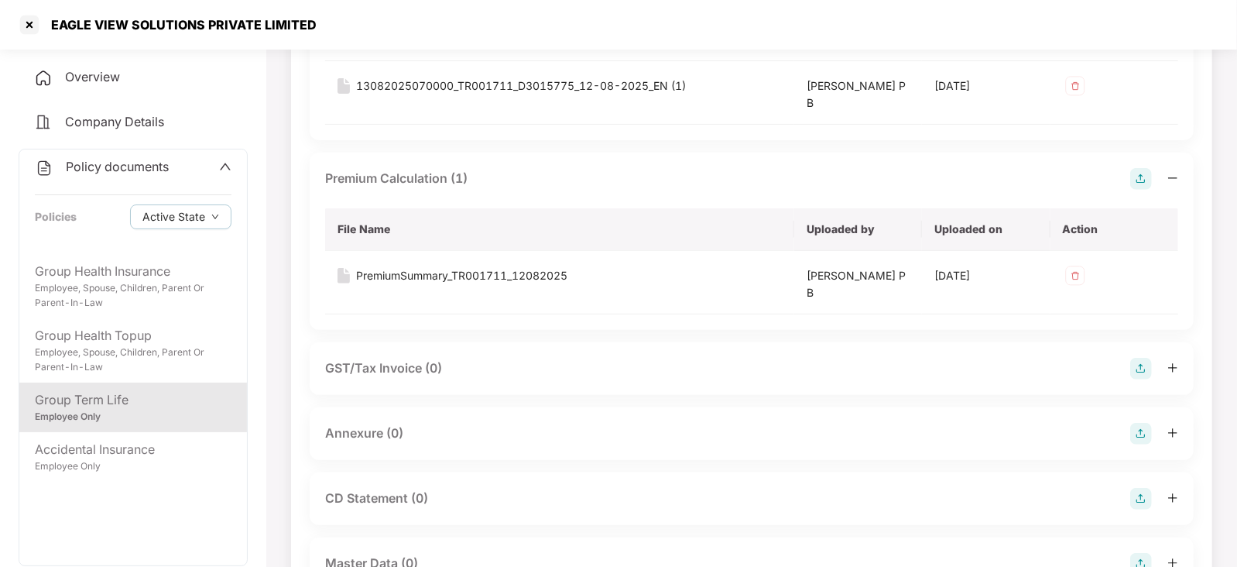
click at [1157, 432] on div at bounding box center [1154, 434] width 48 height 22
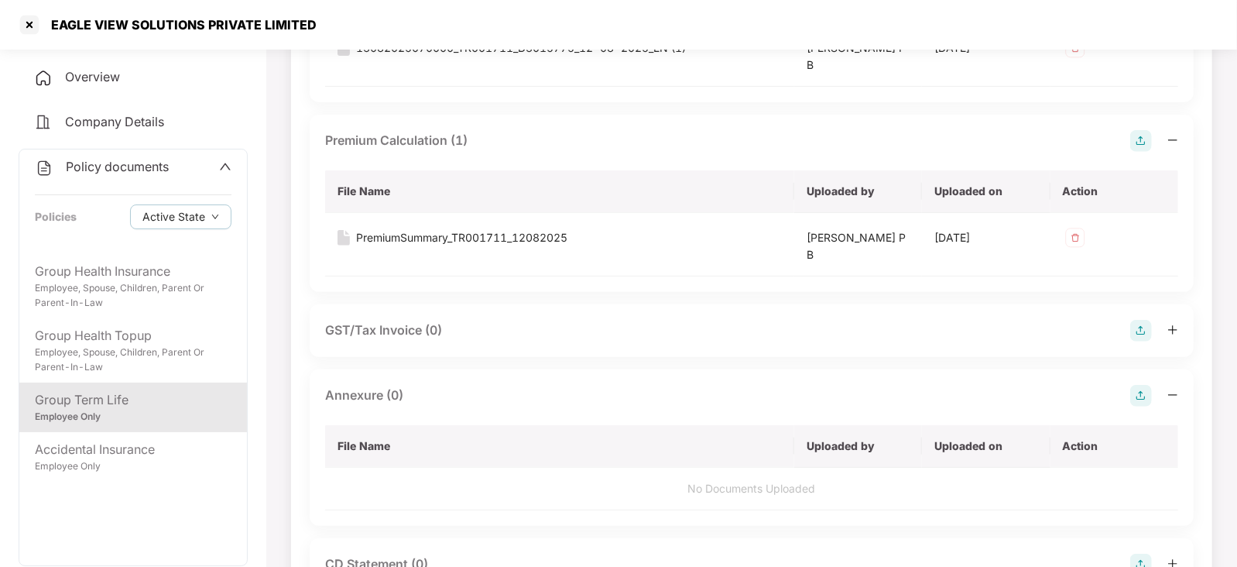
scroll to position [386, 0]
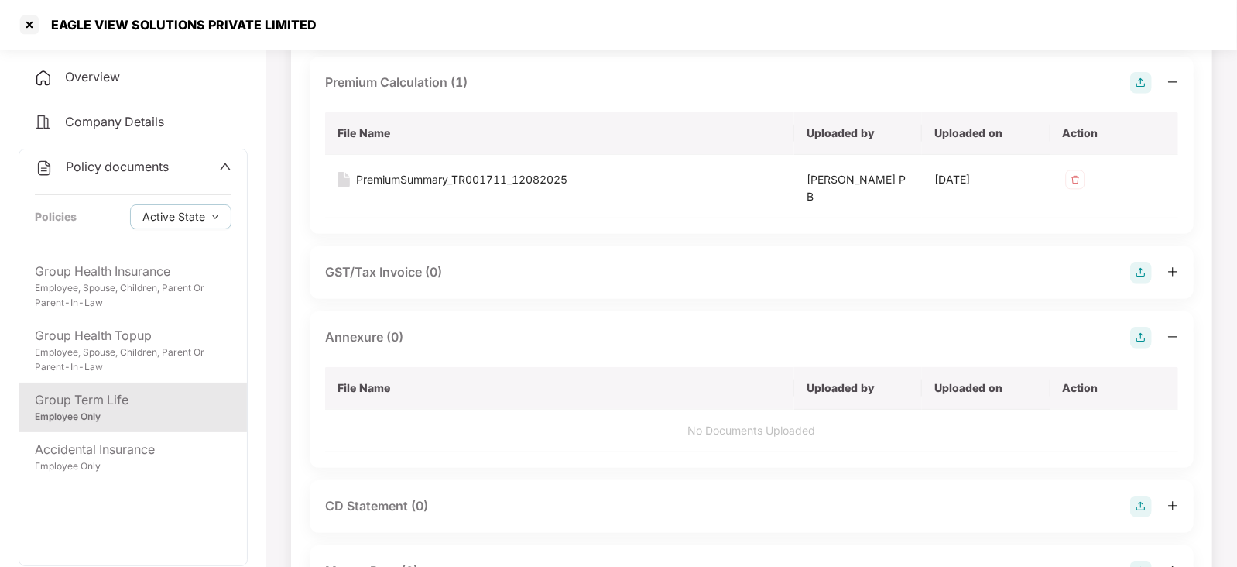
click at [1133, 339] on img at bounding box center [1141, 338] width 22 height 22
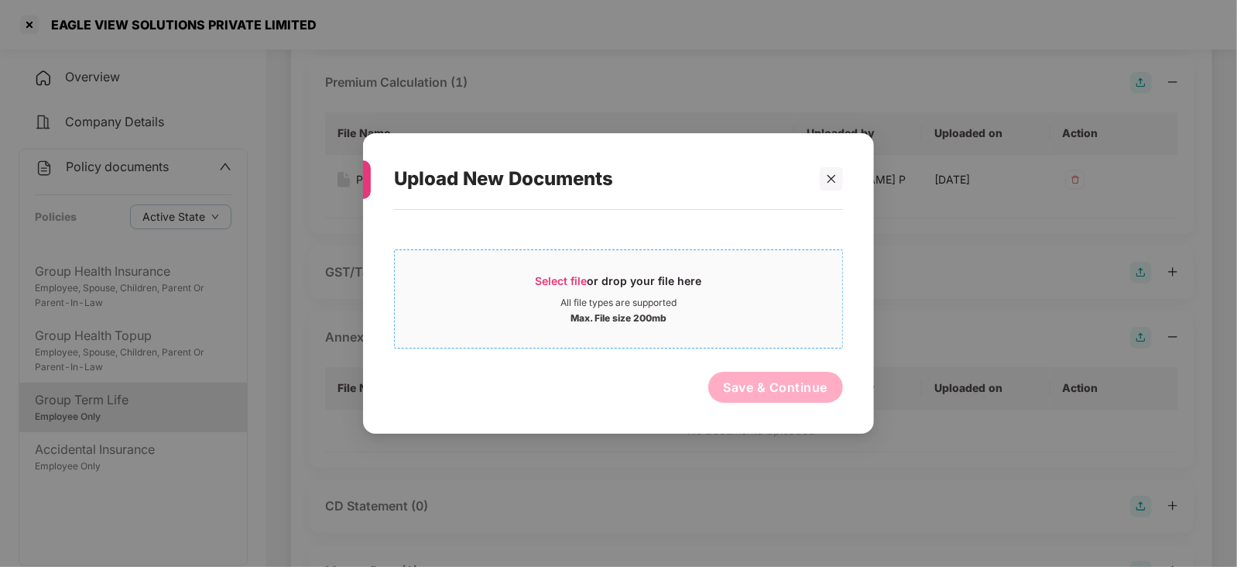
click at [574, 276] on span "Select file" at bounding box center [562, 280] width 52 height 13
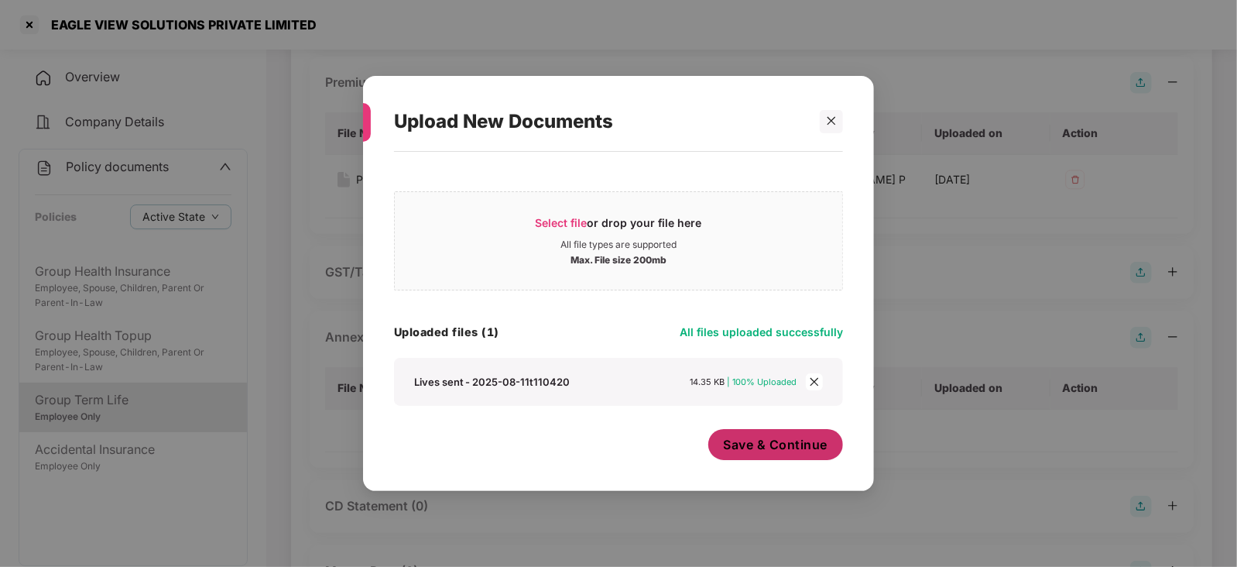
click at [776, 464] on div "Save & Continue" at bounding box center [775, 448] width 135 height 39
click at [775, 452] on span "Save & Continue" at bounding box center [776, 444] width 104 height 17
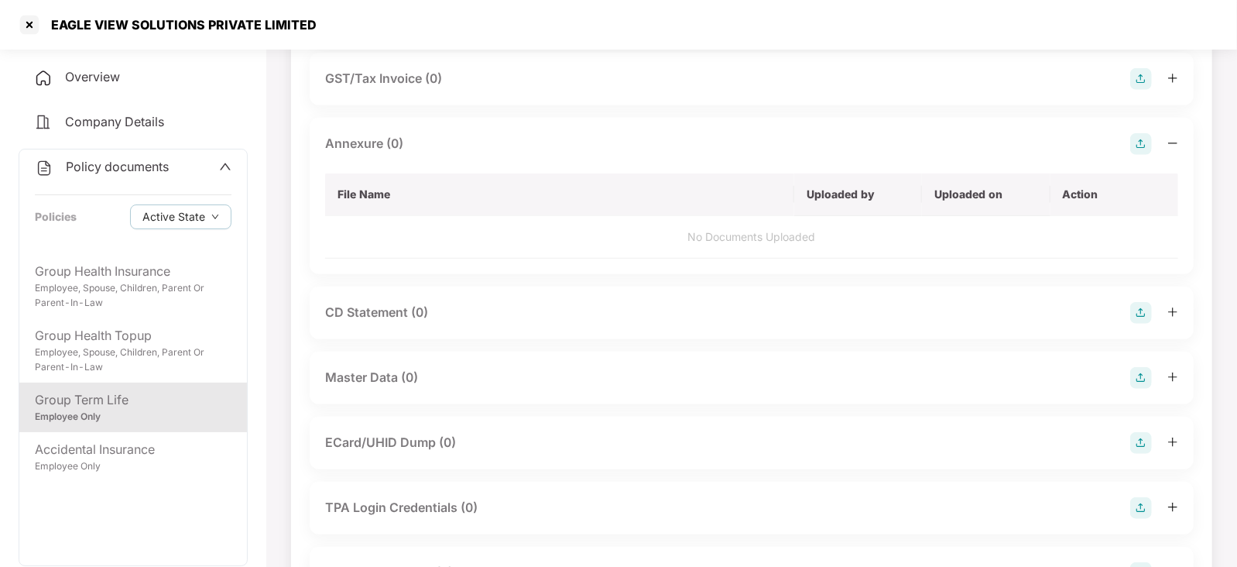
scroll to position [580, 0]
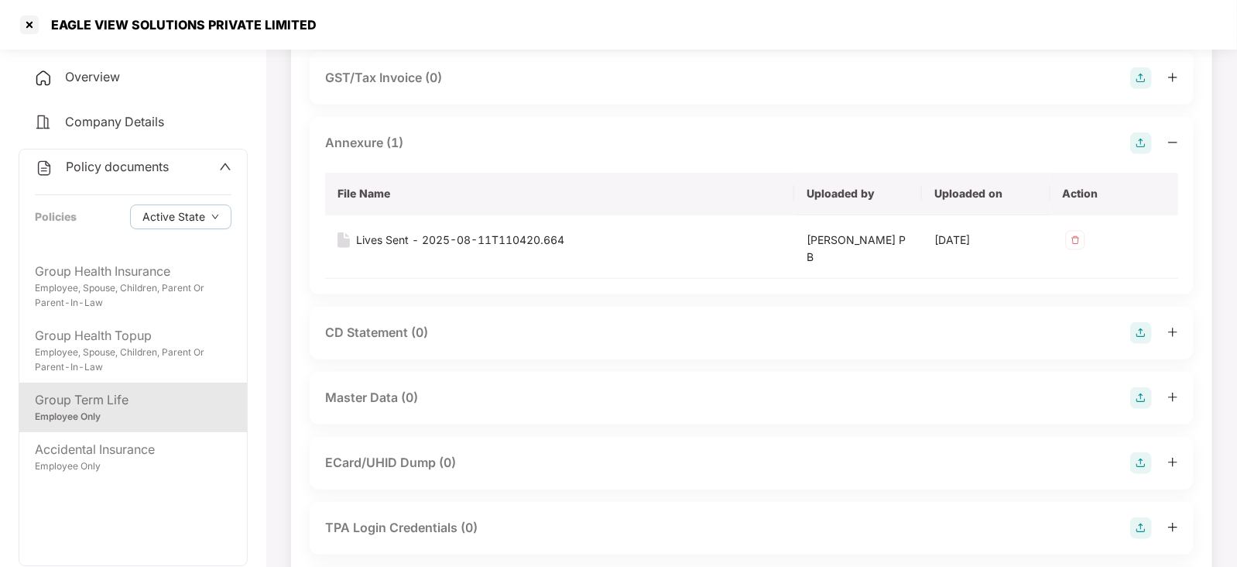
click at [1145, 400] on img at bounding box center [1141, 398] width 22 height 22
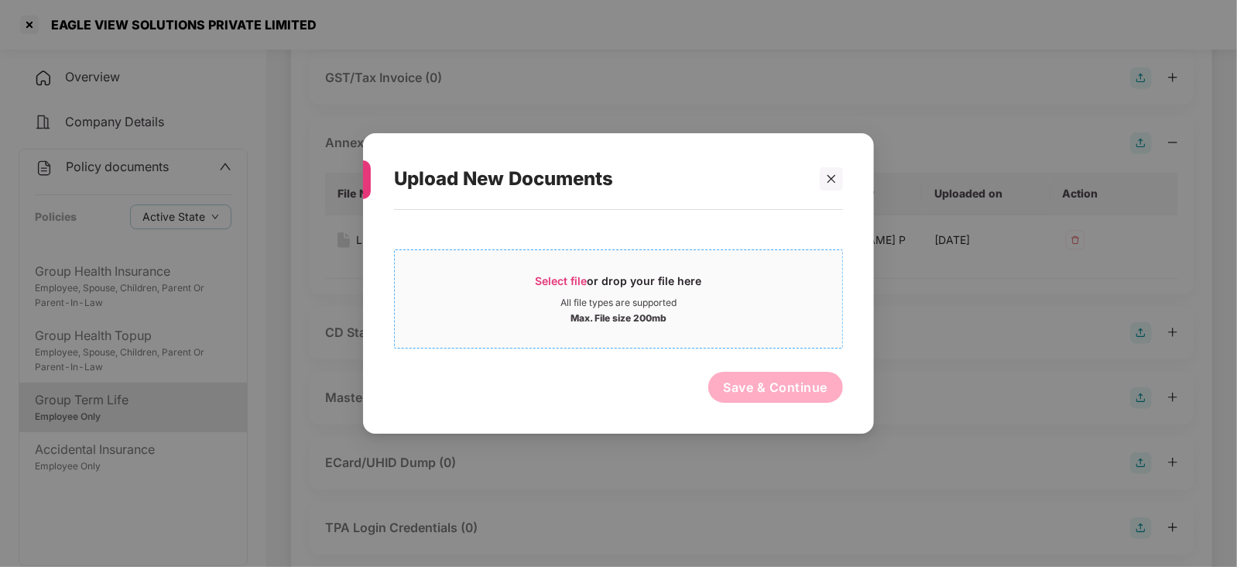
click at [576, 271] on span "Select file or drop your file here All file types are supported Max. File size …" at bounding box center [618, 299] width 447 height 74
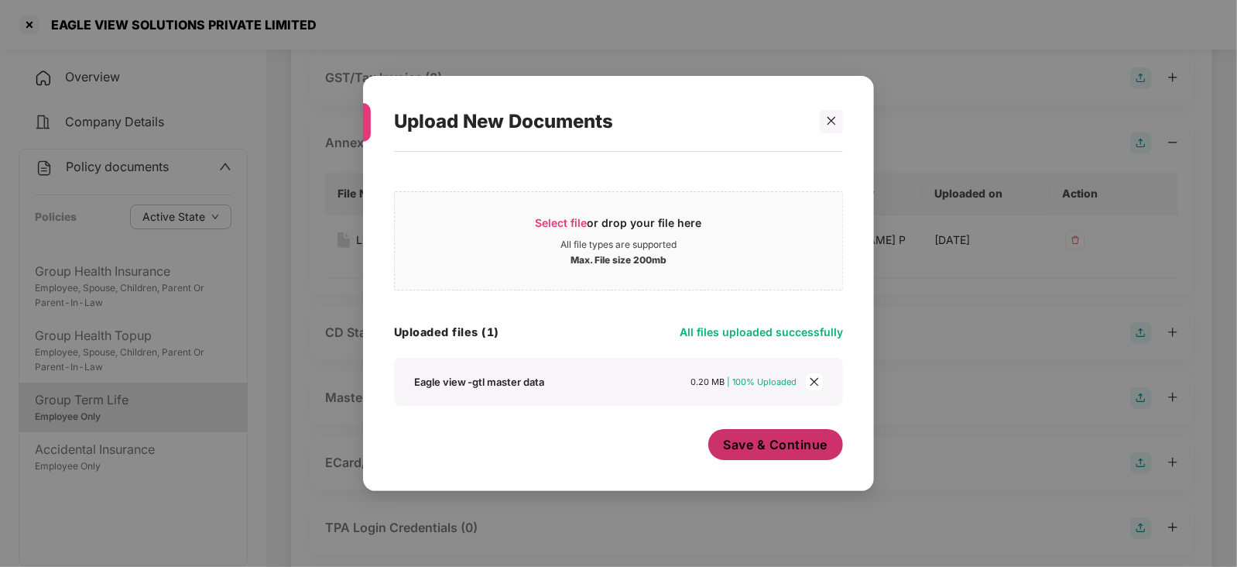
click at [758, 447] on span "Save & Continue" at bounding box center [776, 444] width 104 height 17
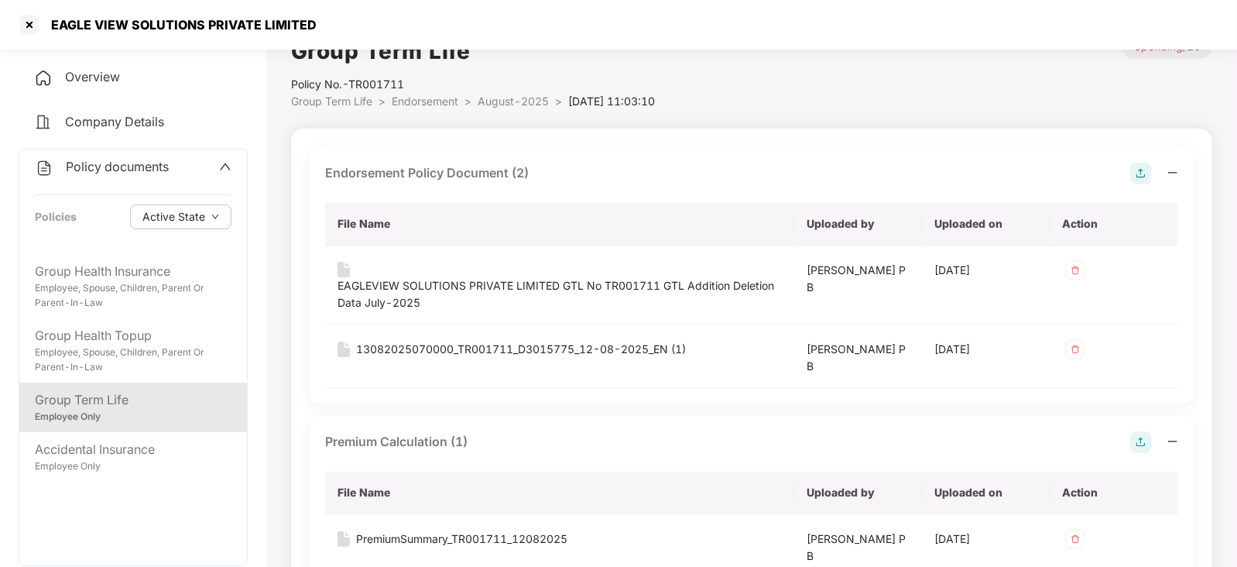
scroll to position [0, 0]
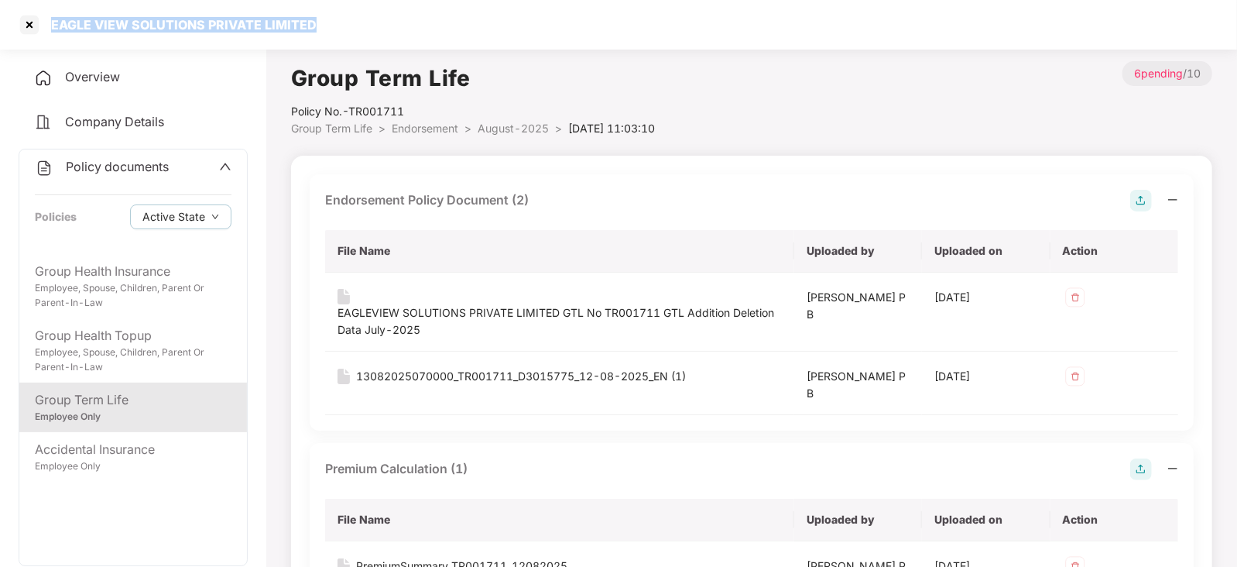
drag, startPoint x: 51, startPoint y: 26, endPoint x: 311, endPoint y: 26, distance: 260.0
click at [311, 26] on div "EAGLE VIEW SOLUTIONS PRIVATE LIMITED" at bounding box center [179, 24] width 275 height 15
copy div "EAGLE VIEW SOLUTIONS PRIVATE LIMITED"
click at [23, 27] on div at bounding box center [29, 24] width 25 height 25
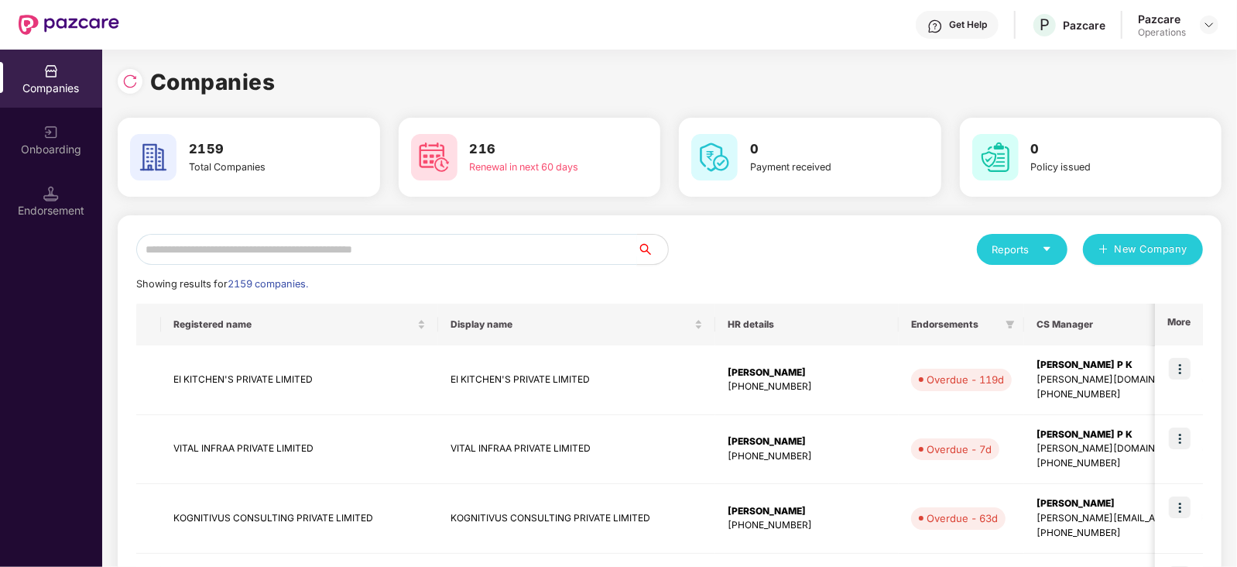
click at [337, 248] on input "text" at bounding box center [386, 249] width 501 height 31
paste input "**********"
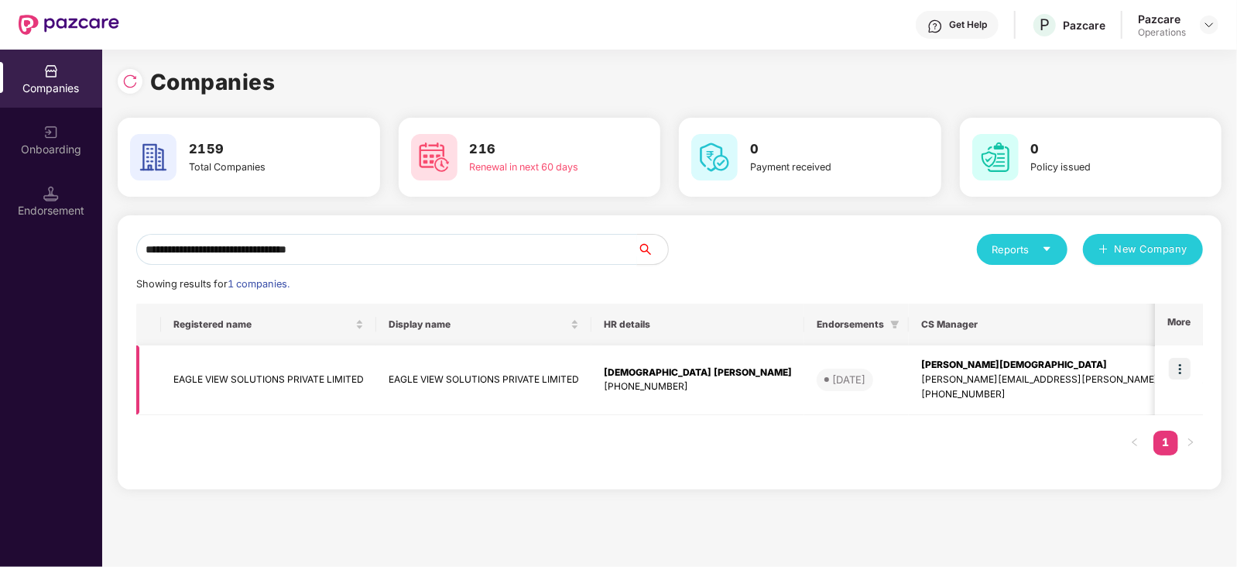
type input "**********"
click at [1184, 365] on img at bounding box center [1180, 369] width 22 height 22
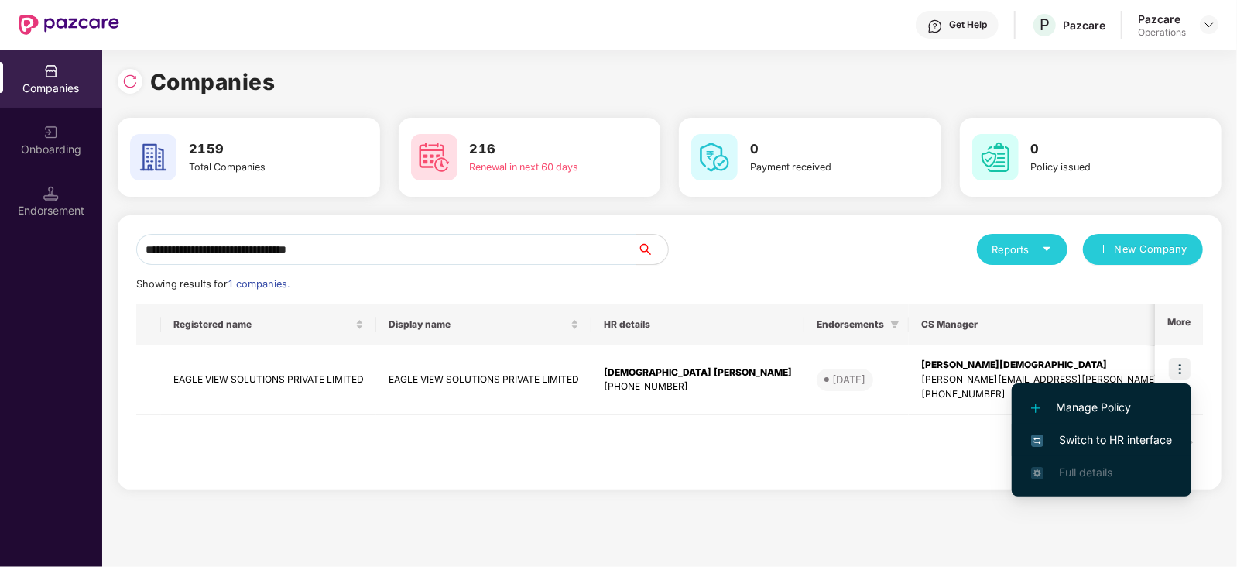
click at [1148, 436] on span "Switch to HR interface" at bounding box center [1101, 439] width 141 height 17
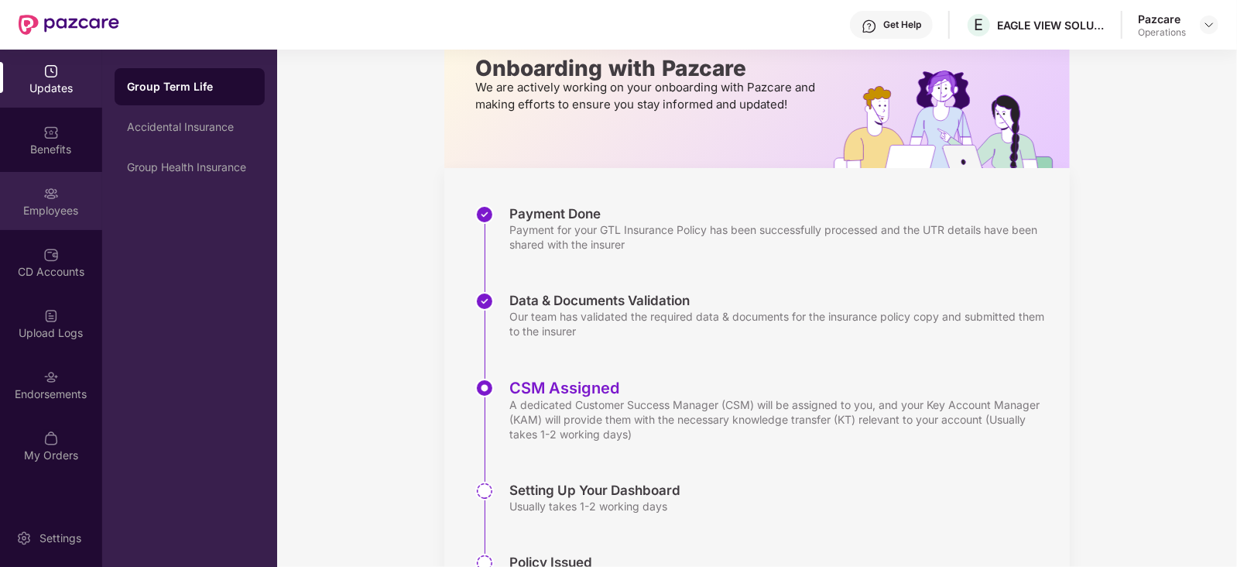
click at [53, 215] on div "Employees" at bounding box center [51, 210] width 102 height 15
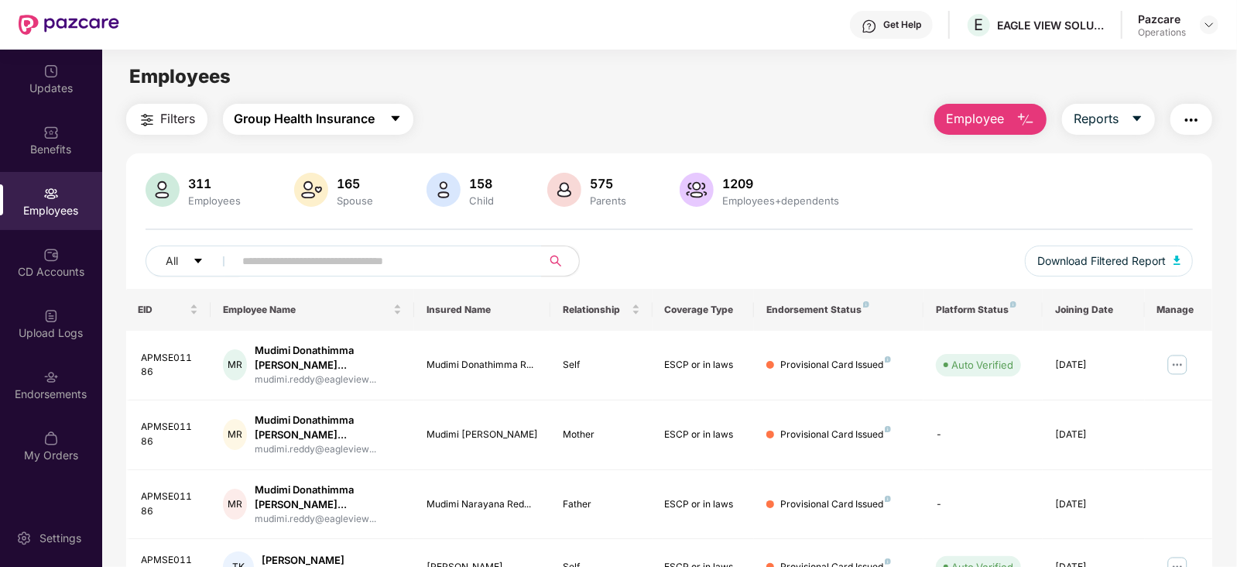
click at [336, 129] on button "Group Health Insurance" at bounding box center [318, 119] width 190 height 31
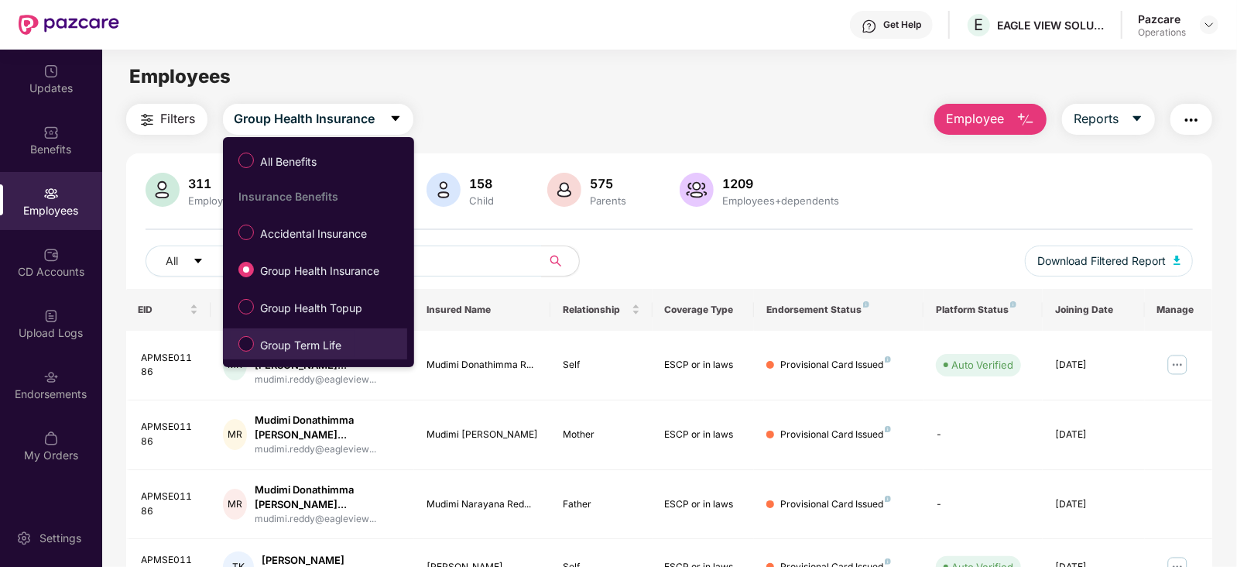
click at [327, 344] on span "Group Term Life" at bounding box center [301, 345] width 94 height 17
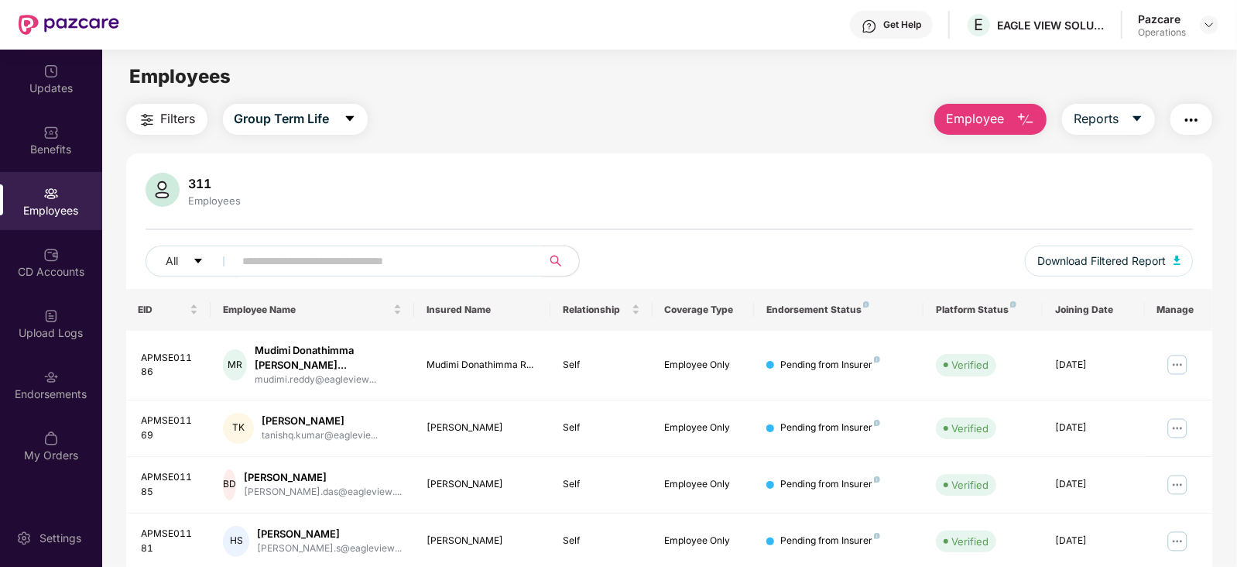
click at [135, 122] on button "Filters" at bounding box center [166, 119] width 81 height 31
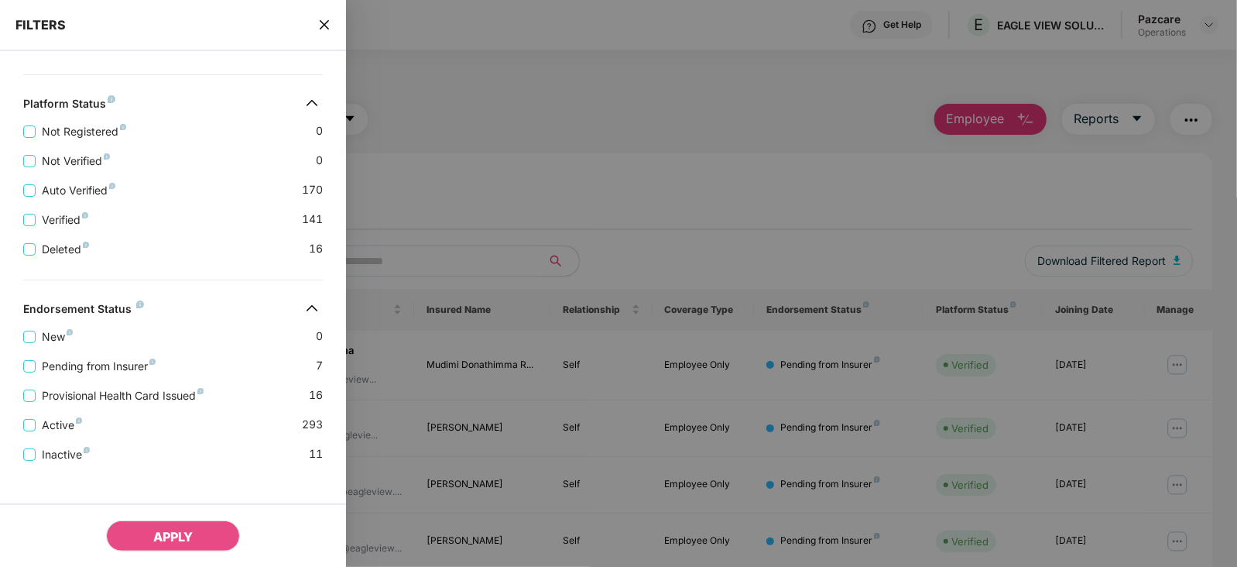
scroll to position [426, 0]
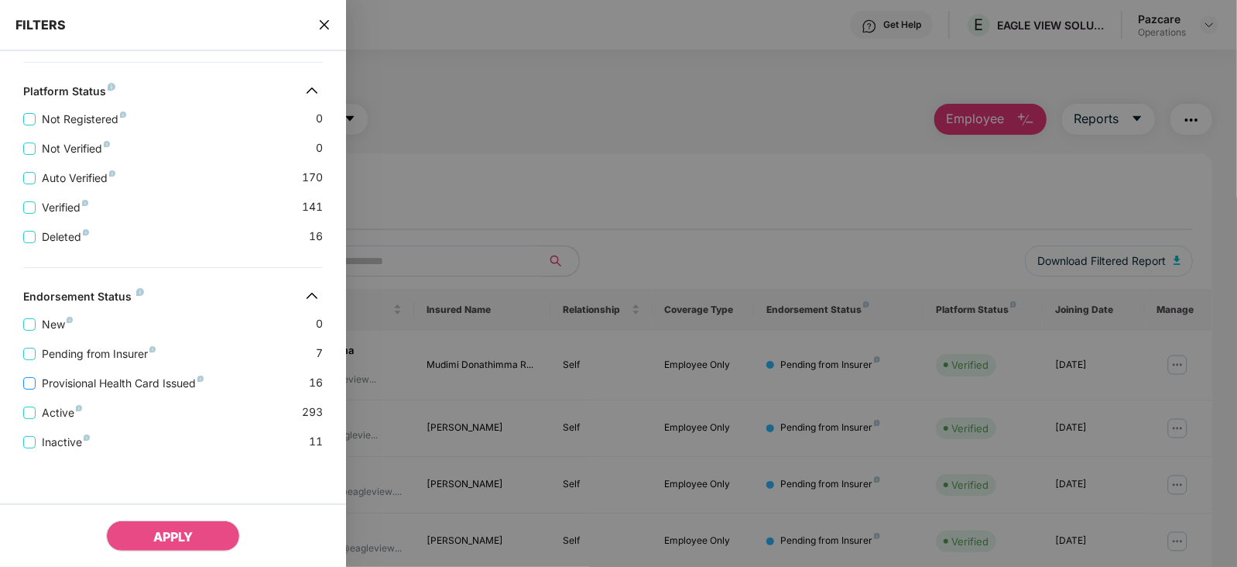
click at [98, 388] on span "Provisional Health Card Issued" at bounding box center [123, 383] width 174 height 17
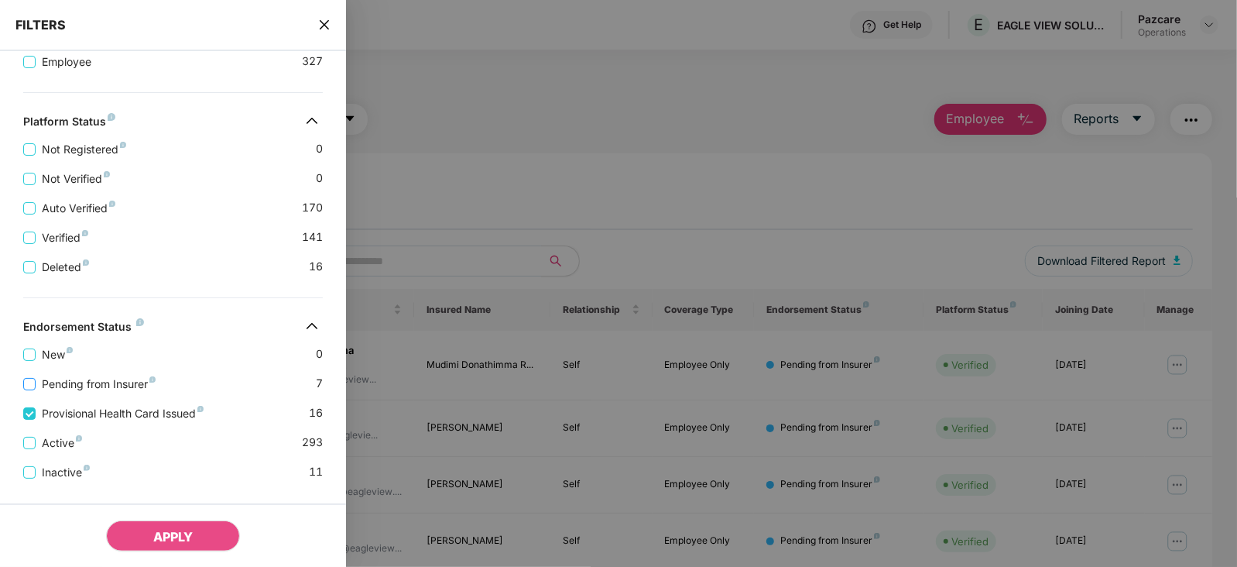
click at [91, 380] on span "Pending from Insurer" at bounding box center [99, 383] width 126 height 17
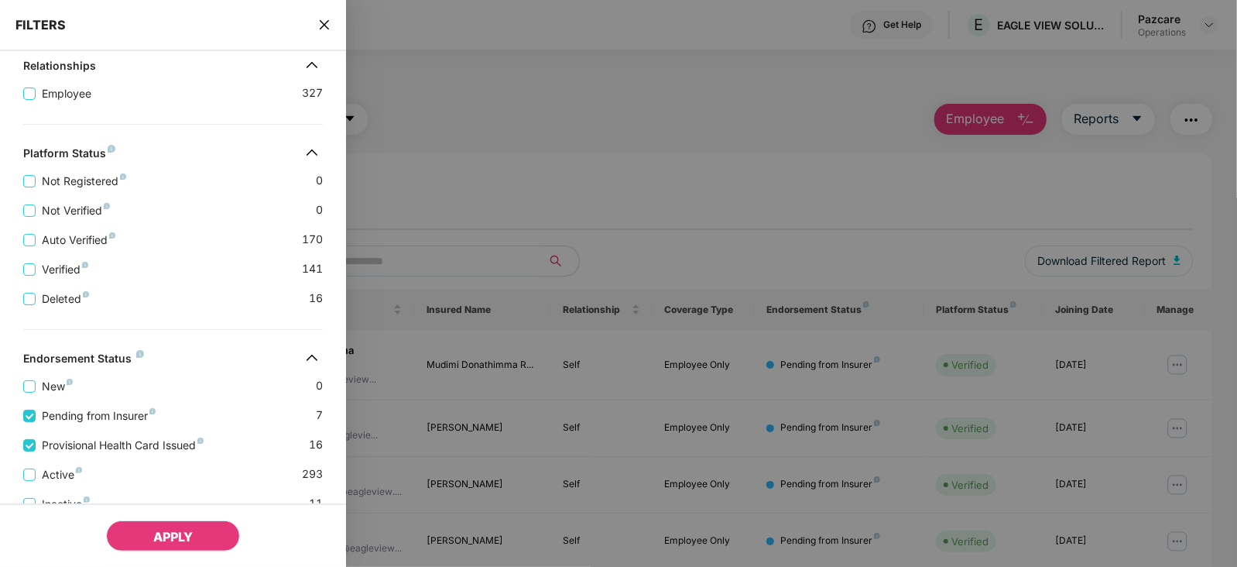
click at [160, 527] on button "APPLY" at bounding box center [173, 535] width 134 height 31
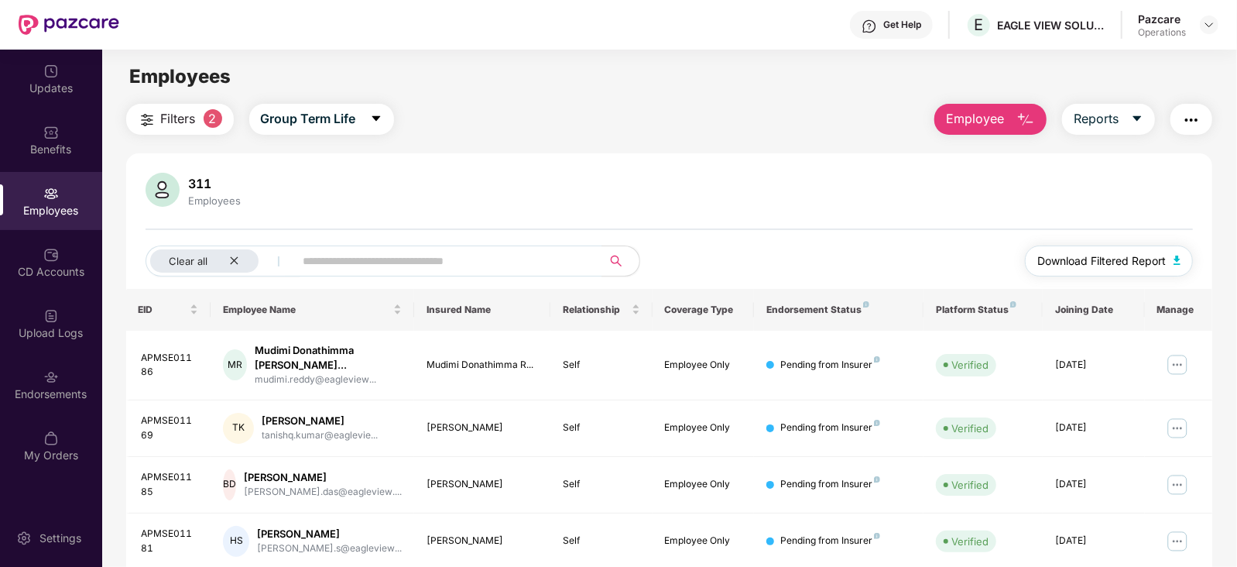
click at [1173, 258] on img "button" at bounding box center [1177, 259] width 8 height 9
click at [1184, 128] on img "button" at bounding box center [1191, 120] width 19 height 19
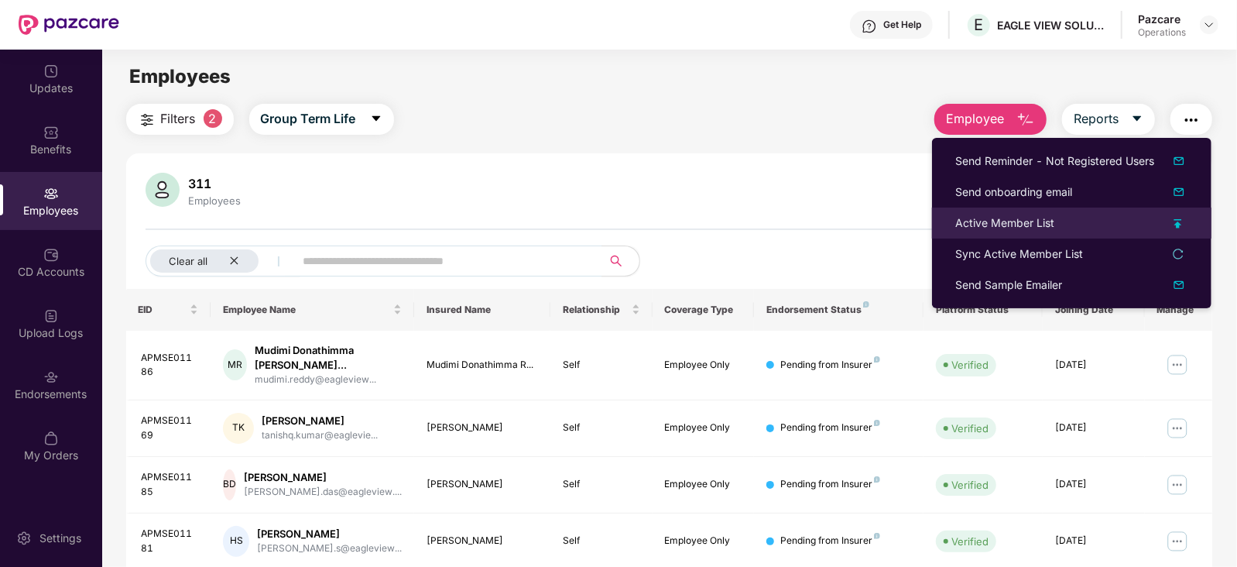
click at [998, 222] on div "Active Member List" at bounding box center [1004, 222] width 99 height 17
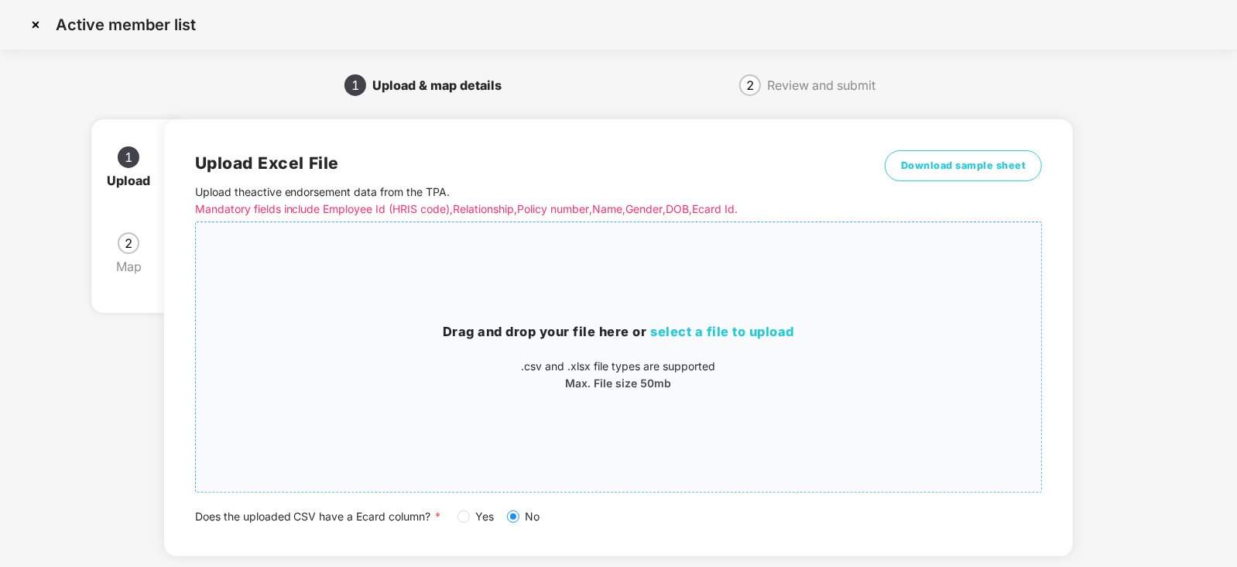
click at [661, 337] on span "select a file to upload" at bounding box center [723, 330] width 144 height 15
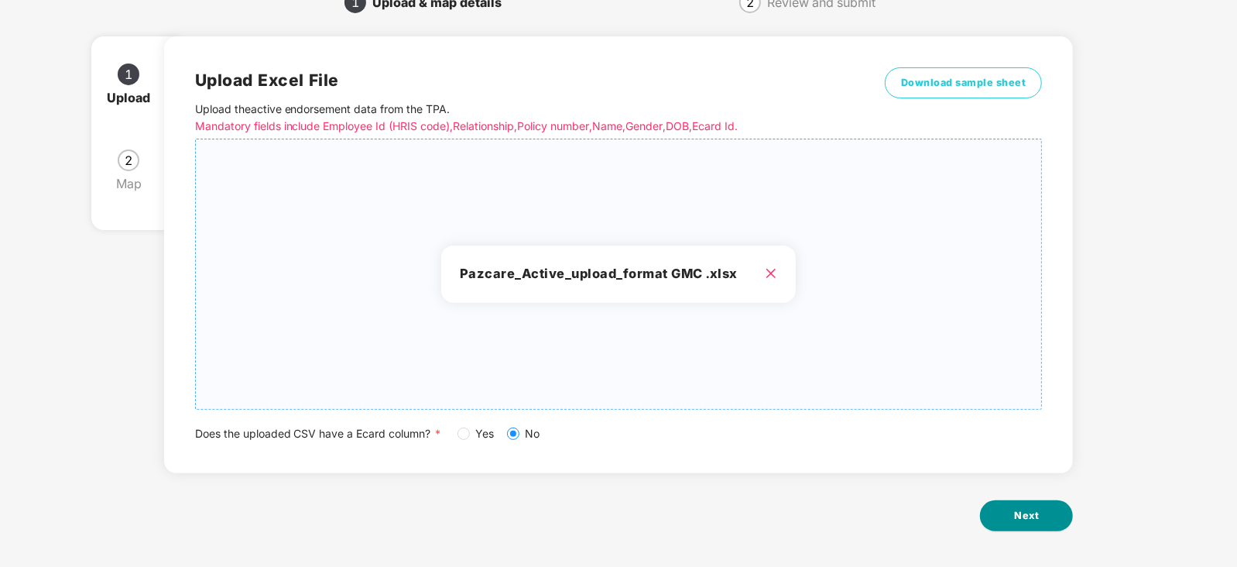
scroll to position [86, 0]
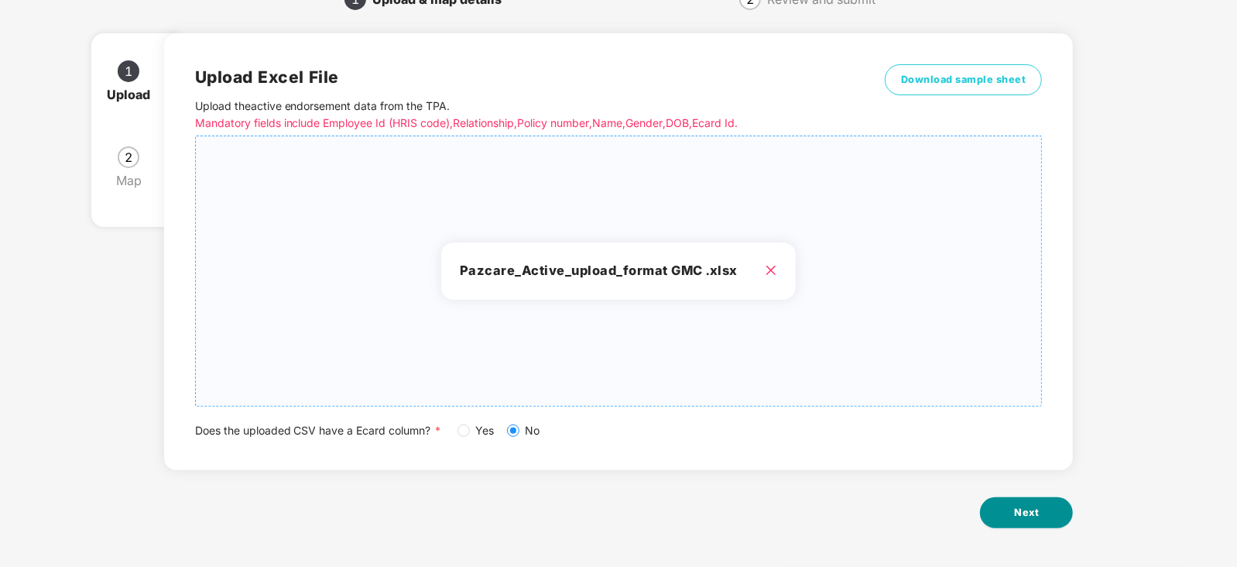
click at [1035, 517] on span "Next" at bounding box center [1026, 512] width 25 height 15
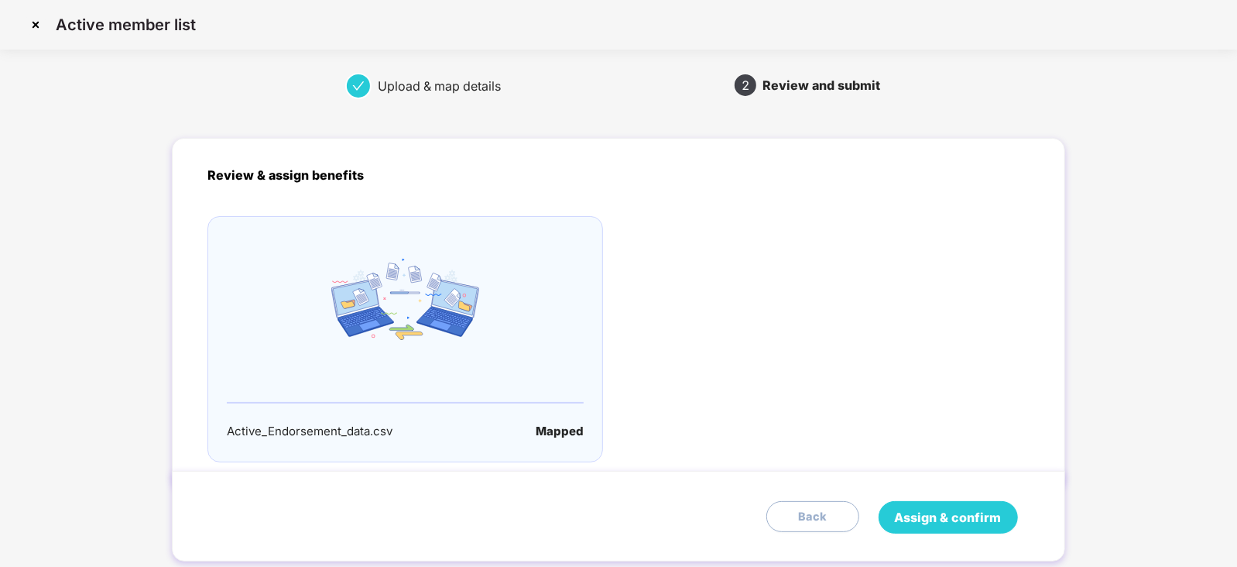
click at [1006, 516] on button "Assign & confirm" at bounding box center [947, 517] width 139 height 33
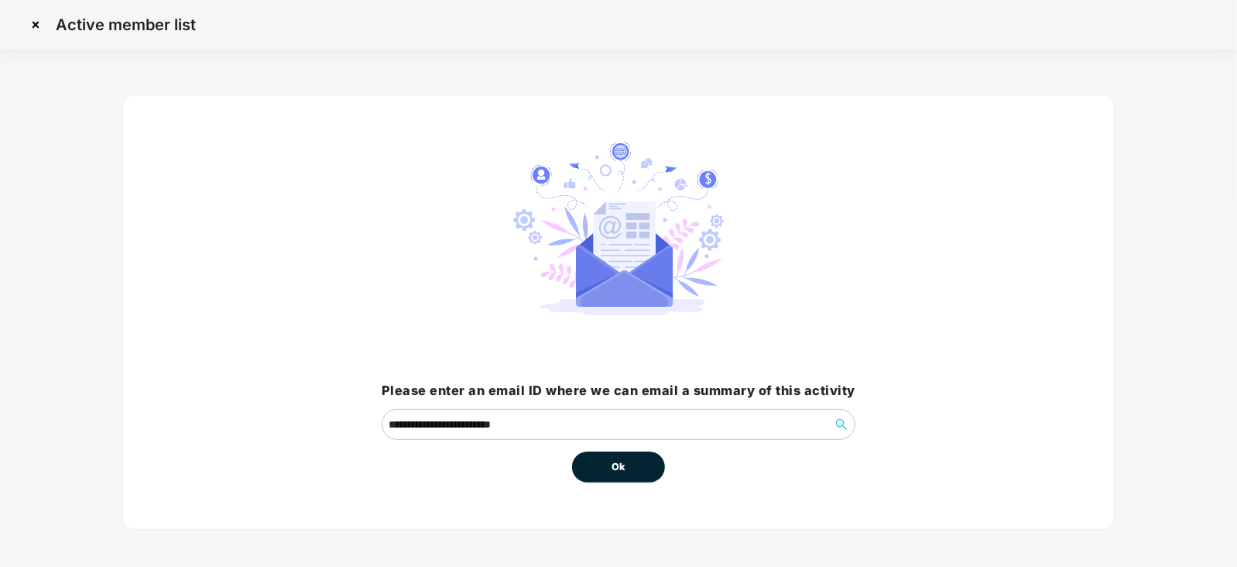
click at [604, 463] on button "Ok" at bounding box center [618, 466] width 93 height 31
click at [615, 476] on button "Ok" at bounding box center [618, 466] width 93 height 31
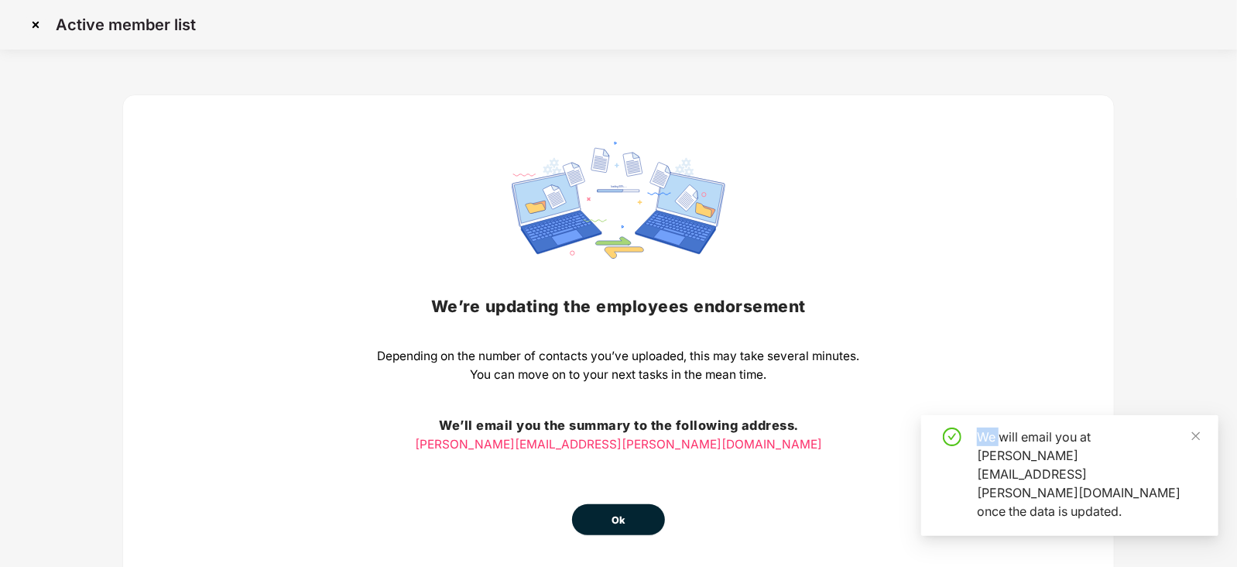
click at [615, 476] on div "We’re updating the employees endorsement Depending on the number of contacts yo…" at bounding box center [619, 338] width 482 height 393
click at [627, 531] on button "Ok" at bounding box center [618, 519] width 93 height 31
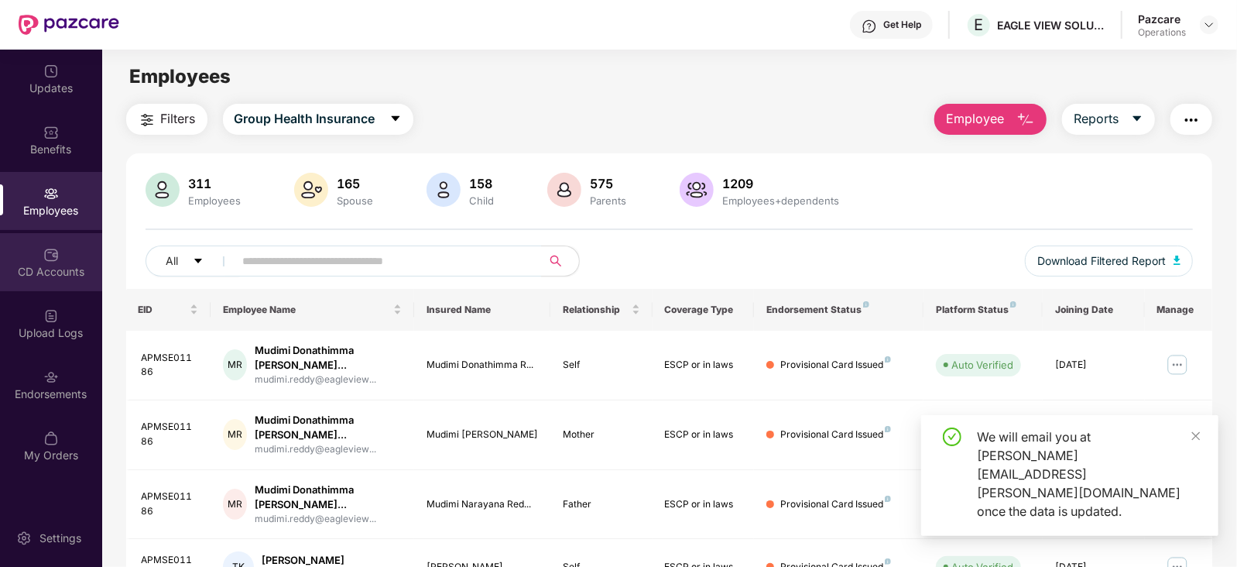
click at [39, 272] on div "CD Accounts" at bounding box center [51, 271] width 102 height 15
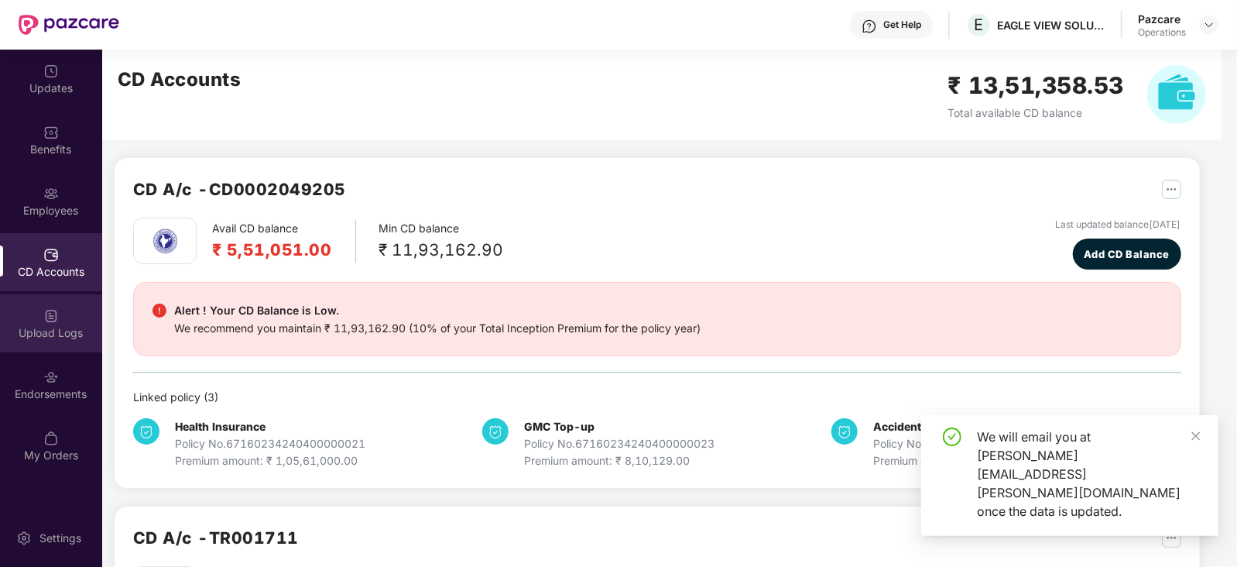
click at [58, 319] on img at bounding box center [50, 315] width 15 height 15
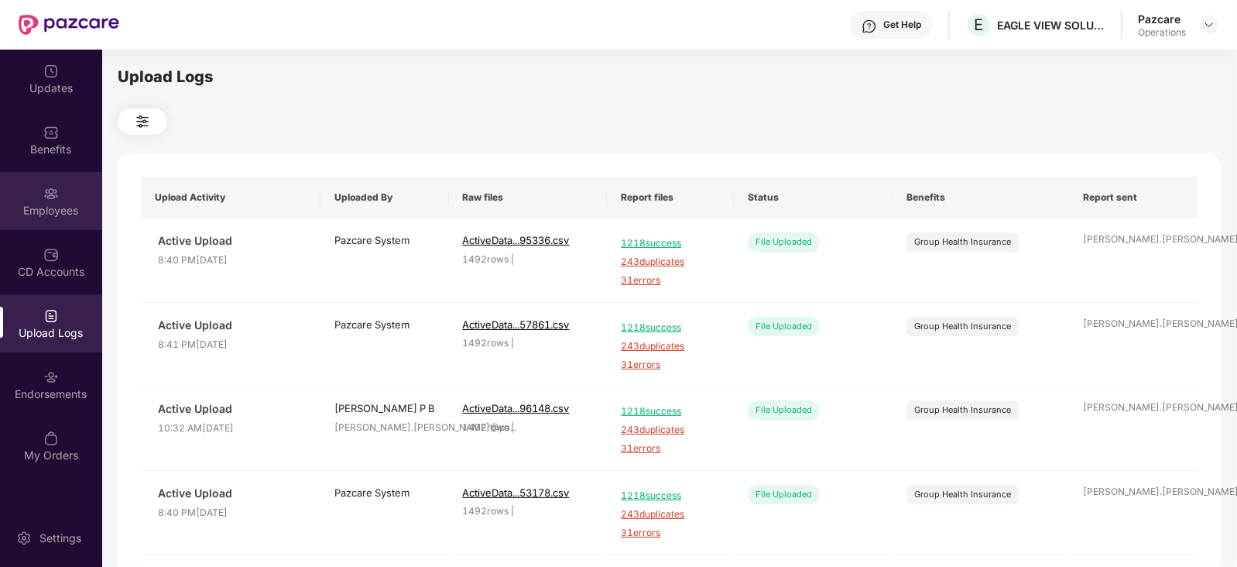
click at [48, 220] on div "Employees" at bounding box center [51, 201] width 102 height 58
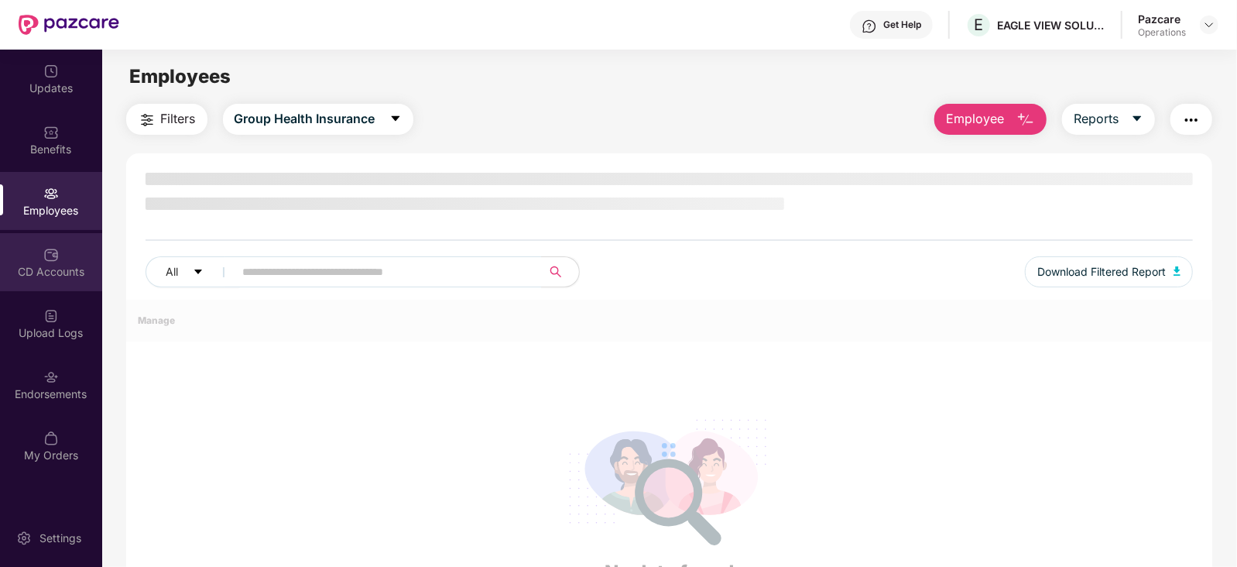
click at [77, 268] on div "CD Accounts" at bounding box center [51, 271] width 102 height 15
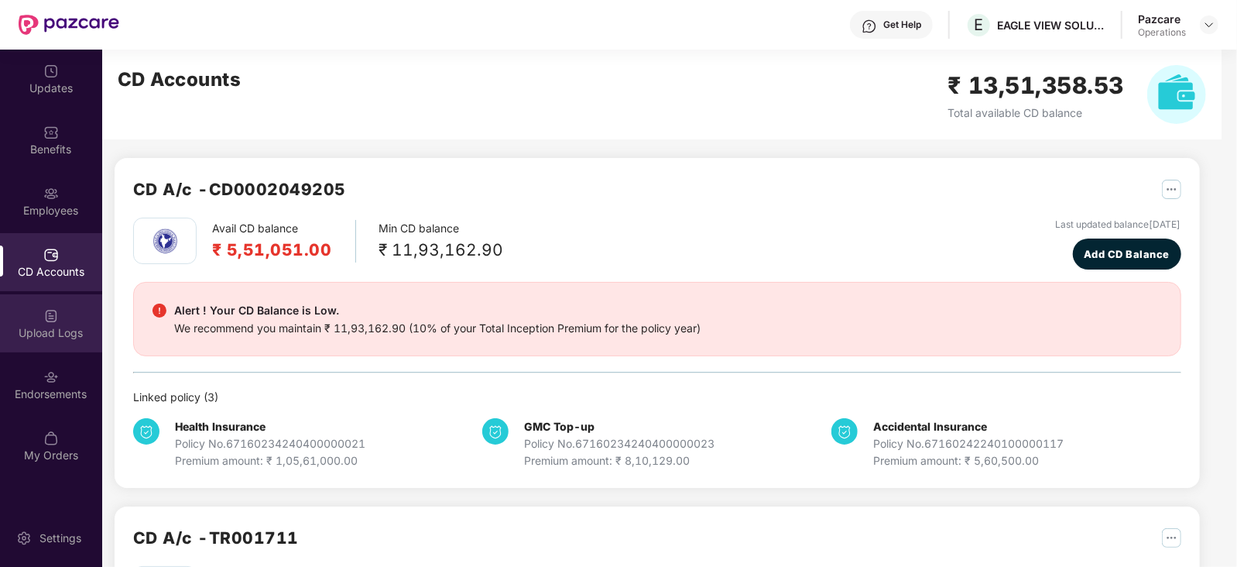
click at [65, 335] on div "Upload Logs" at bounding box center [51, 332] width 102 height 15
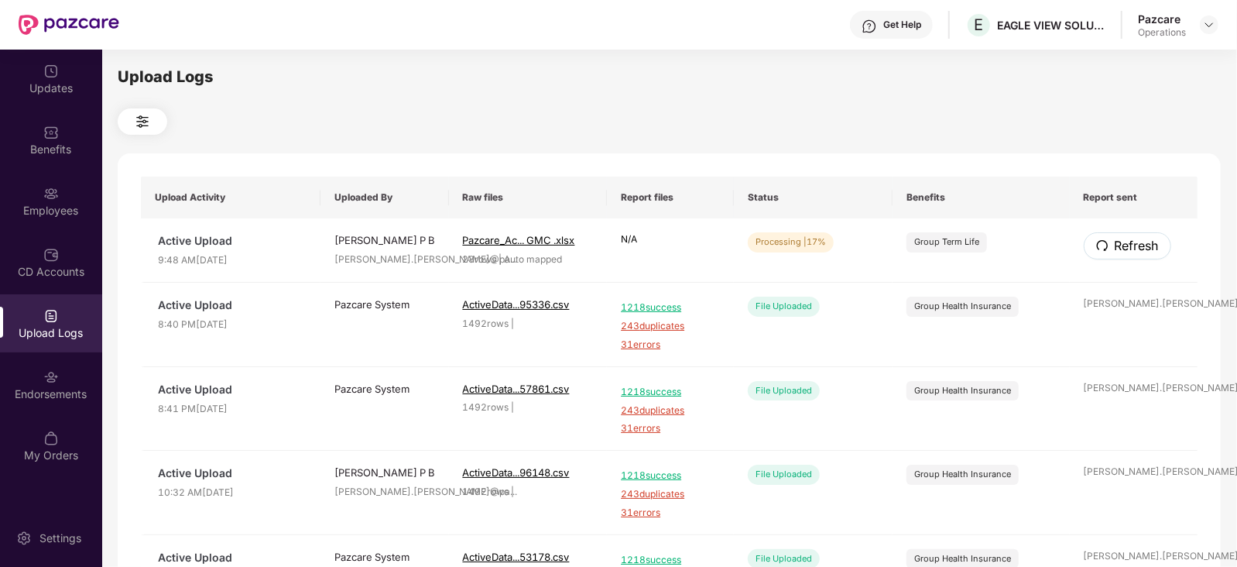
click at [1107, 252] on button "Refresh" at bounding box center [1126, 245] width 87 height 27
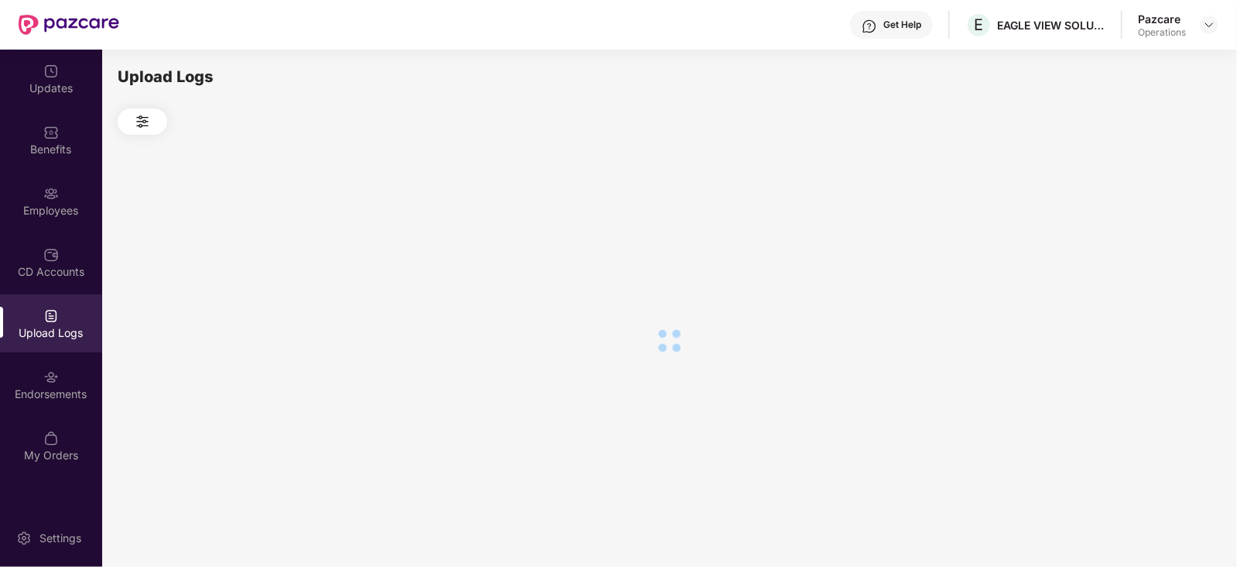
click at [1107, 252] on div at bounding box center [669, 341] width 1103 height 412
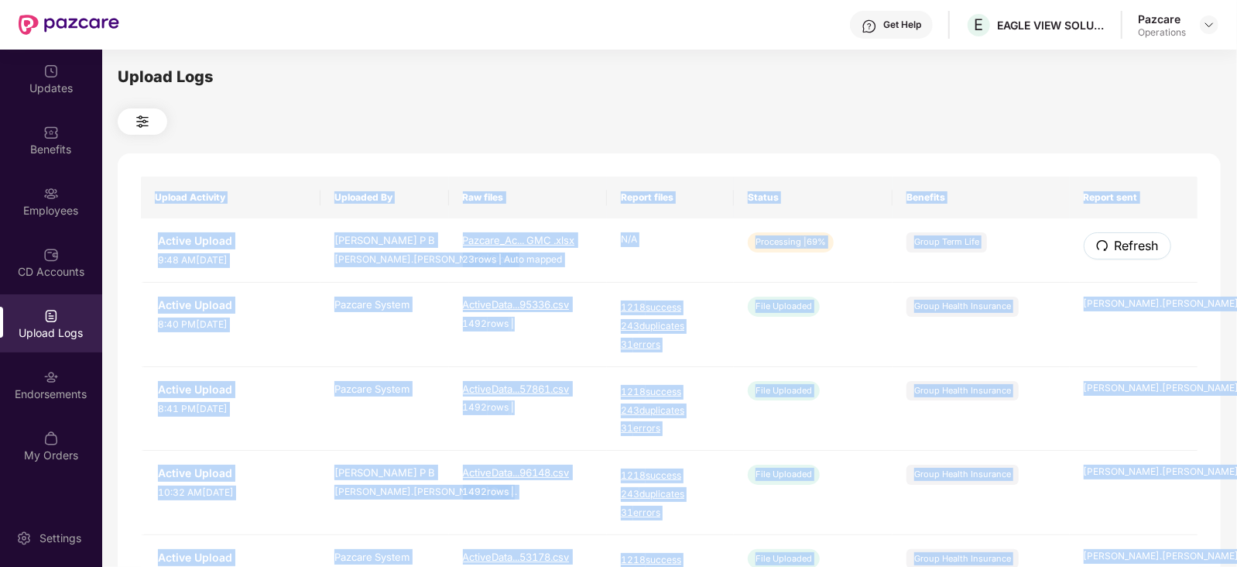
click at [1107, 252] on button "Refresh" at bounding box center [1126, 245] width 87 height 27
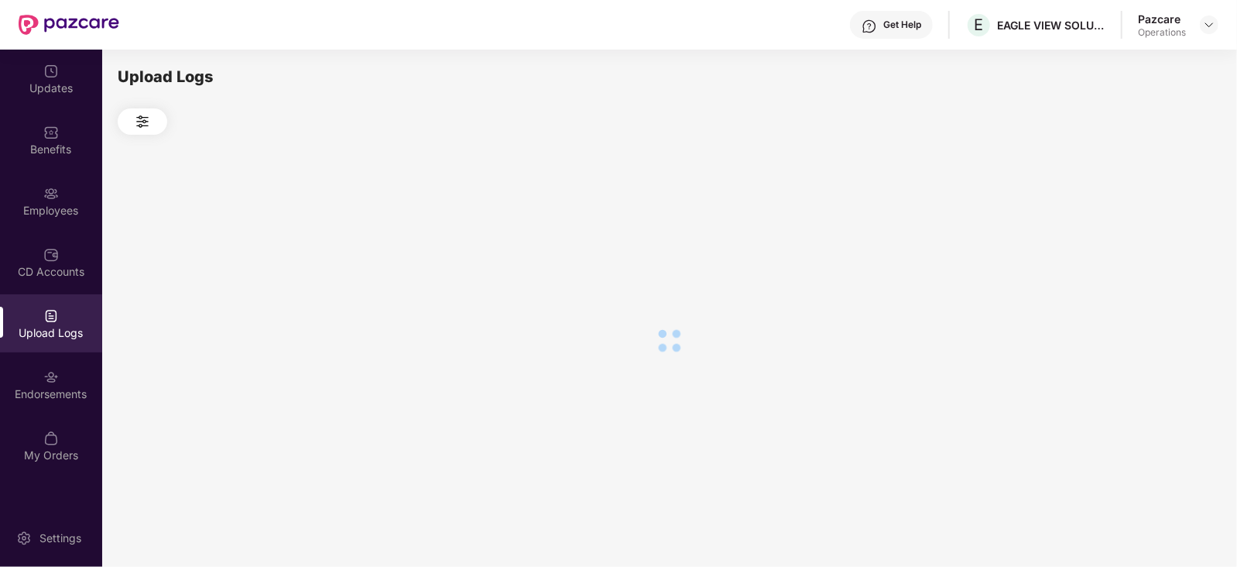
click at [913, 261] on div at bounding box center [669, 341] width 1103 height 412
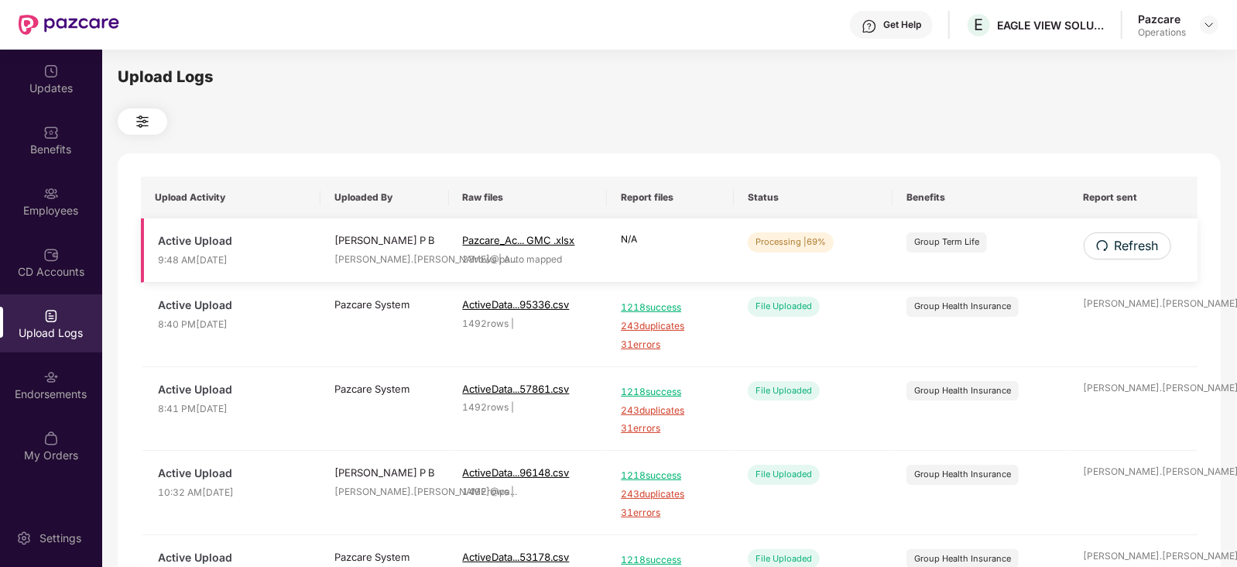
click at [1147, 260] on td "Refresh" at bounding box center [1134, 250] width 128 height 64
click at [1143, 253] on span "Refresh" at bounding box center [1136, 245] width 44 height 19
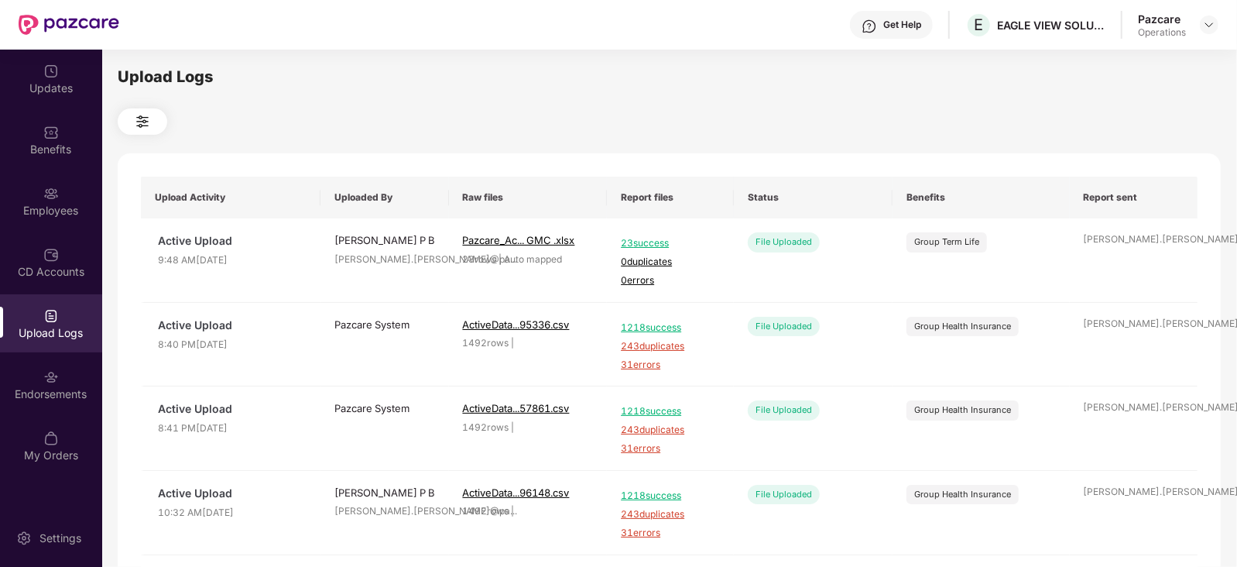
click at [1143, 253] on td "siddique.ahmed@pa ..." at bounding box center [1134, 260] width 128 height 84
click at [58, 211] on div "Employees" at bounding box center [51, 210] width 102 height 15
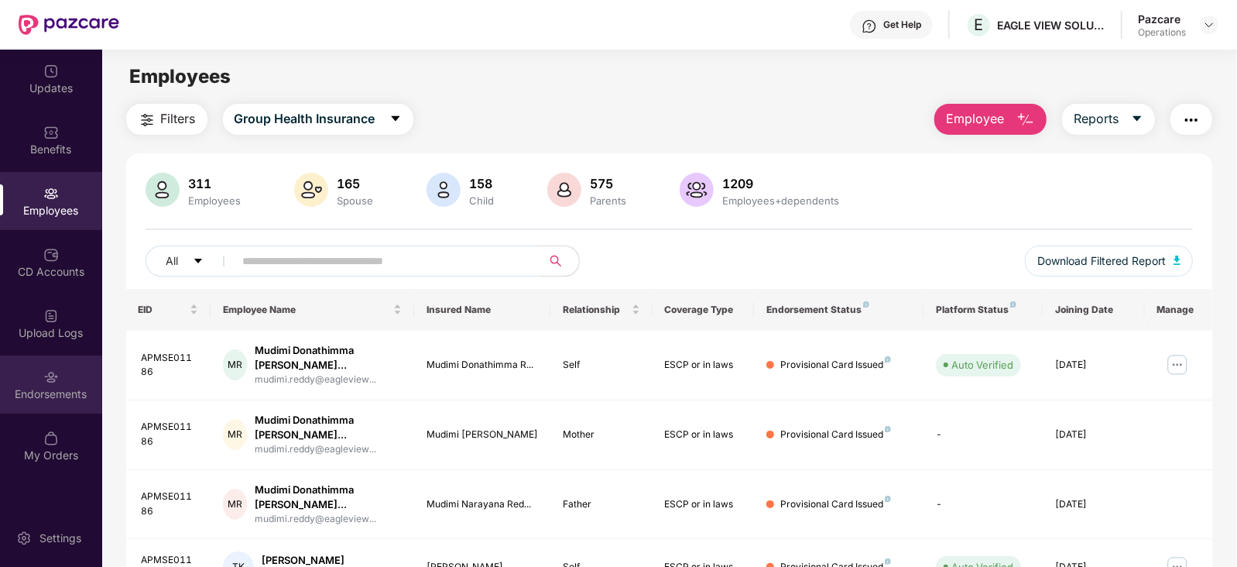
click at [53, 397] on div "Endorsements" at bounding box center [51, 393] width 102 height 15
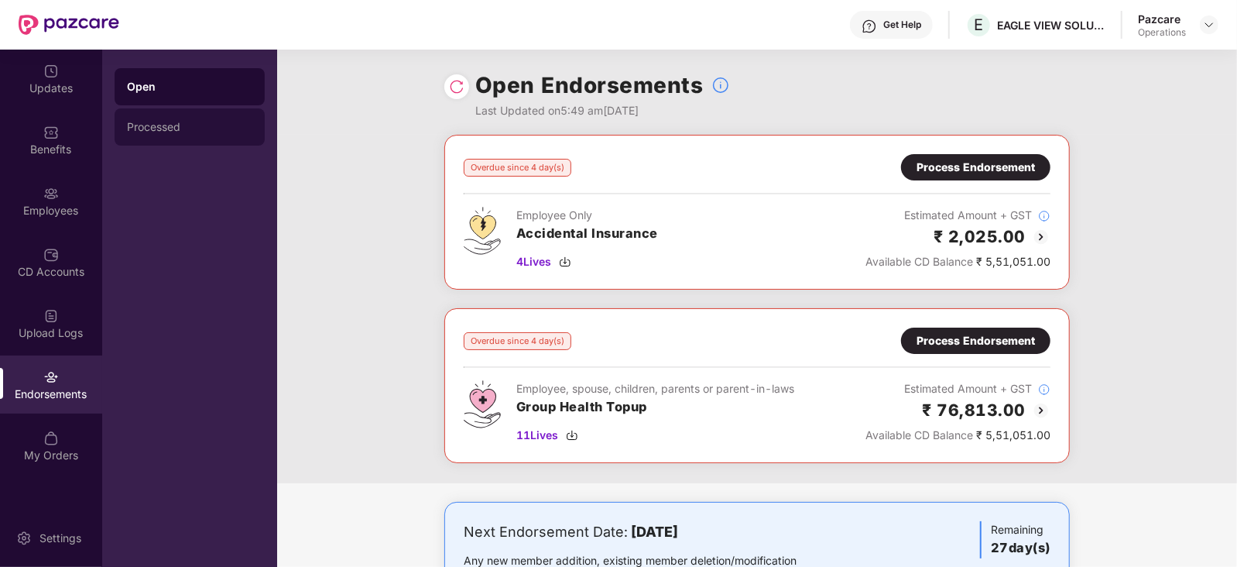
click at [155, 134] on div "Processed" at bounding box center [190, 126] width 150 height 37
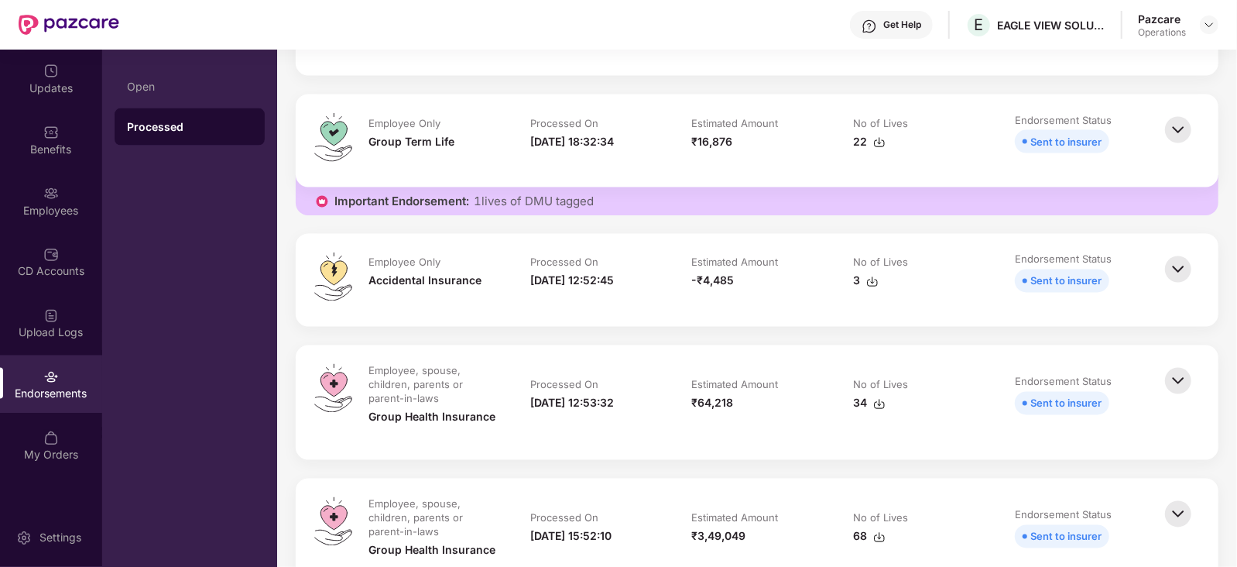
scroll to position [2128, 0]
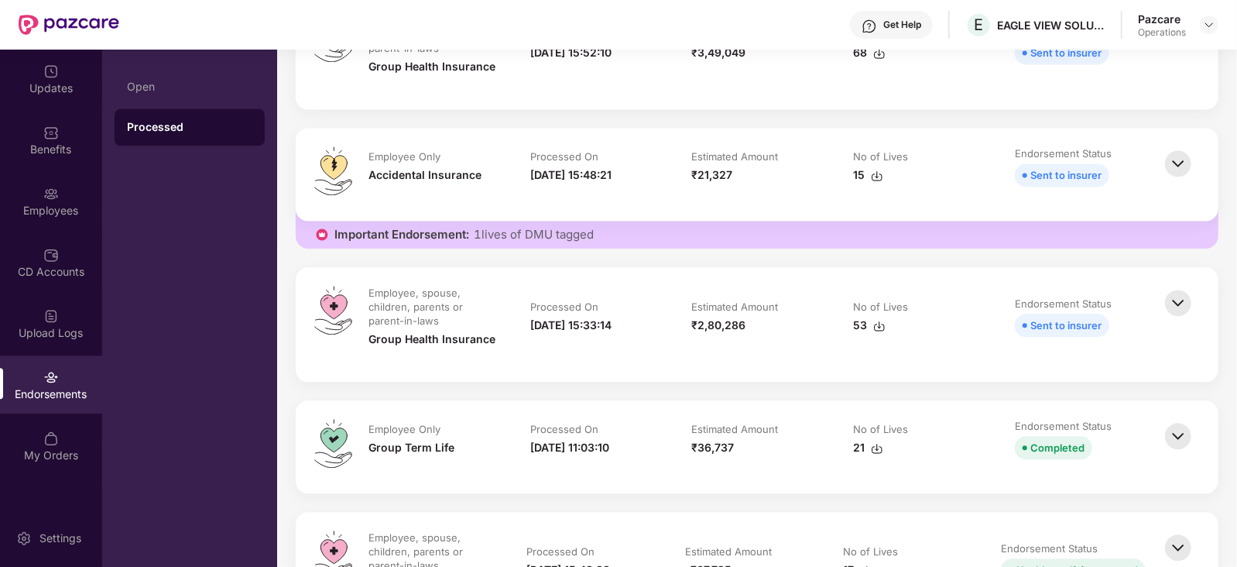
click at [1176, 447] on img at bounding box center [1178, 436] width 34 height 34
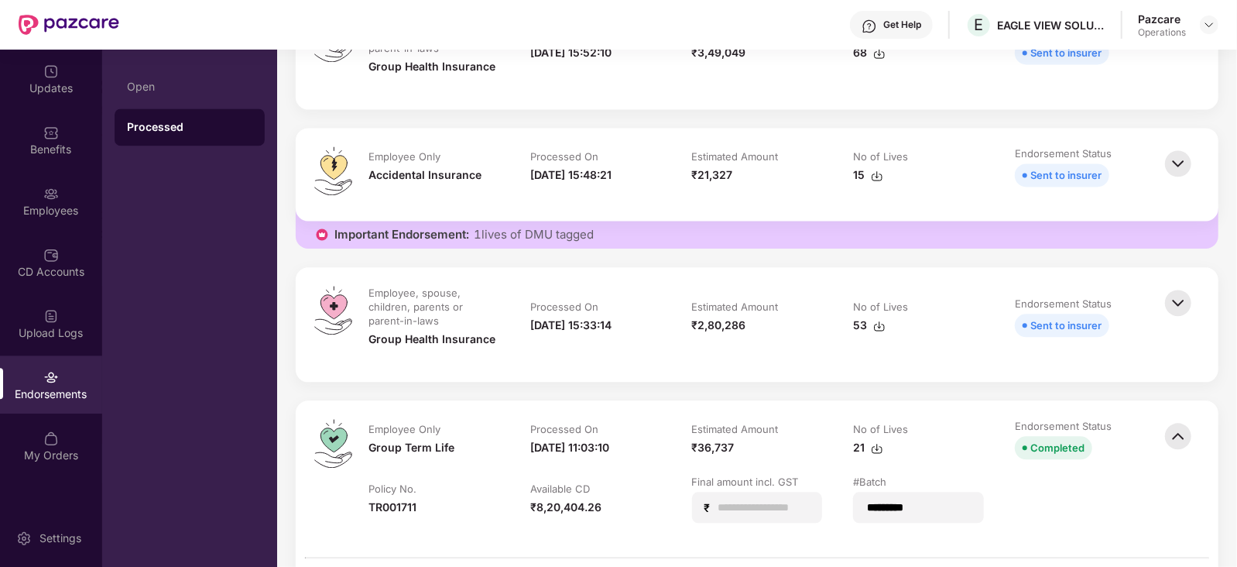
scroll to position [2708, 0]
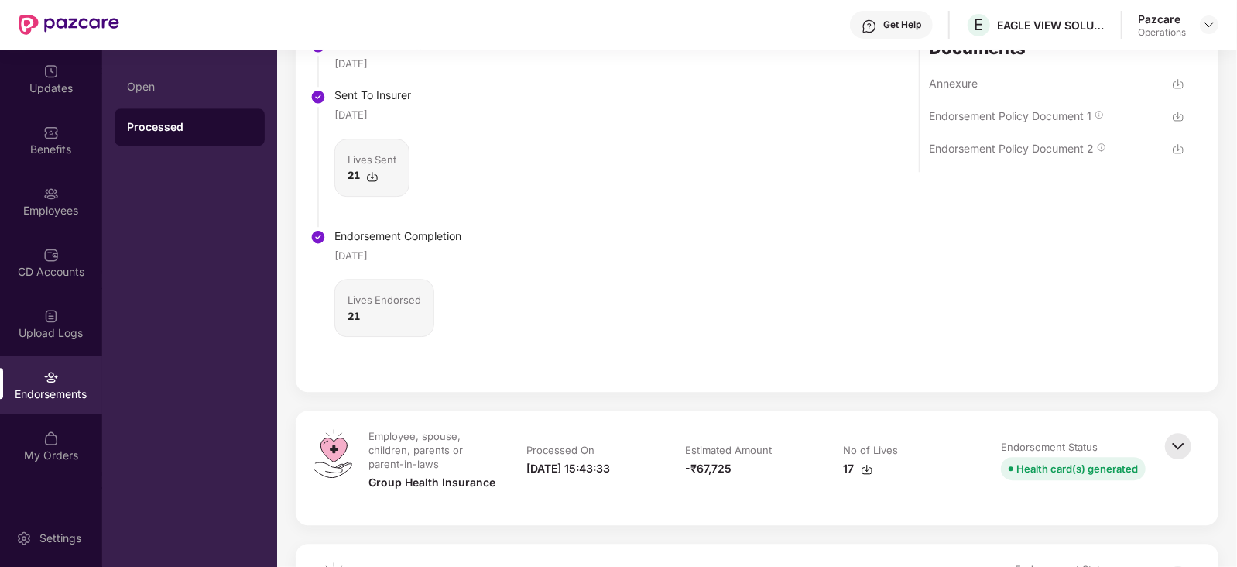
click at [1169, 444] on img at bounding box center [1178, 446] width 34 height 34
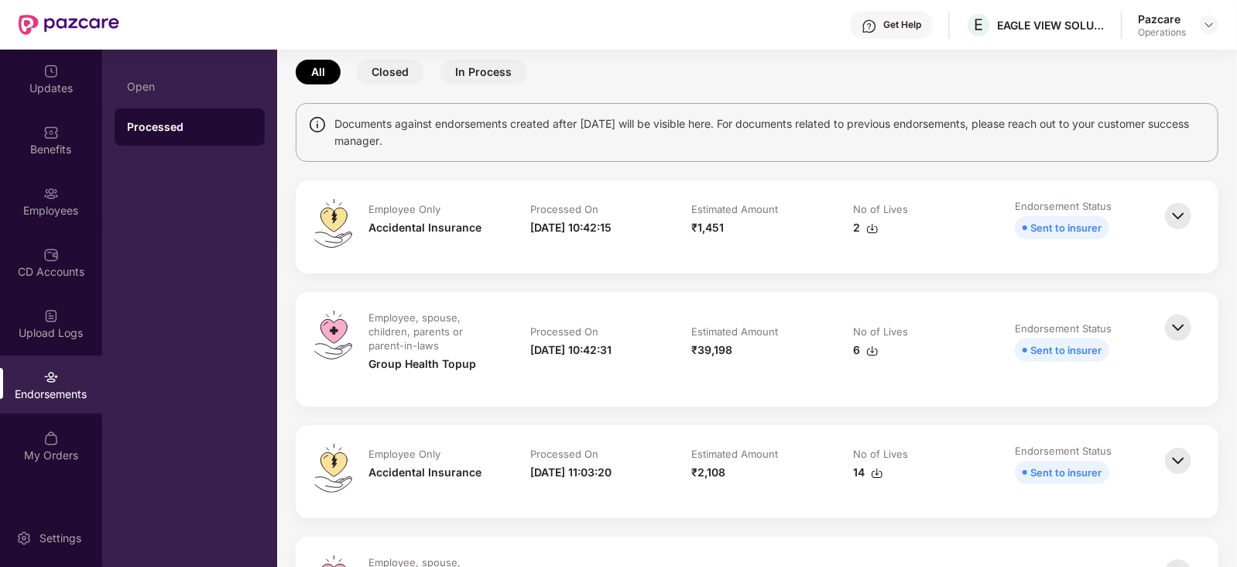
scroll to position [0, 0]
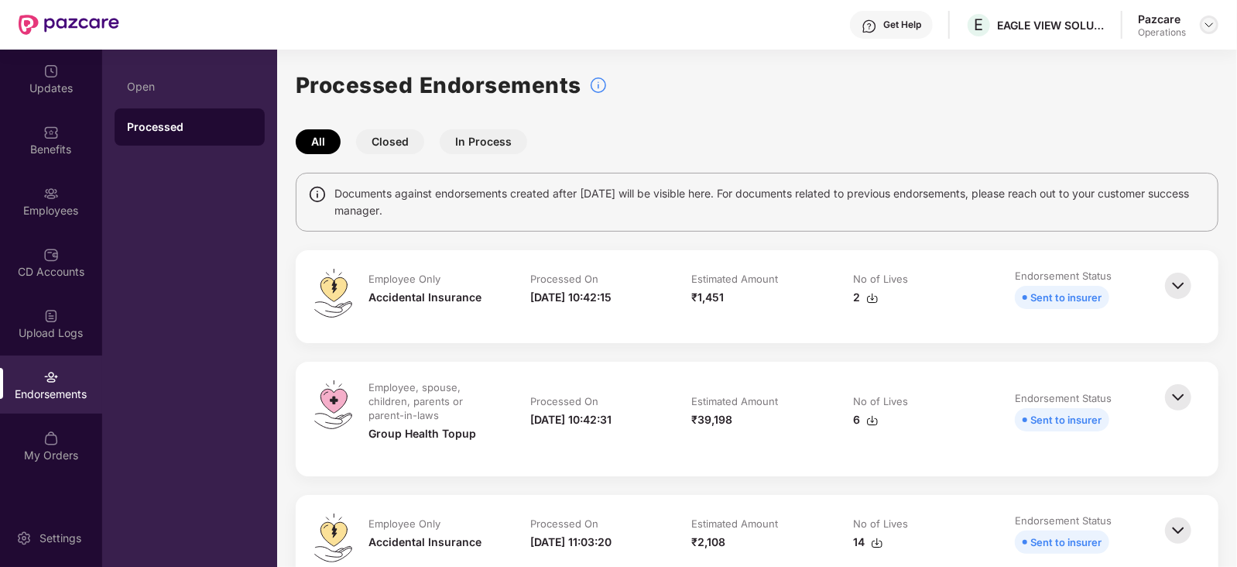
click at [1210, 20] on img at bounding box center [1209, 25] width 12 height 12
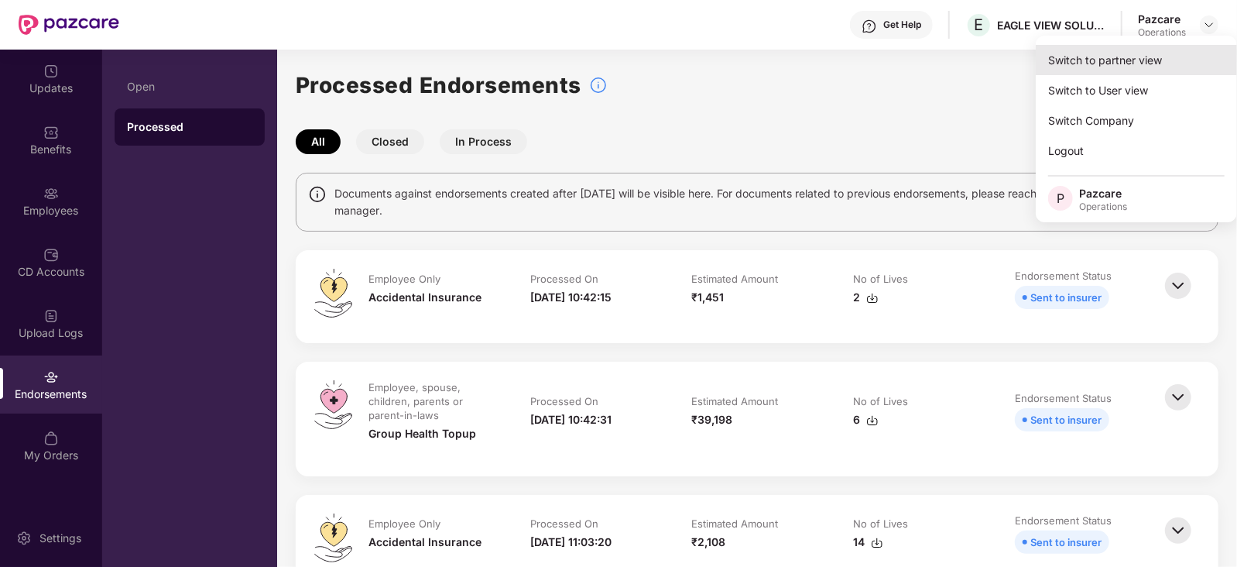
click at [1157, 47] on div "Switch to partner view" at bounding box center [1136, 60] width 201 height 30
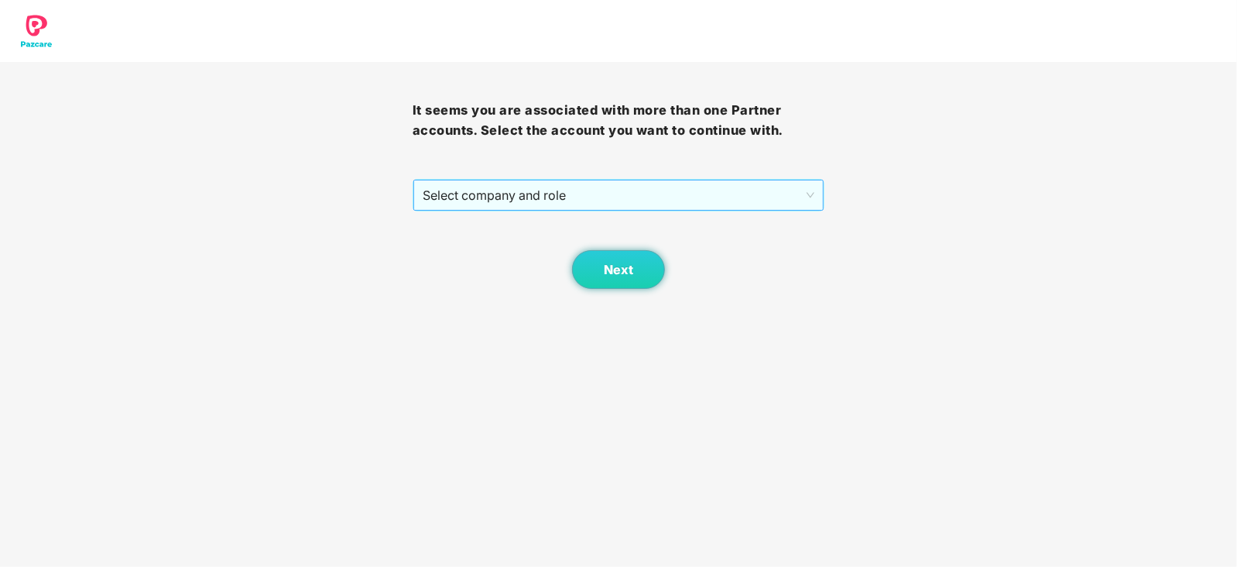
click at [621, 187] on span "Select company and role" at bounding box center [619, 194] width 392 height 29
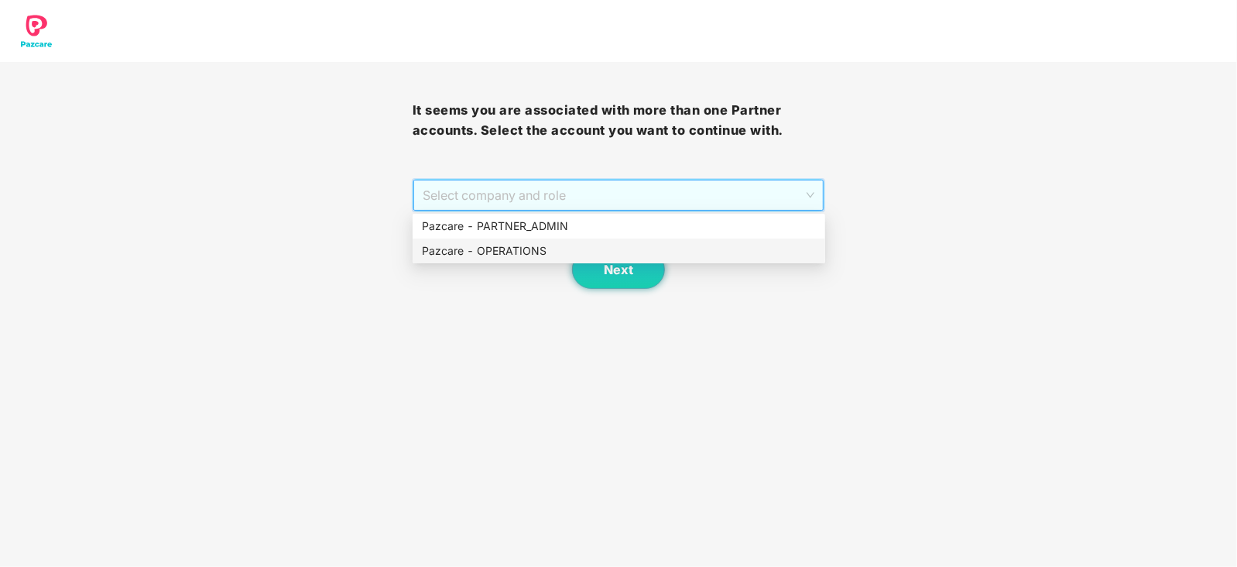
click at [559, 249] on div "Pazcare - OPERATIONS" at bounding box center [619, 250] width 394 height 17
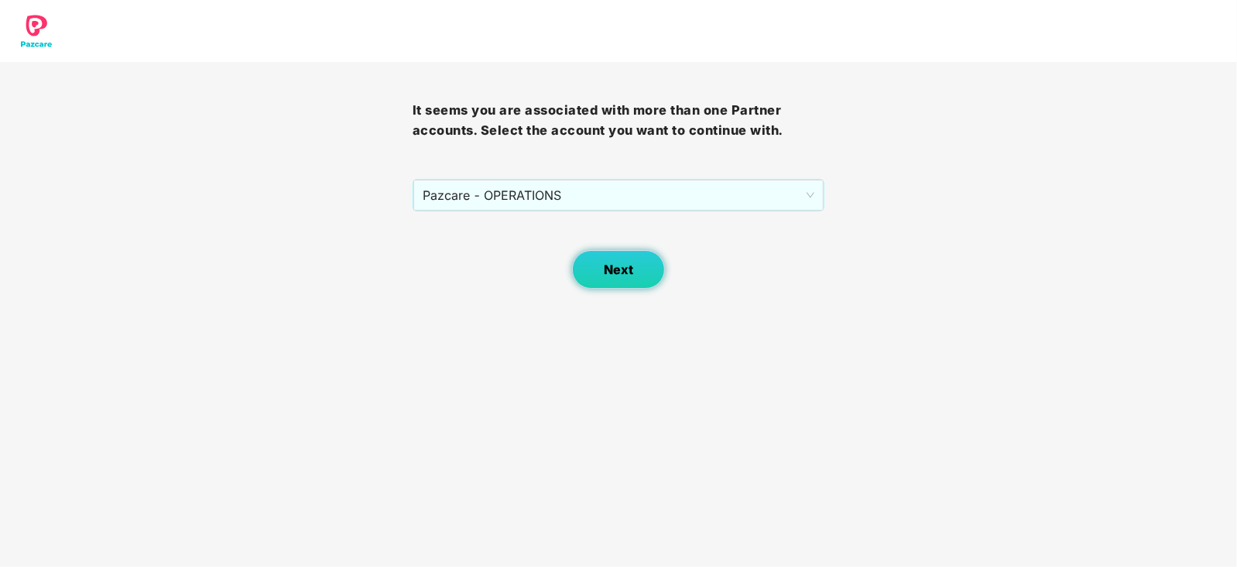
click at [609, 279] on button "Next" at bounding box center [618, 269] width 93 height 39
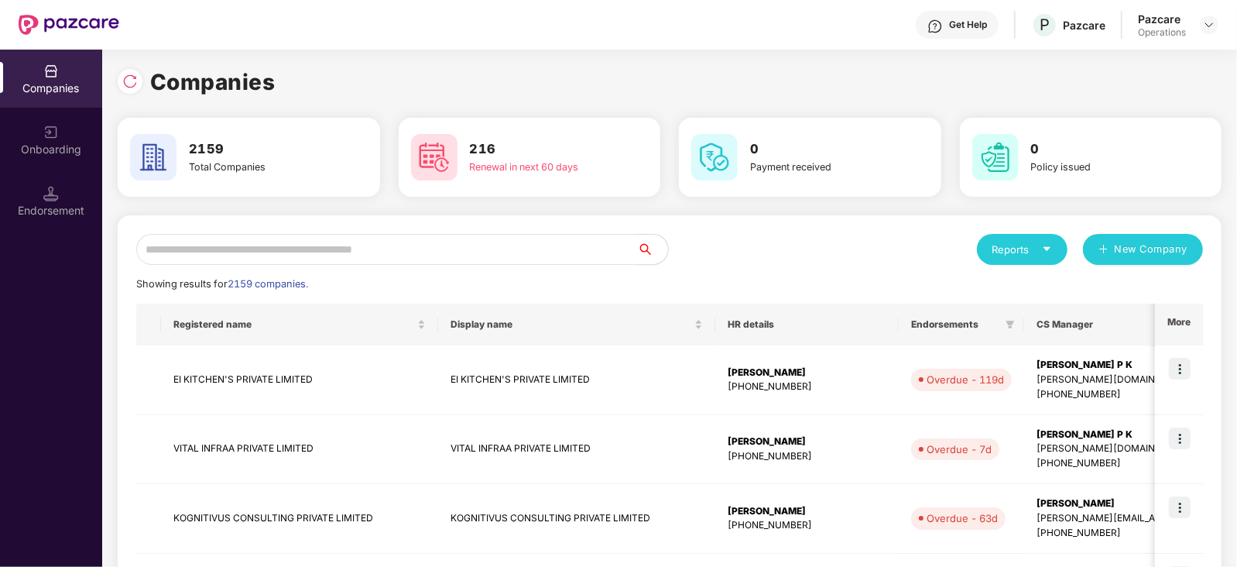
click at [440, 258] on input "text" at bounding box center [386, 249] width 501 height 31
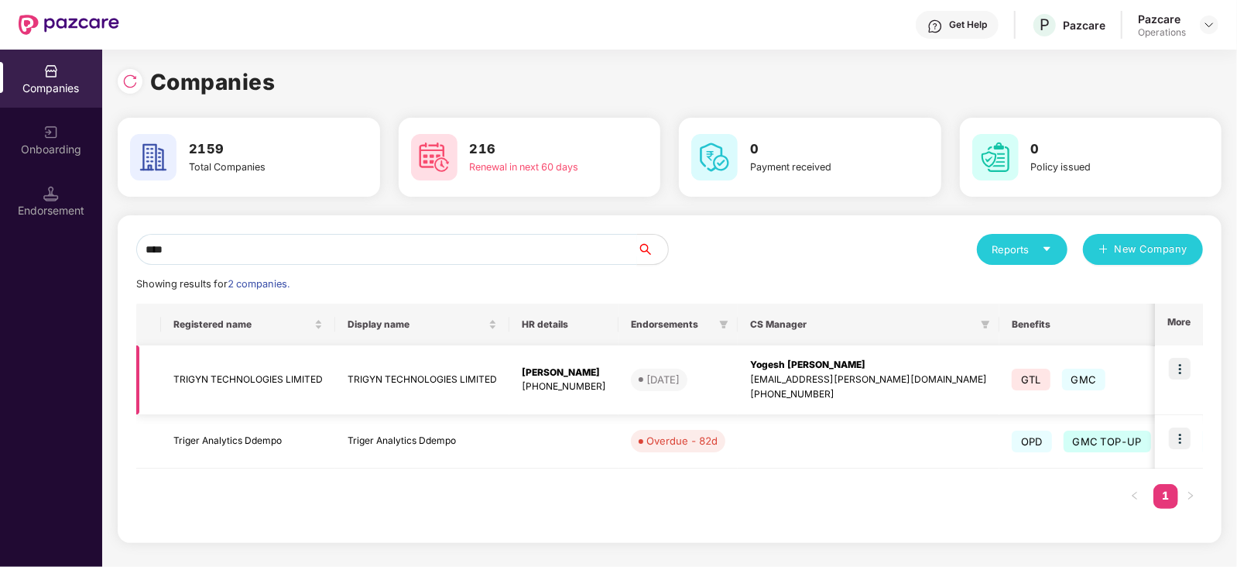
type input "****"
click at [1186, 367] on img at bounding box center [1180, 369] width 22 height 22
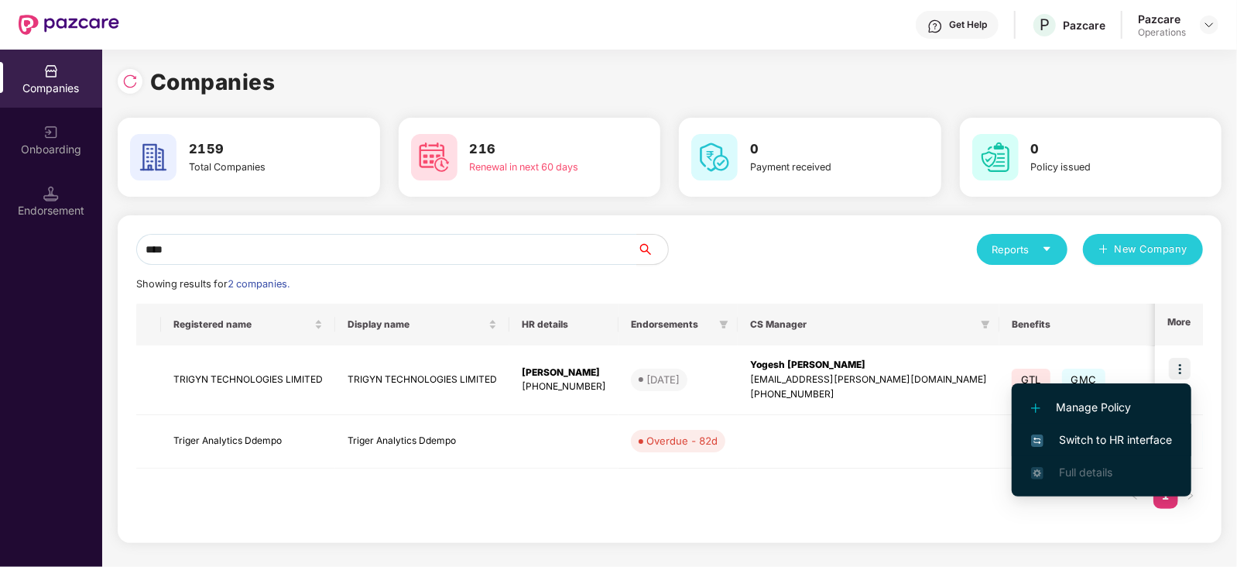
click at [1143, 441] on span "Switch to HR interface" at bounding box center [1101, 439] width 141 height 17
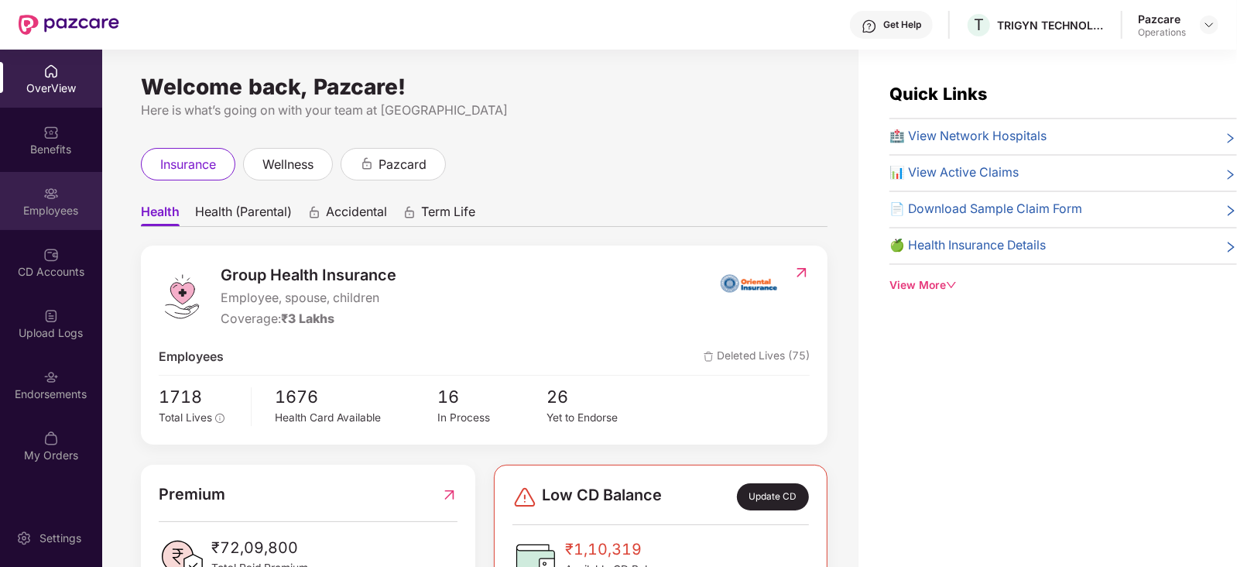
click at [38, 208] on div "Employees" at bounding box center [51, 210] width 102 height 15
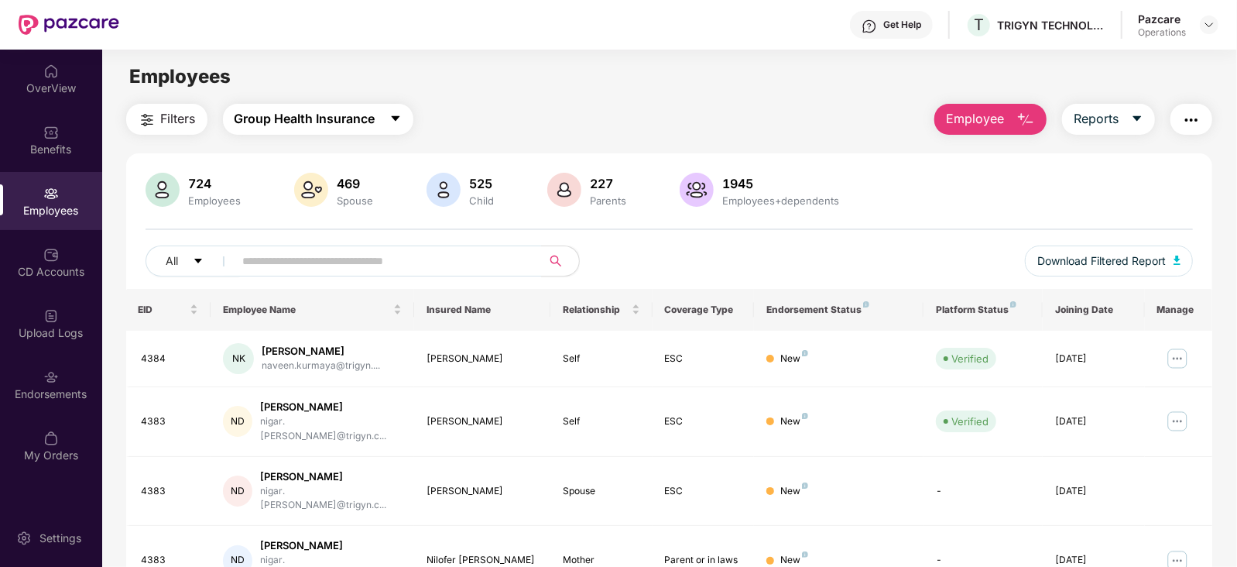
click at [285, 128] on button "Group Health Insurance" at bounding box center [318, 119] width 190 height 31
